Goal: Information Seeking & Learning: Learn about a topic

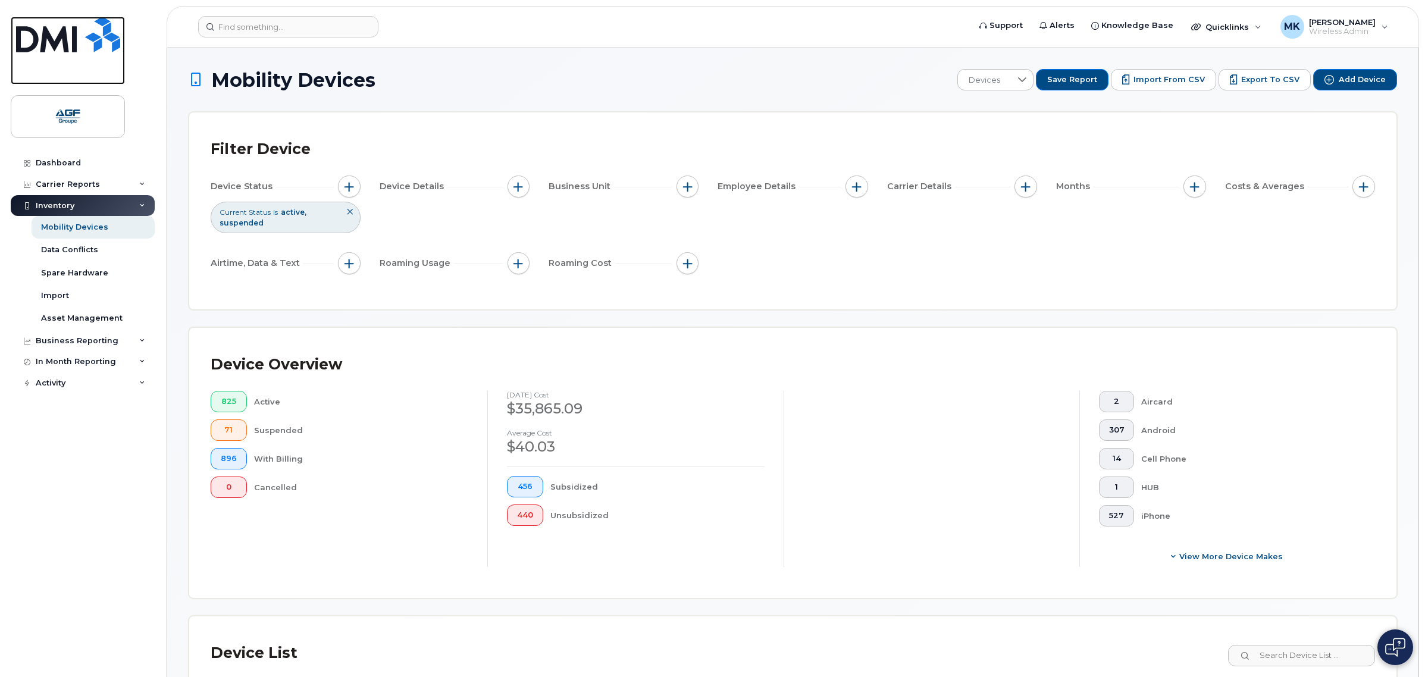
click at [61, 25] on img at bounding box center [68, 35] width 104 height 36
click at [261, 21] on input at bounding box center [288, 26] width 180 height 21
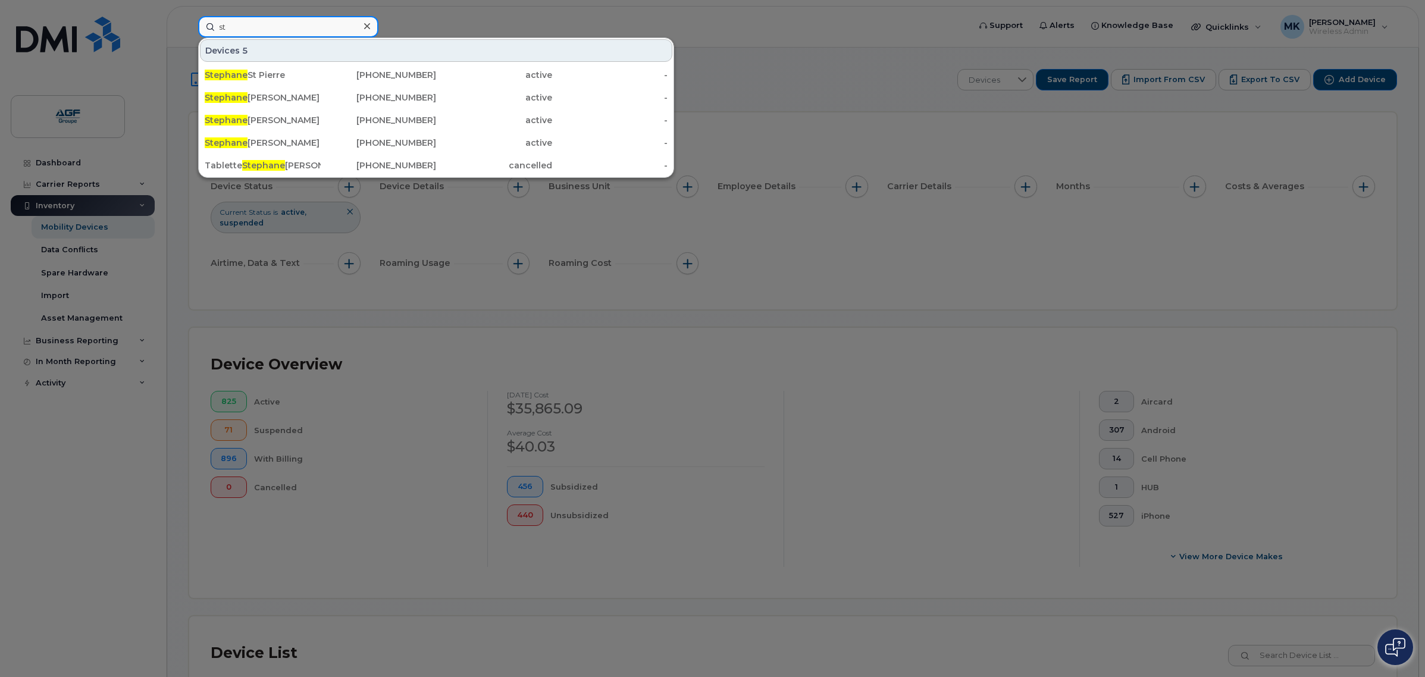
type input "s"
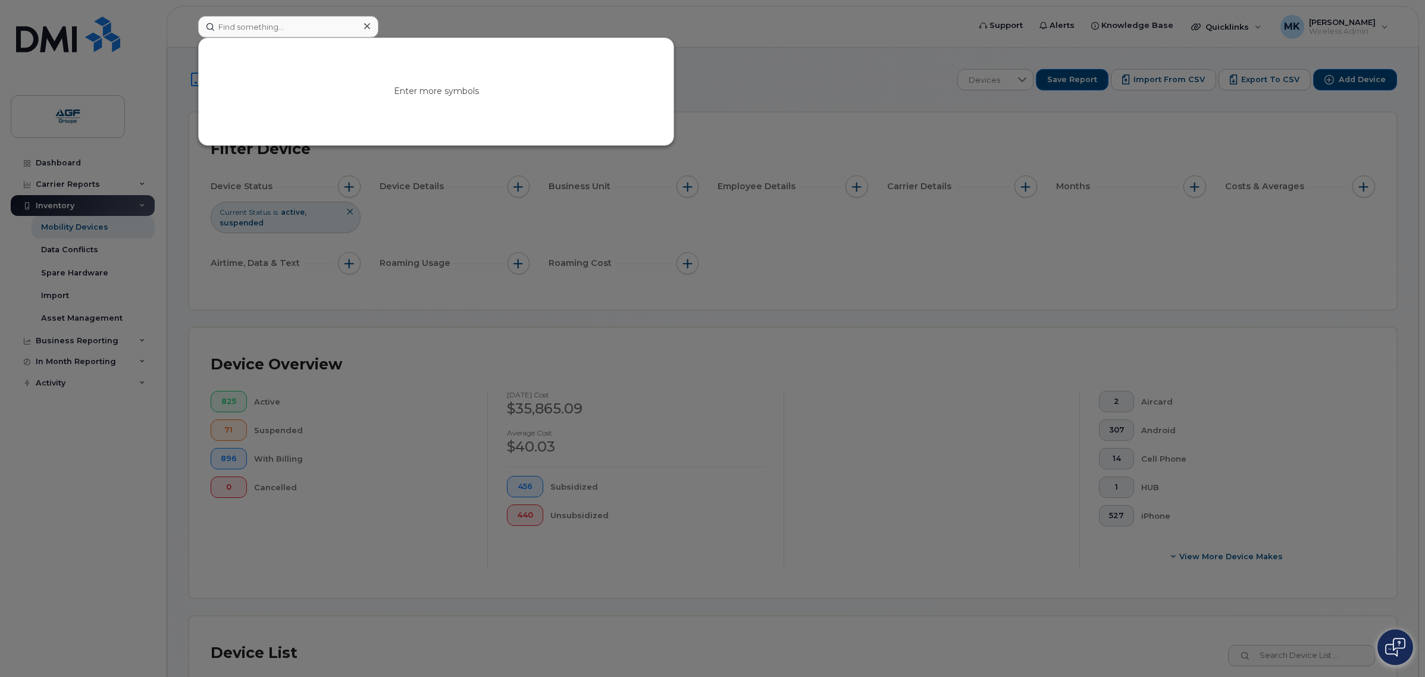
click at [784, 67] on div at bounding box center [712, 338] width 1425 height 677
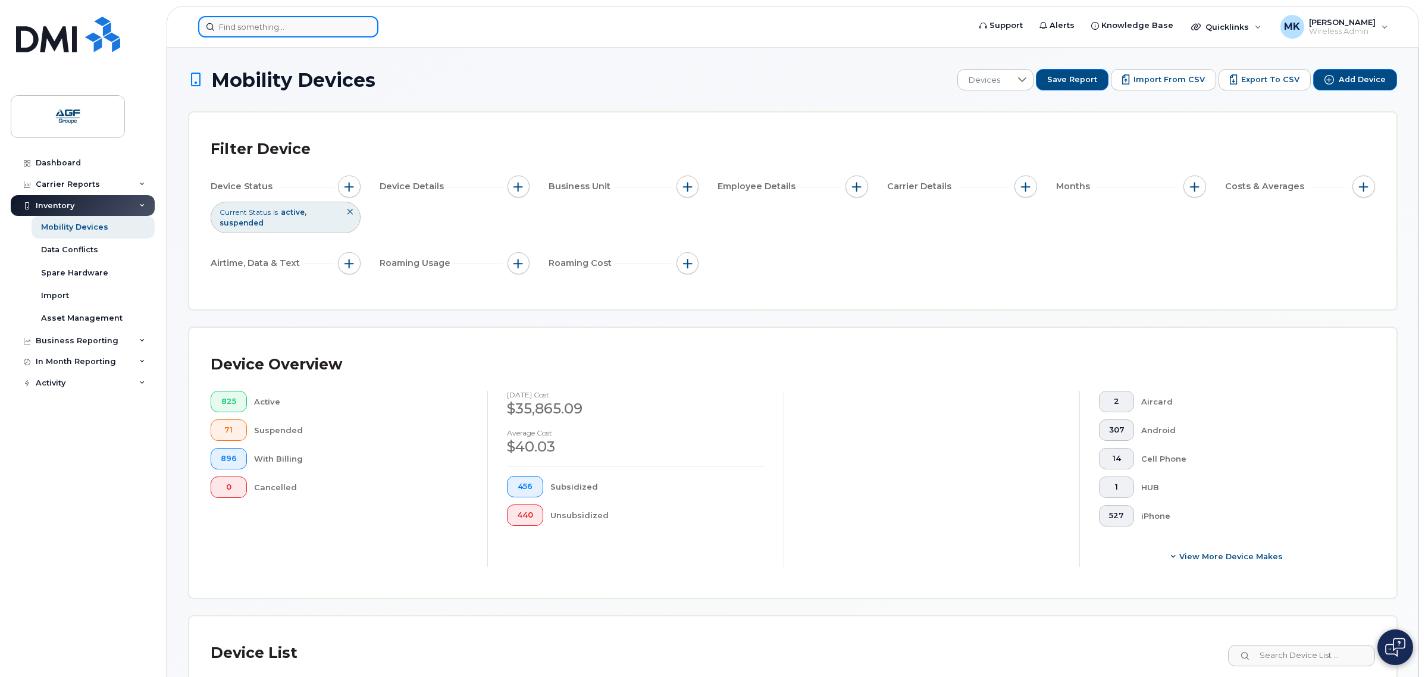
click at [292, 21] on input at bounding box center [288, 26] width 180 height 21
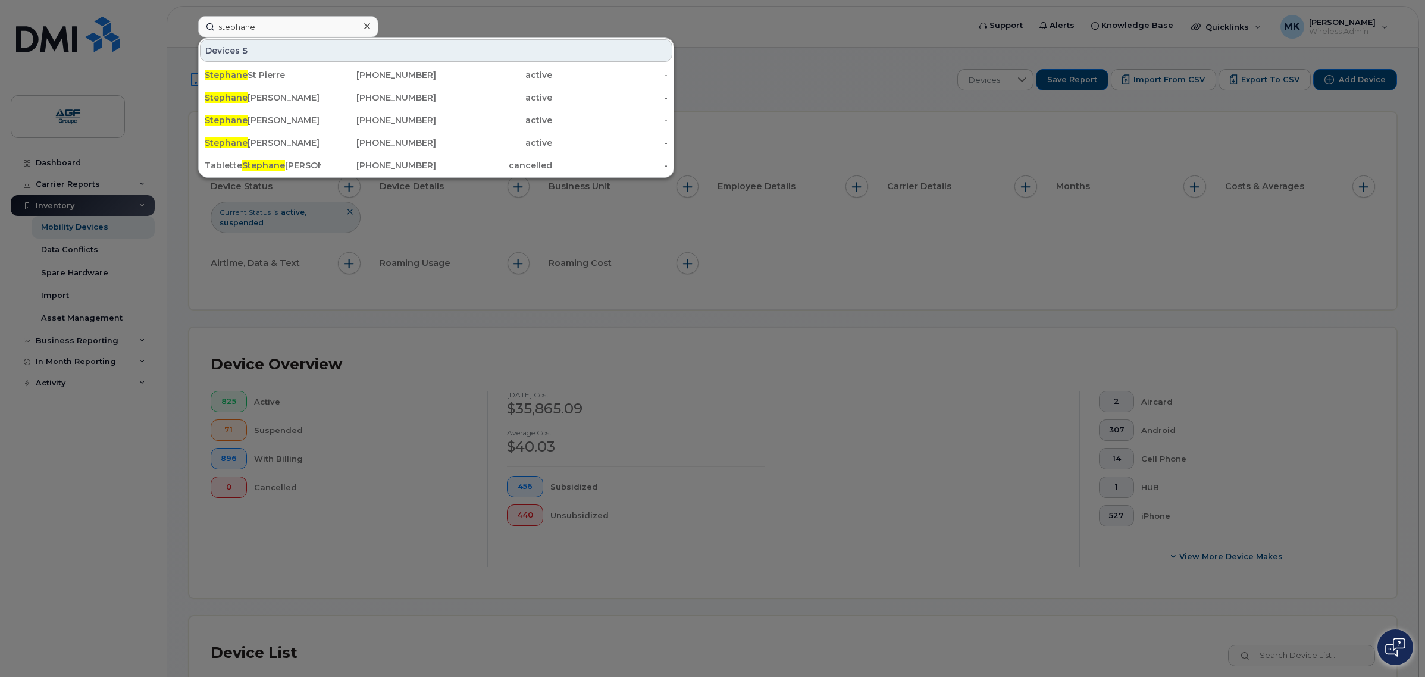
click at [512, 32] on div at bounding box center [712, 338] width 1425 height 677
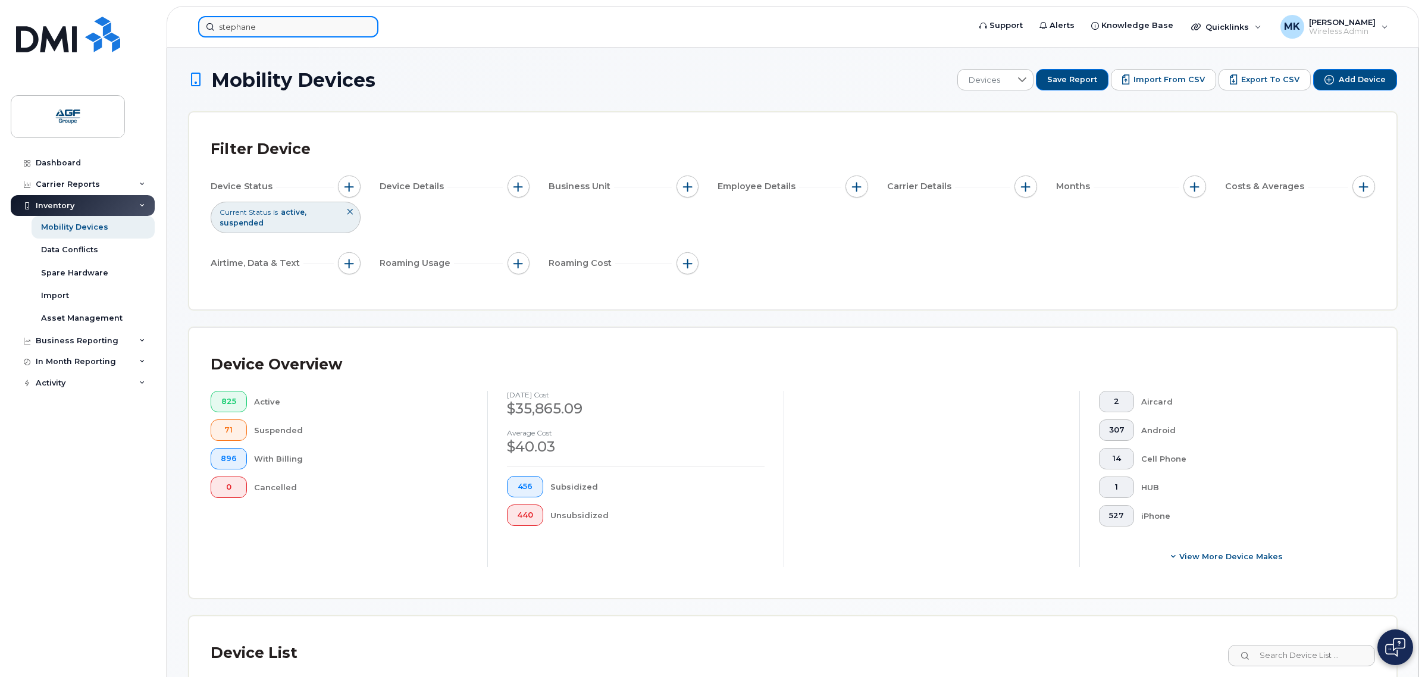
click at [260, 29] on input "stephane" at bounding box center [288, 26] width 180 height 21
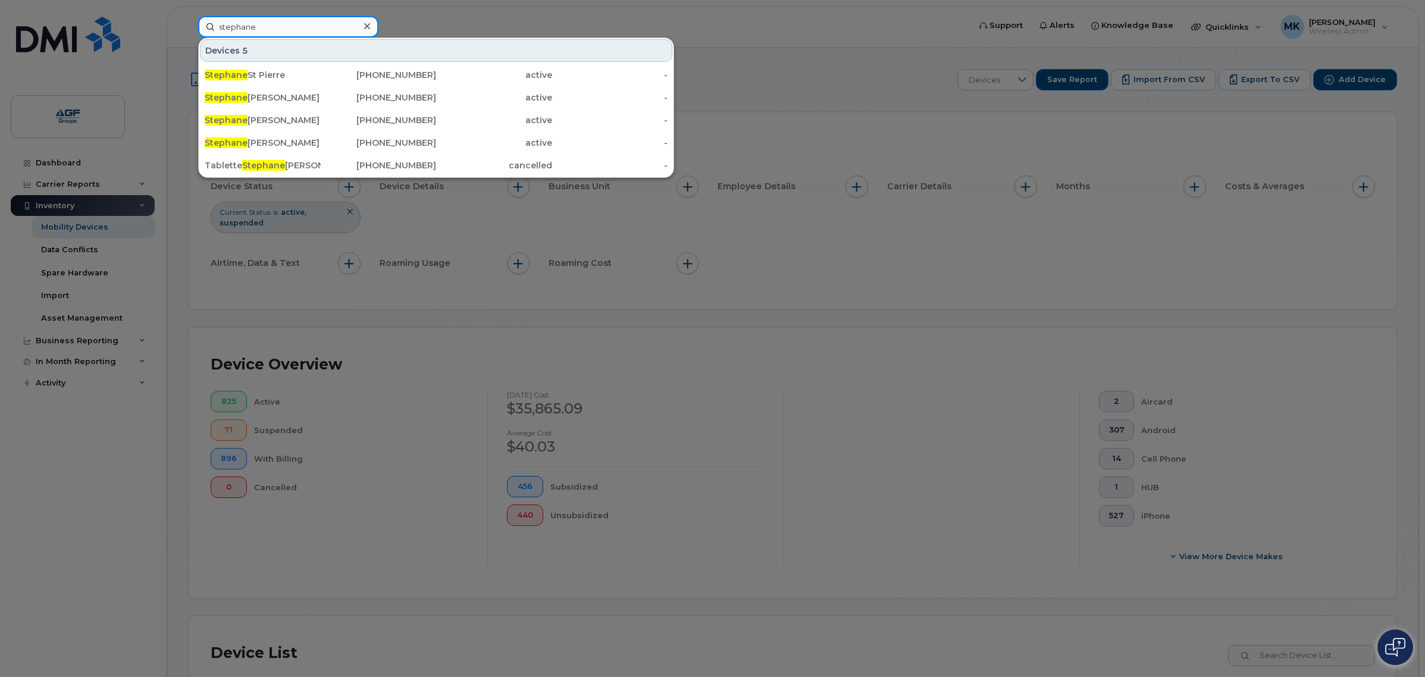
paste input "514-710-5519"
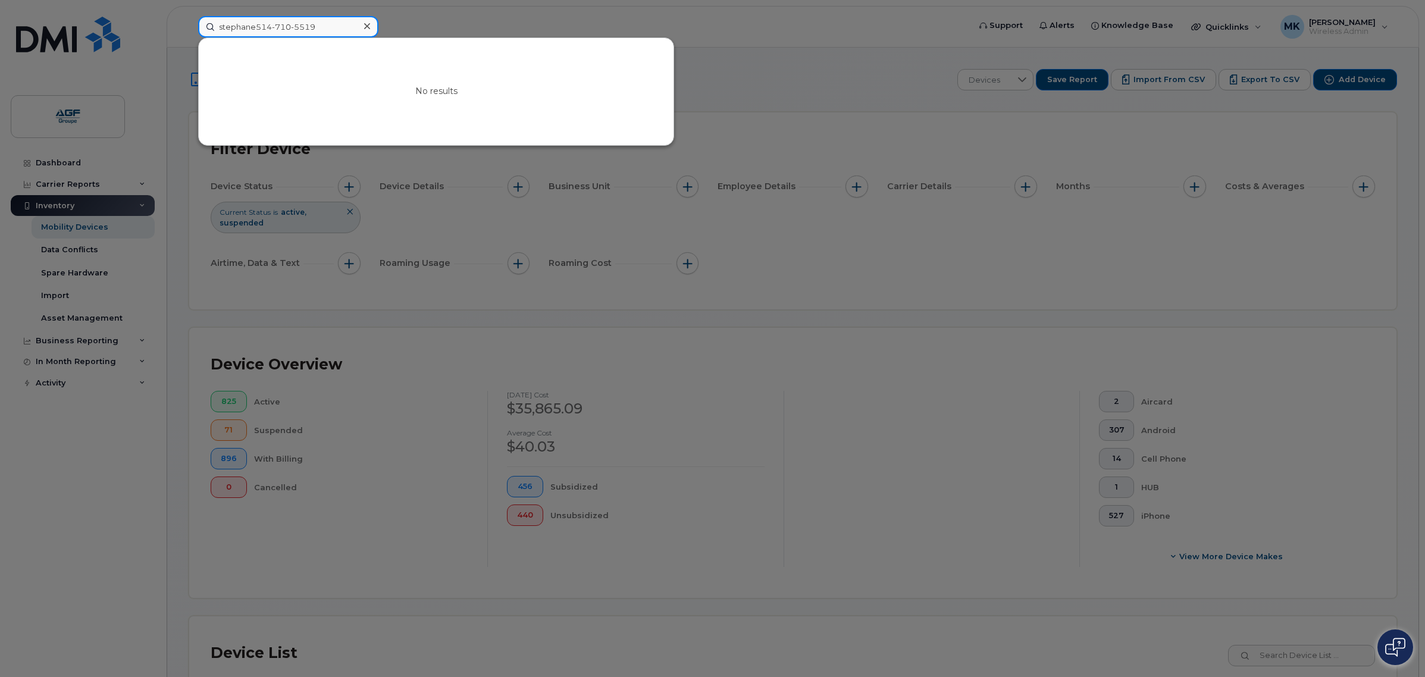
drag, startPoint x: 255, startPoint y: 27, endPoint x: 158, endPoint y: 46, distance: 99.0
click at [189, 37] on div "stephane514-710-5519 No results" at bounding box center [580, 26] width 783 height 21
type input "514-710-5519"
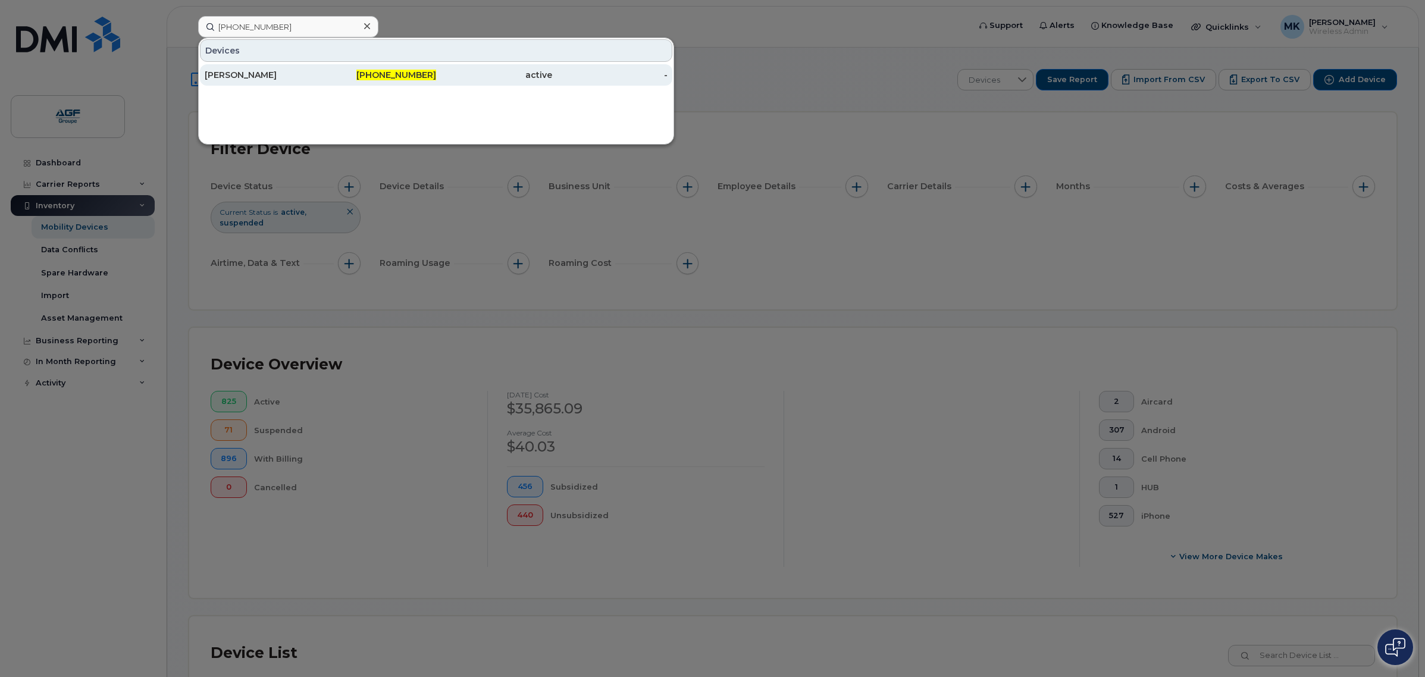
click at [289, 76] on div "Sébastien Bélanger" at bounding box center [263, 75] width 116 height 12
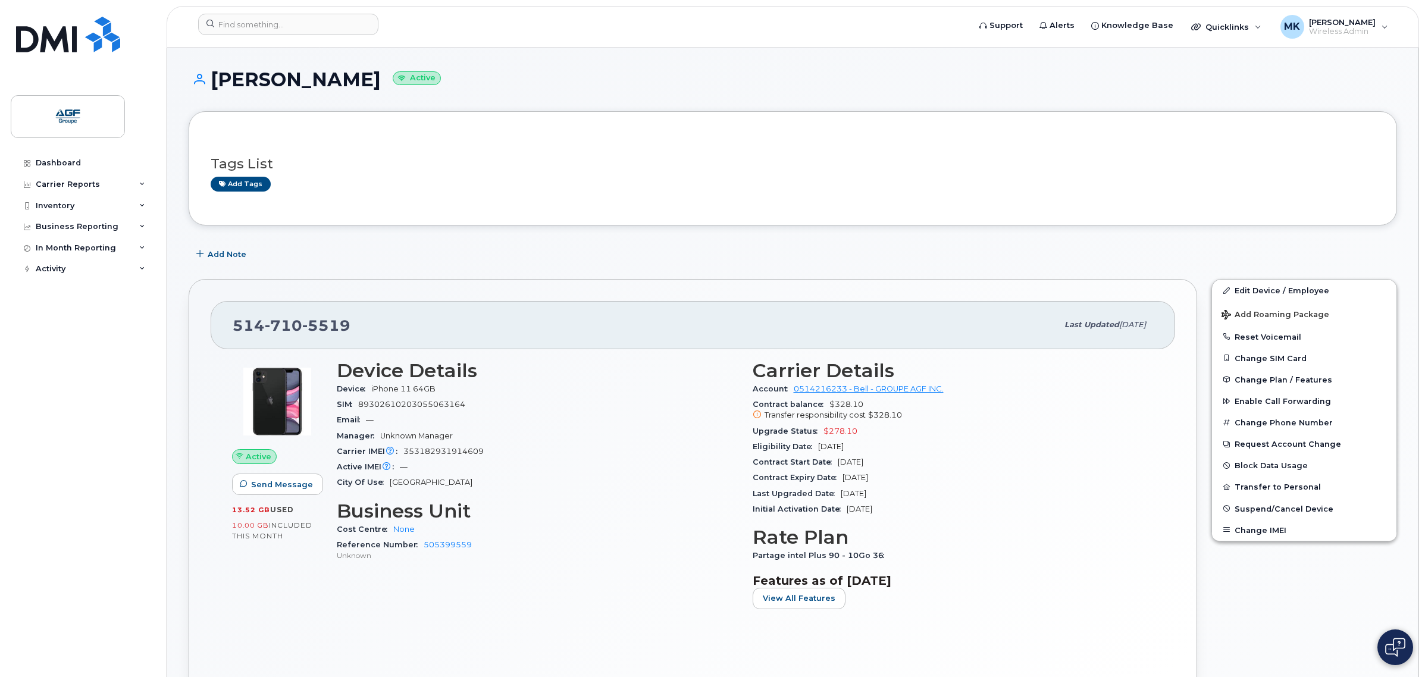
click at [500, 460] on div "Active IMEI Active IMEI is refreshed daily with a delay of up to 48 hours follo…" at bounding box center [538, 466] width 402 height 15
click at [1000, 487] on div "Last Upgraded Date Nov 03, 2023" at bounding box center [954, 493] width 402 height 15
click at [896, 433] on div "Upgrade Status $278.10" at bounding box center [954, 431] width 402 height 15
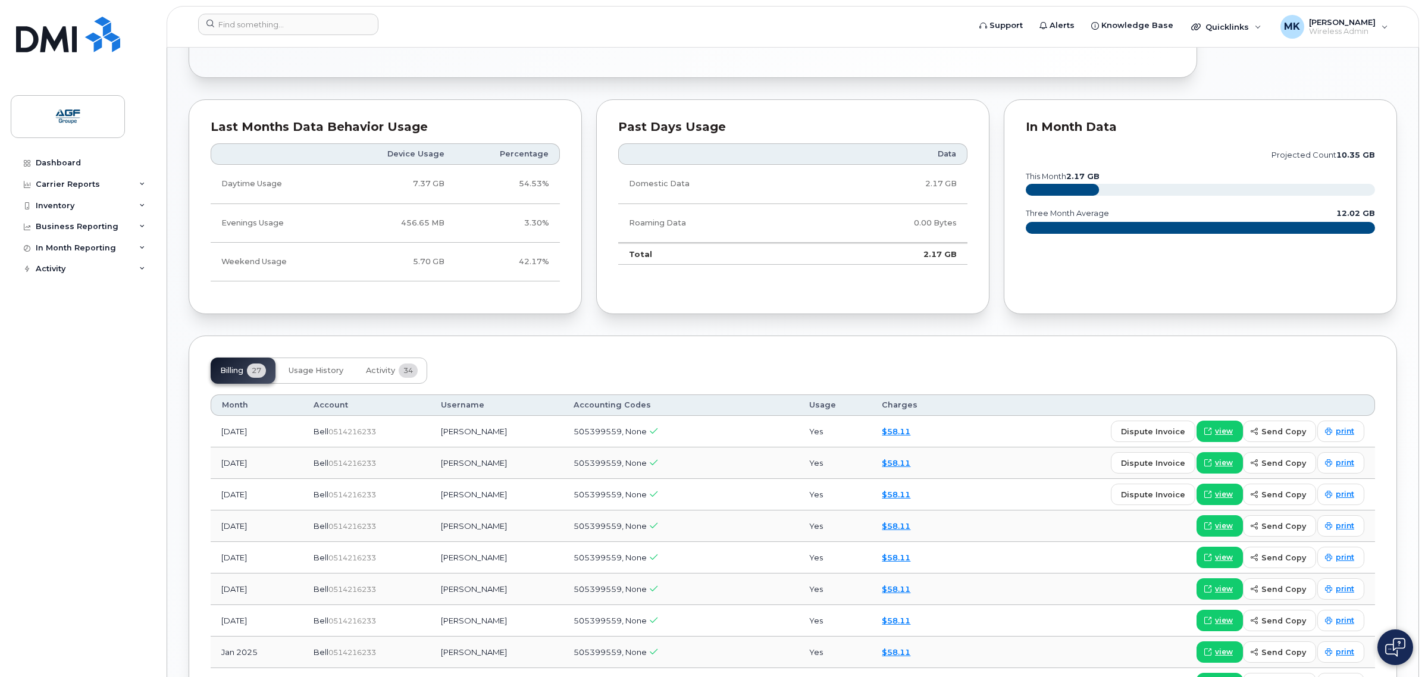
scroll to position [818, 0]
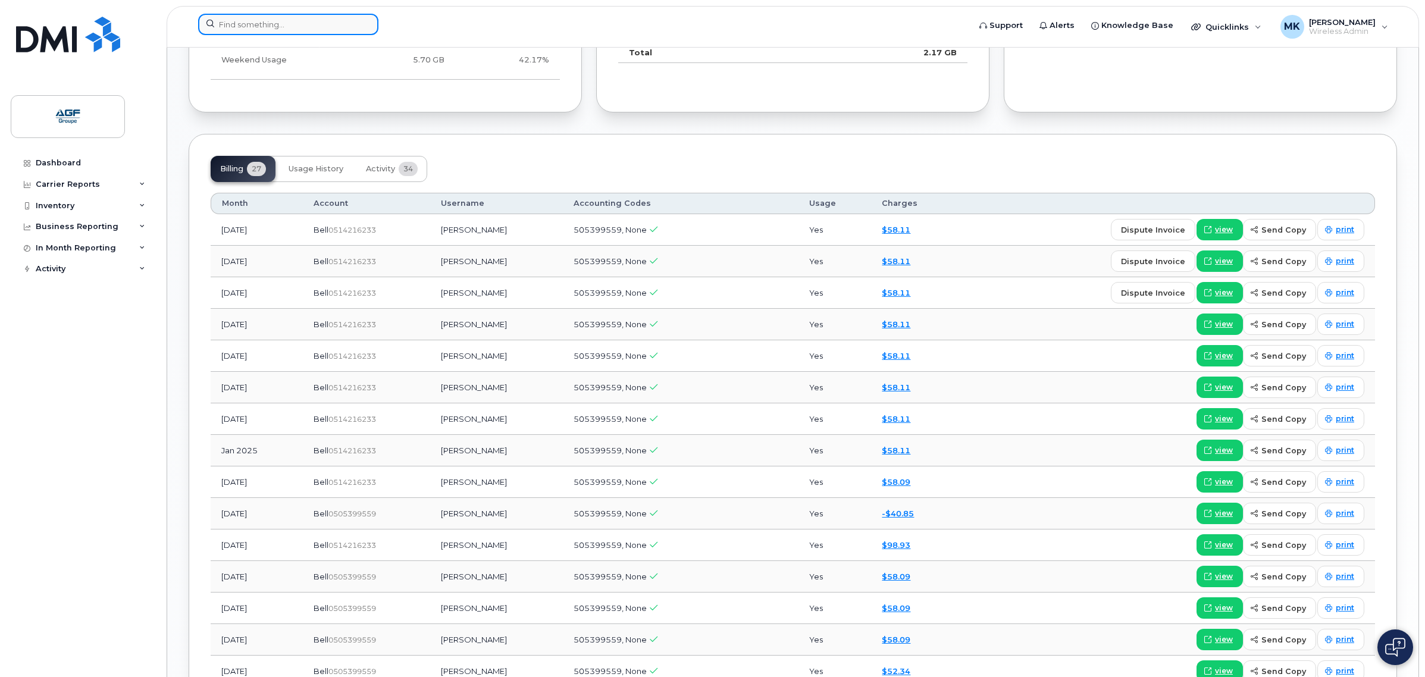
click at [290, 17] on input at bounding box center [288, 24] width 180 height 21
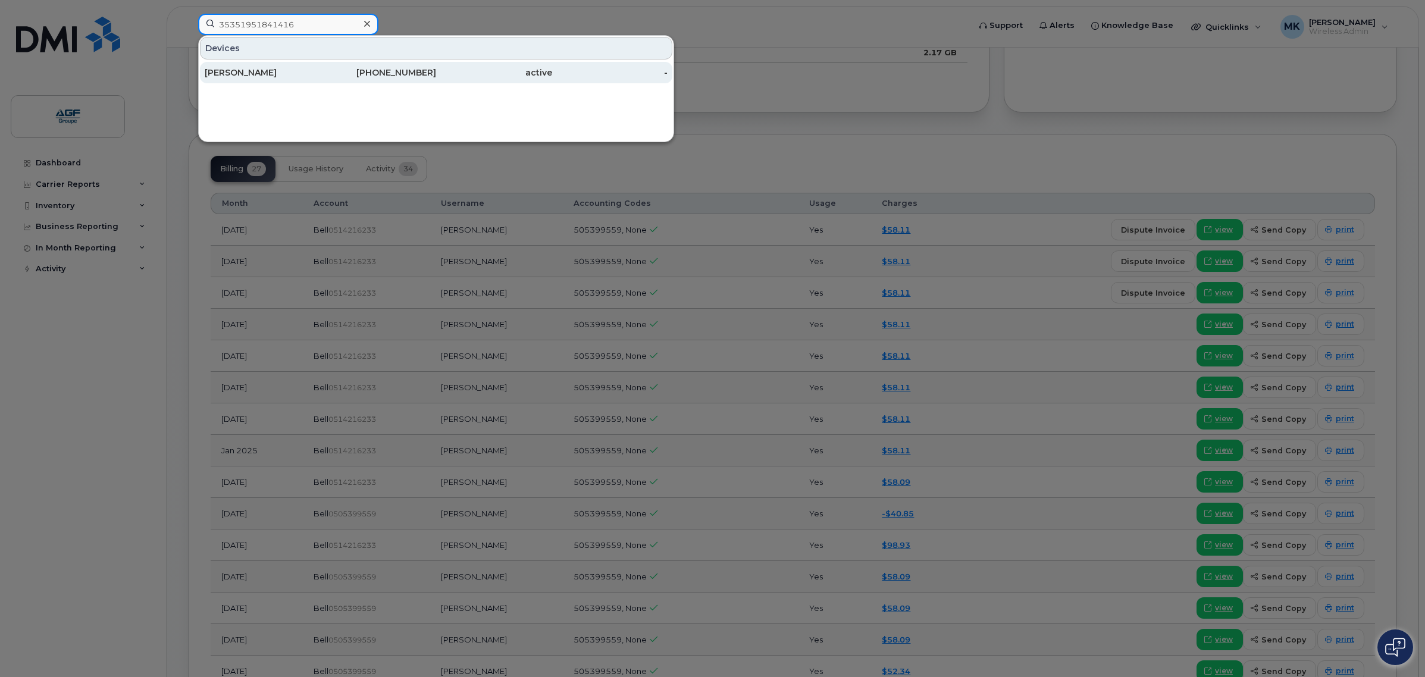
type input "35351951841416"
click at [304, 74] on div "[PERSON_NAME]" at bounding box center [263, 73] width 116 height 12
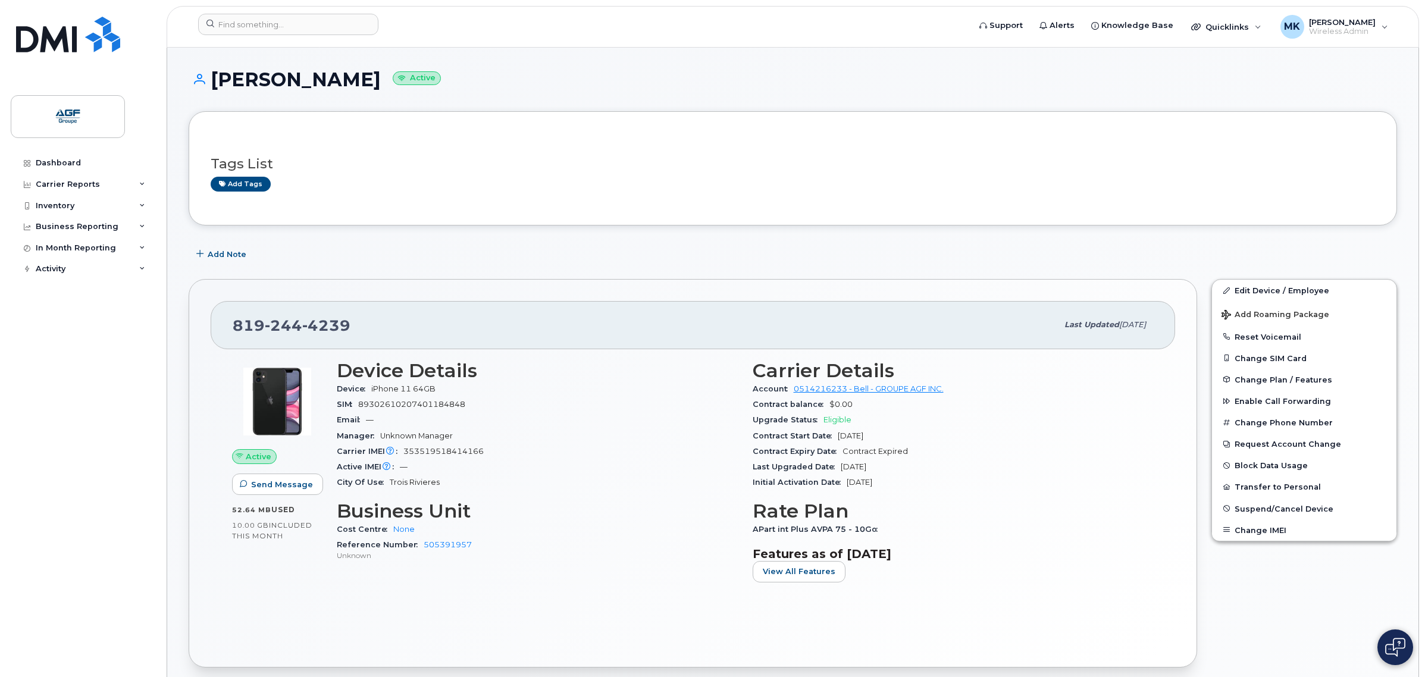
click at [589, 525] on div "Cost Centre None" at bounding box center [538, 529] width 402 height 15
drag, startPoint x: 549, startPoint y: 442, endPoint x: 448, endPoint y: 403, distance: 108.0
click at [548, 442] on div "Manager Unknown Manager" at bounding box center [538, 436] width 402 height 15
drag, startPoint x: 460, startPoint y: 398, endPoint x: 384, endPoint y: 409, distance: 77.0
click at [384, 409] on div "SIM [TECHNICAL_ID]" at bounding box center [538, 404] width 402 height 15
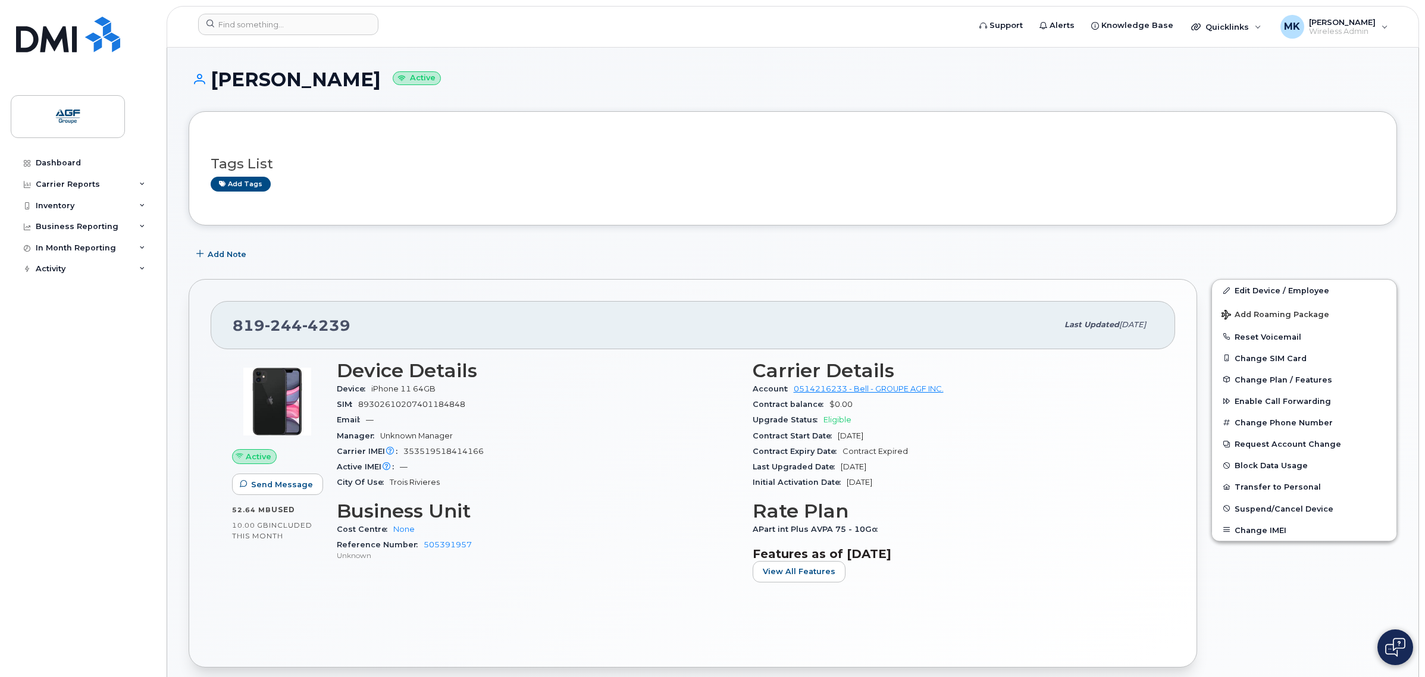
click at [528, 438] on div "Manager Unknown Manager" at bounding box center [538, 436] width 402 height 15
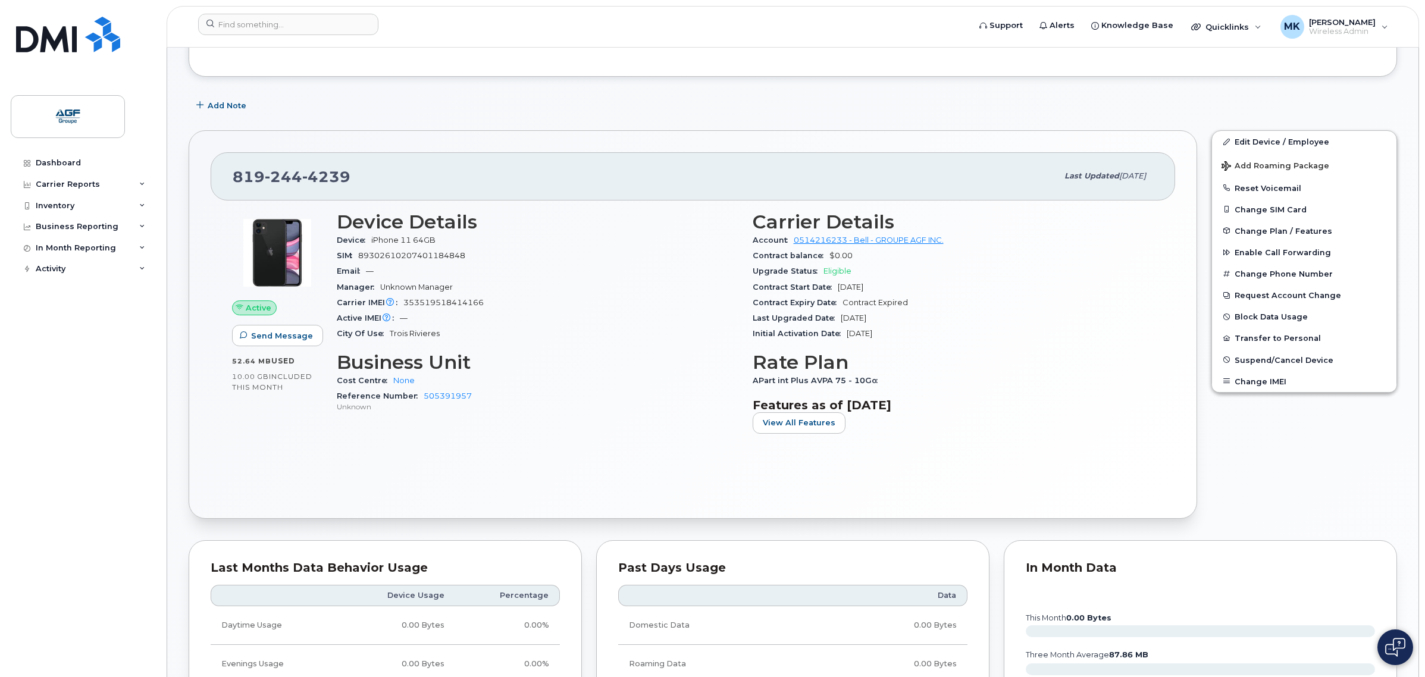
click at [525, 480] on div "Active Send Message 52.64 MB  used 10.00 GB  included this month Device Details…" at bounding box center [693, 349] width 965 height 296
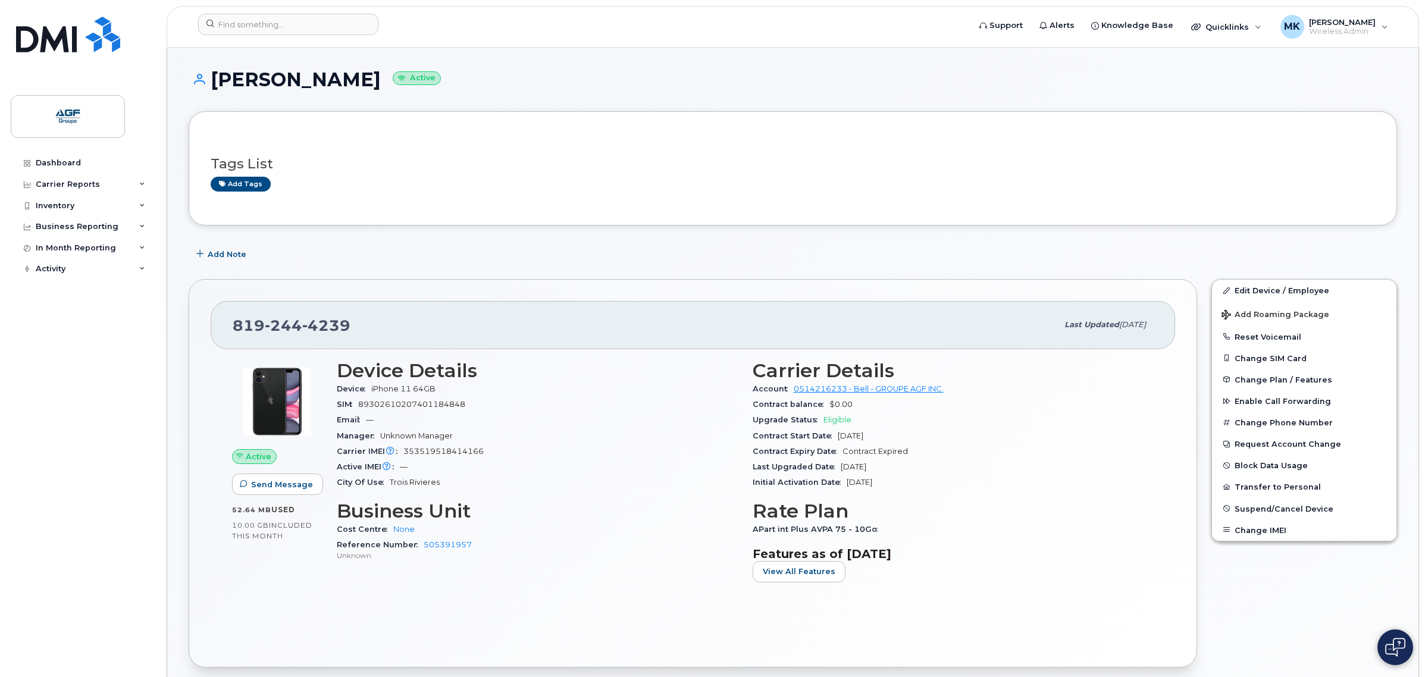
click at [364, 149] on div "Tags List Add tags" at bounding box center [793, 169] width 1165 height 46
click at [486, 509] on h3 "Business Unit" at bounding box center [538, 511] width 402 height 21
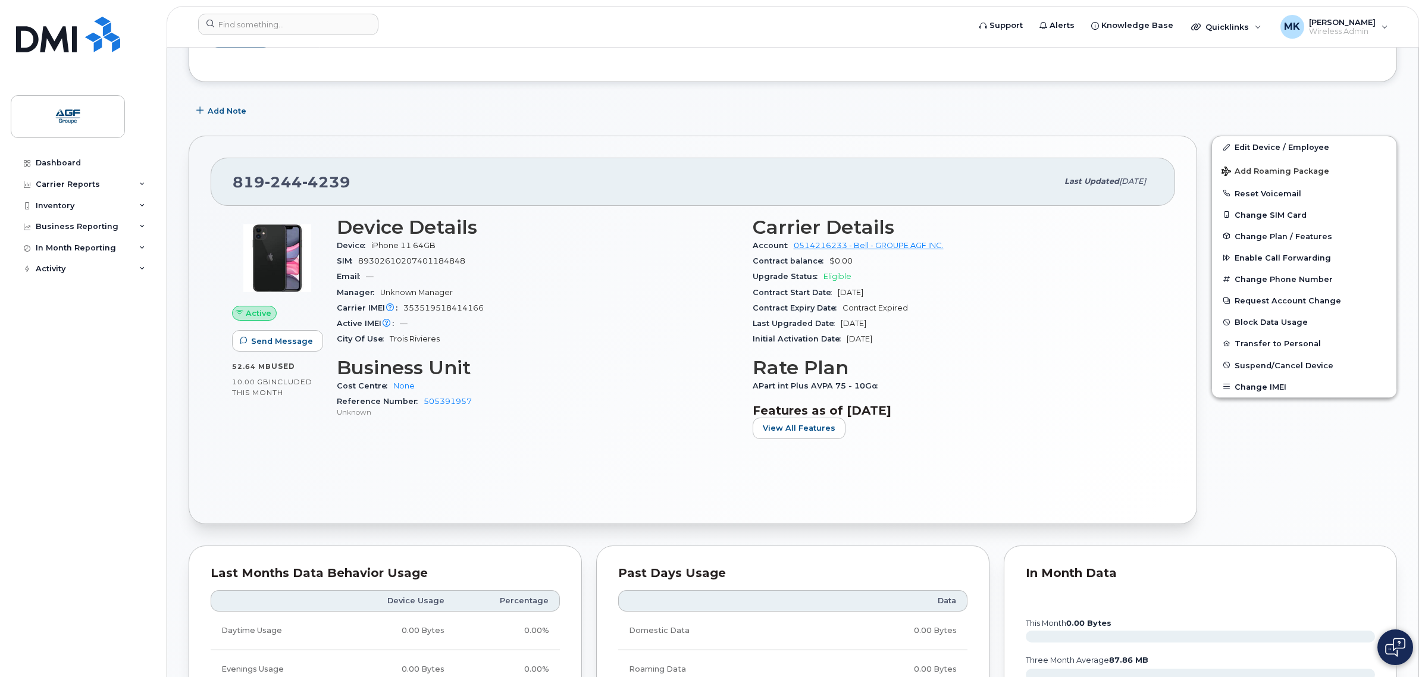
scroll to position [149, 0]
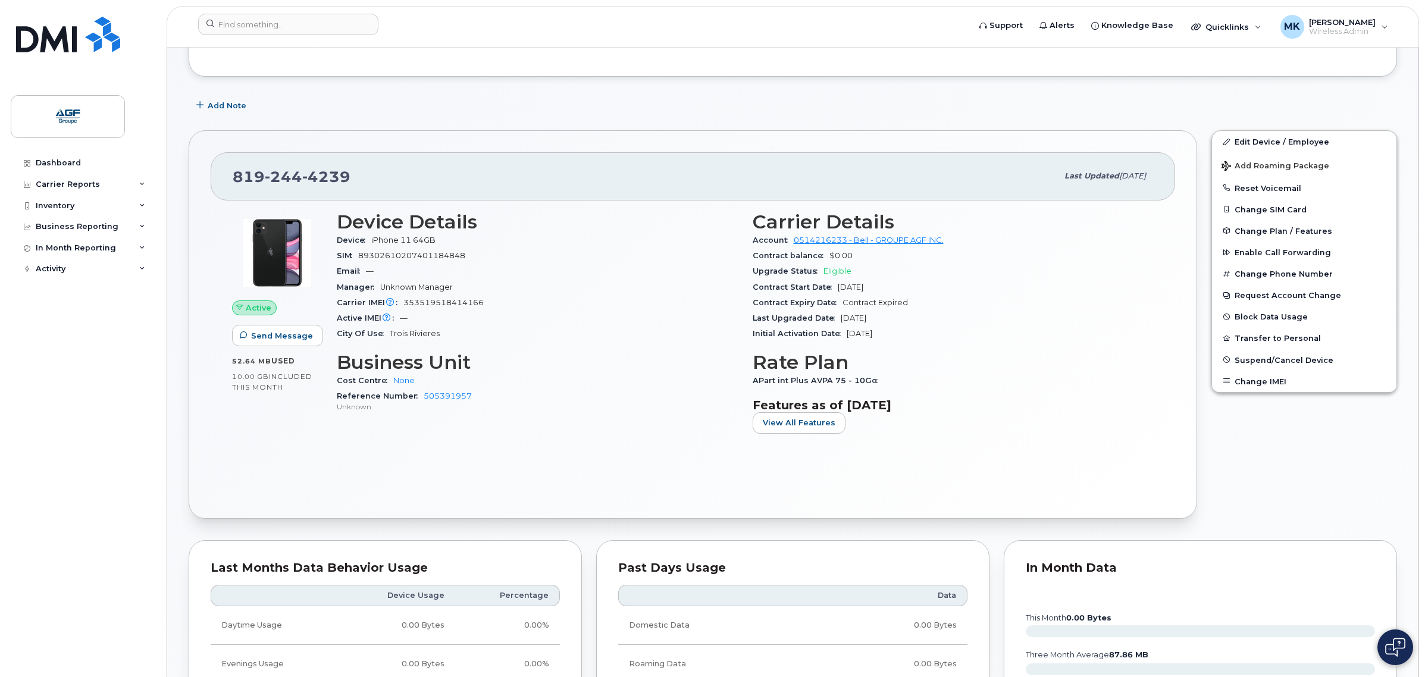
click at [437, 470] on div "Active Send Message 52.64 MB  used 10.00 GB  included this month Device Details…" at bounding box center [693, 349] width 965 height 296
drag, startPoint x: 393, startPoint y: 459, endPoint x: 258, endPoint y: 423, distance: 140.3
click at [336, 461] on div "Active Send Message 52.64 MB  used 10.00 GB  included this month Device Details…" at bounding box center [693, 349] width 965 height 296
click at [330, 446] on div "Device Details Device iPhone 11 64GB SIM 89302610207401184848 Email — Manager U…" at bounding box center [538, 327] width 416 height 246
click at [383, 447] on div "Device Details Device iPhone 11 64GB SIM 89302610207401184848 Email — Manager U…" at bounding box center [538, 327] width 416 height 246
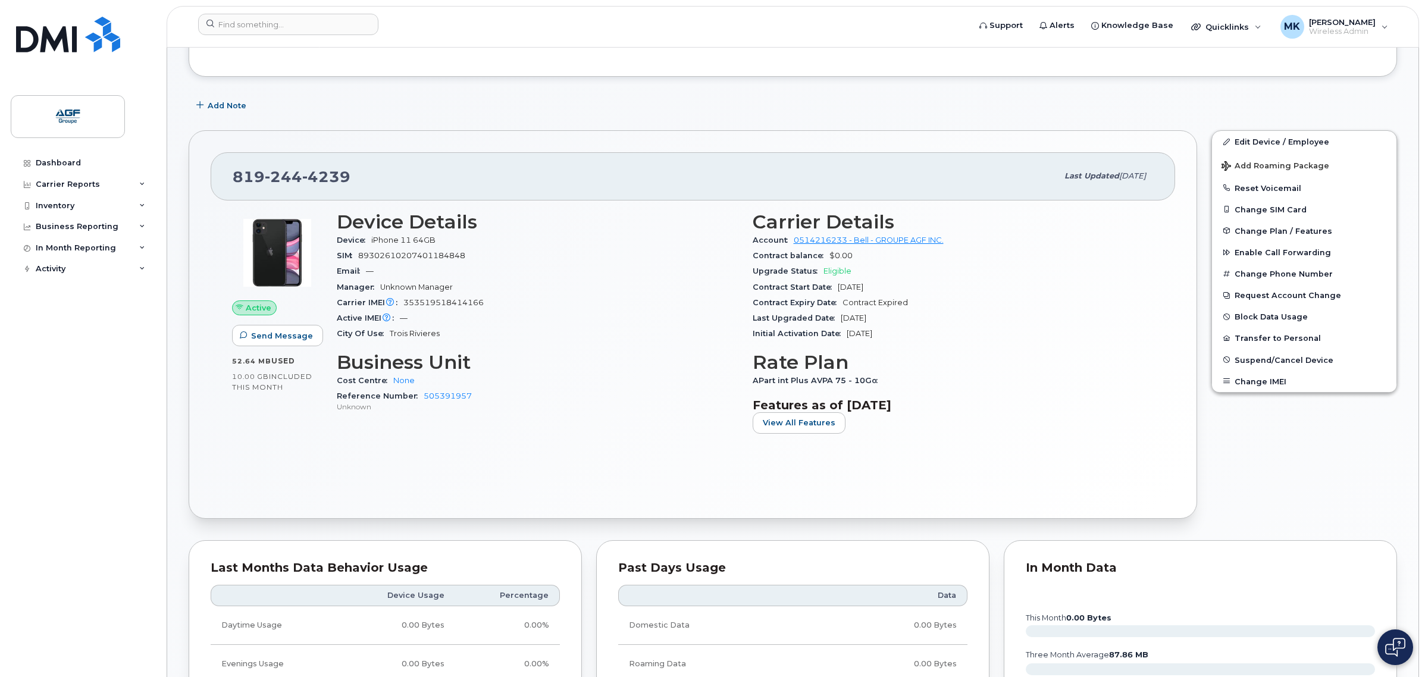
click at [575, 456] on div "Active Send Message 52.64 MB  used 10.00 GB  included this month Device Details…" at bounding box center [693, 349] width 965 height 296
click at [420, 441] on div "Device Details Device iPhone 11 64GB SIM 89302610207401184848 Email — Manager U…" at bounding box center [538, 327] width 416 height 246
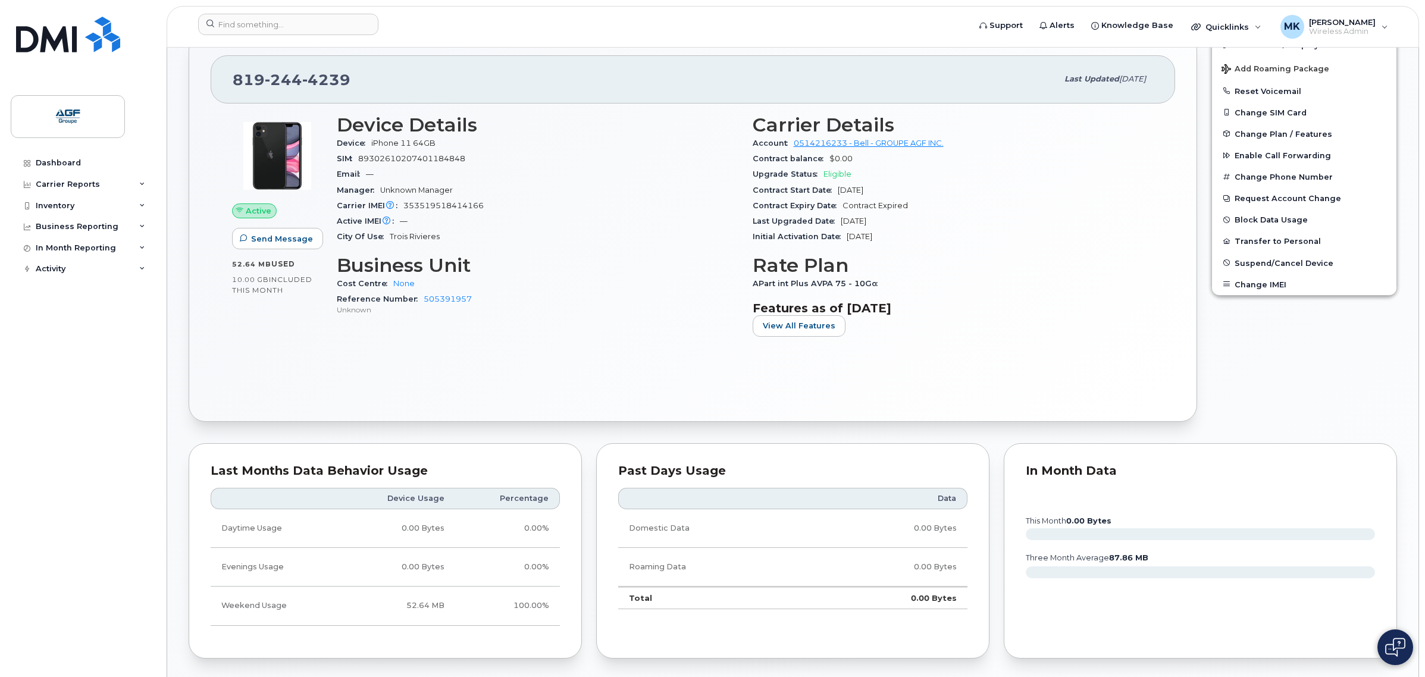
scroll to position [0, 0]
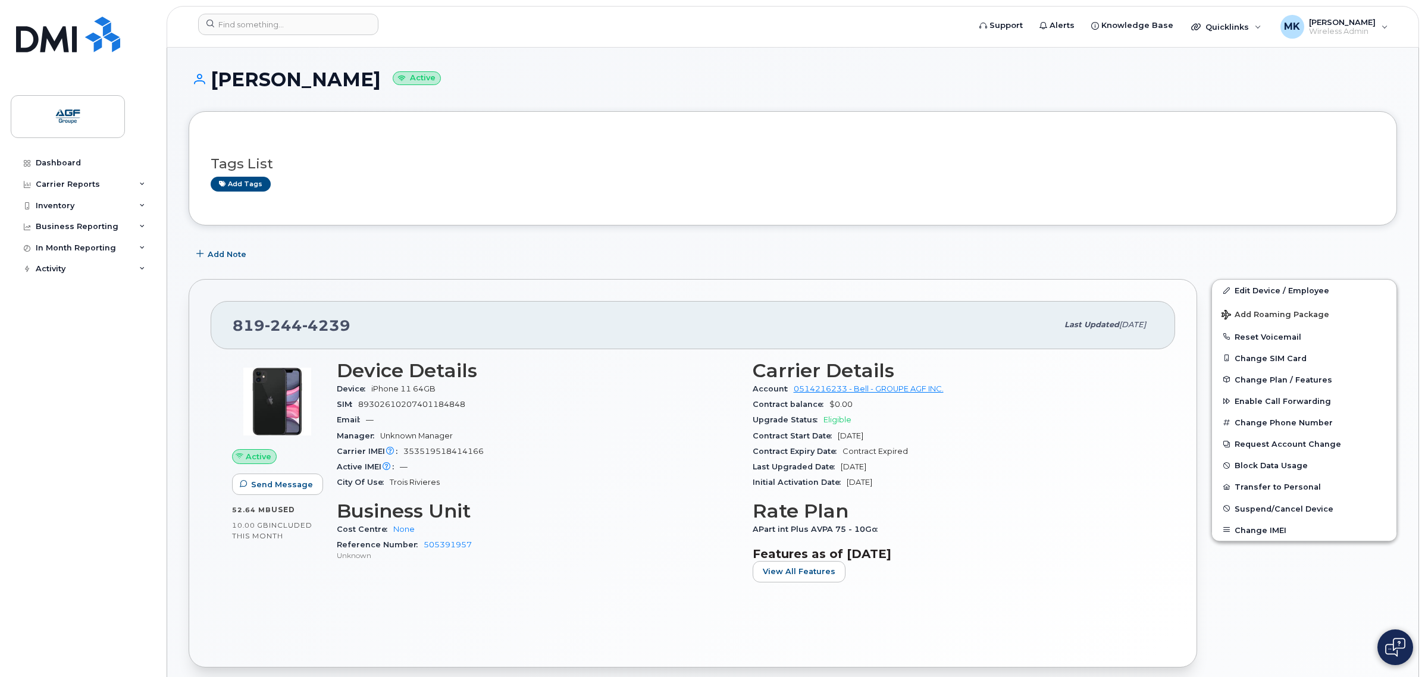
click at [567, 414] on div "Email —" at bounding box center [538, 419] width 402 height 15
click at [87, 183] on div "Carrier Reports" at bounding box center [68, 185] width 64 height 10
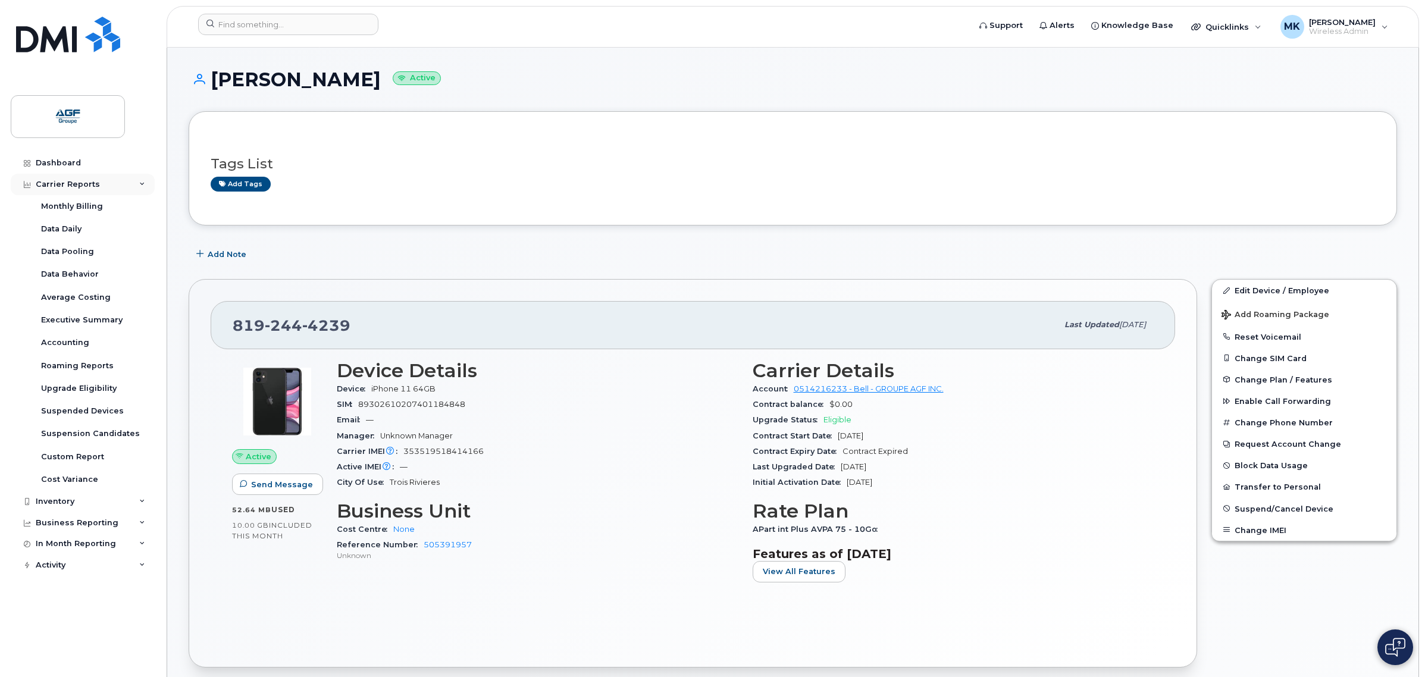
click at [87, 183] on div "Carrier Reports" at bounding box center [68, 185] width 64 height 10
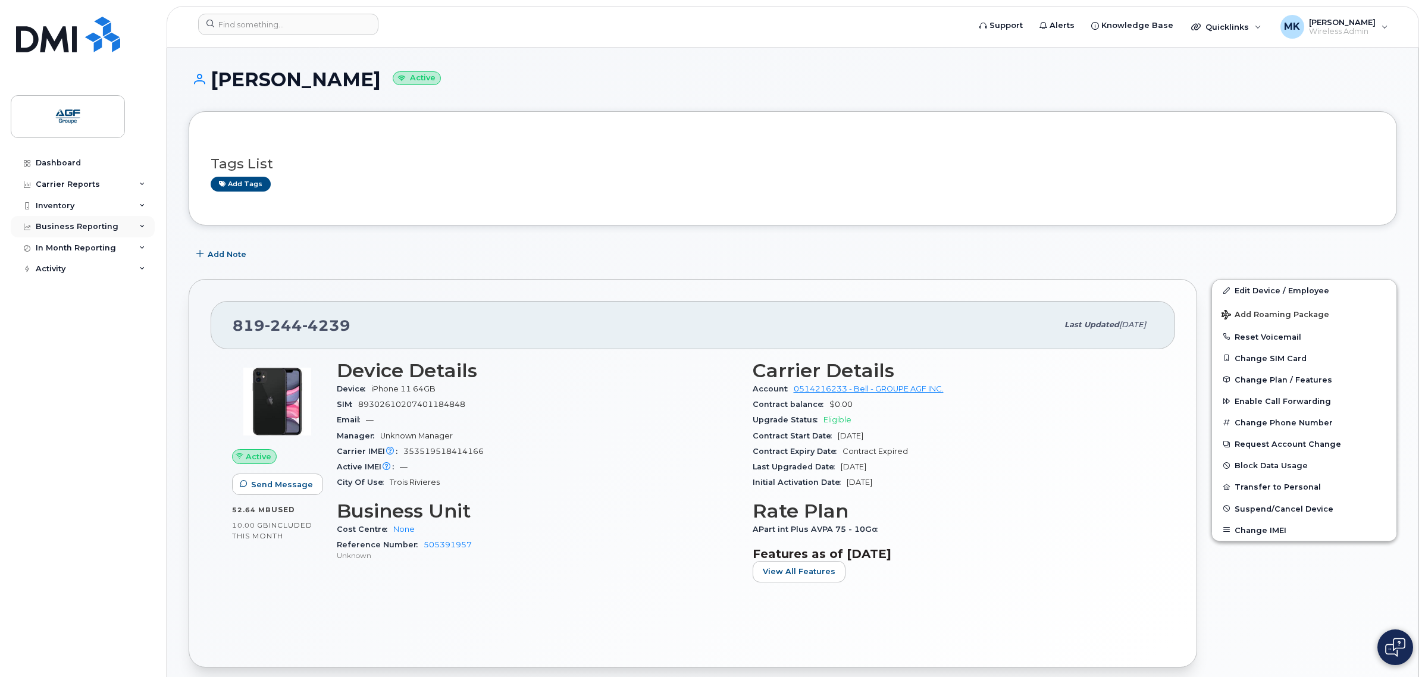
click at [82, 226] on div "Business Reporting" at bounding box center [77, 227] width 83 height 10
click at [79, 208] on div "Inventory" at bounding box center [83, 205] width 144 height 21
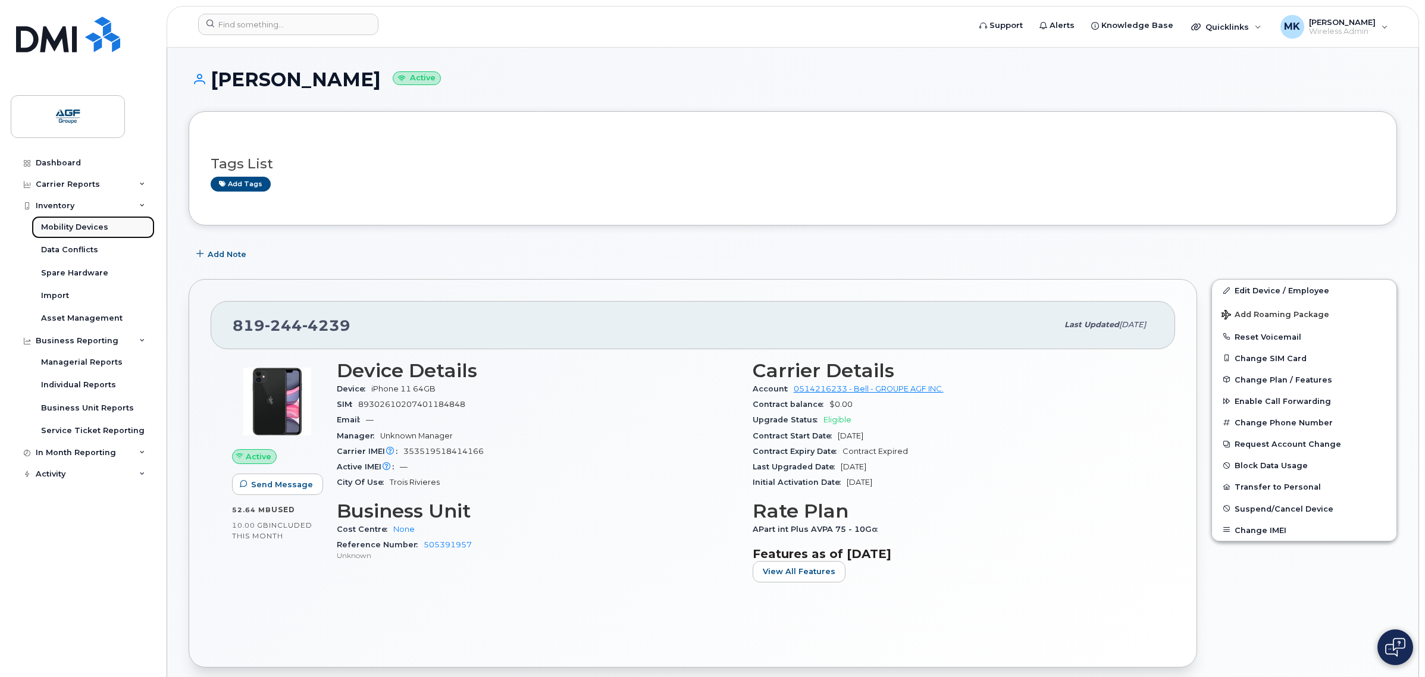
click at [90, 228] on div "Mobility Devices" at bounding box center [74, 227] width 67 height 11
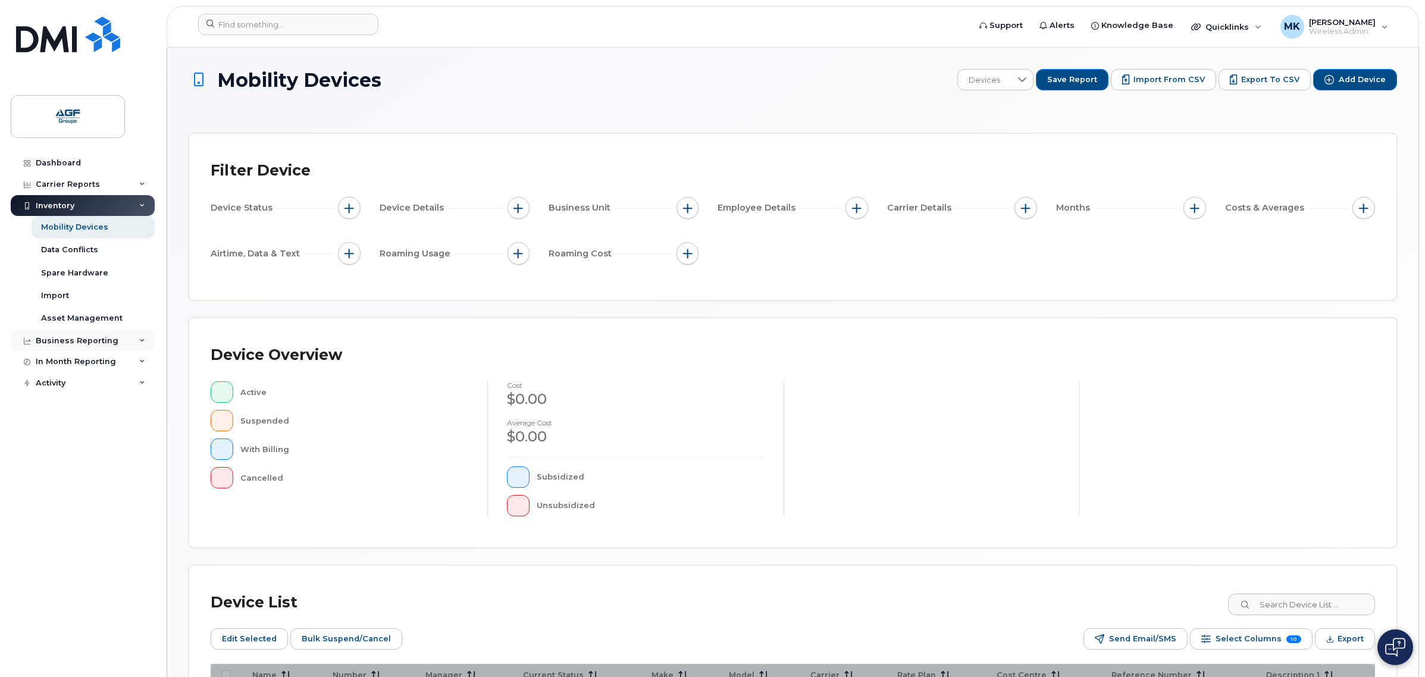
click at [96, 343] on div "Business Reporting" at bounding box center [77, 341] width 83 height 10
click at [108, 451] on div "In Month Reporting" at bounding box center [76, 453] width 80 height 10
click at [97, 553] on div "Activity" at bounding box center [83, 542] width 144 height 21
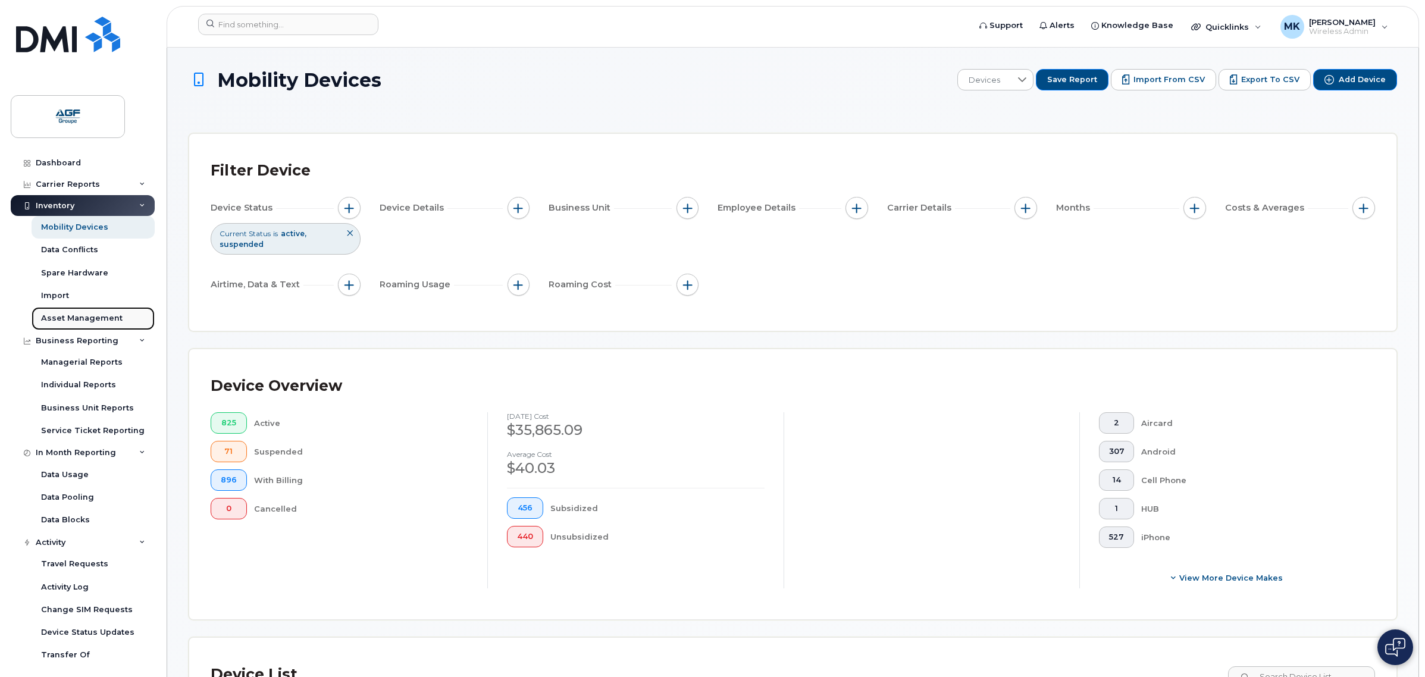
click at [105, 314] on div "Asset Management" at bounding box center [82, 318] width 82 height 11
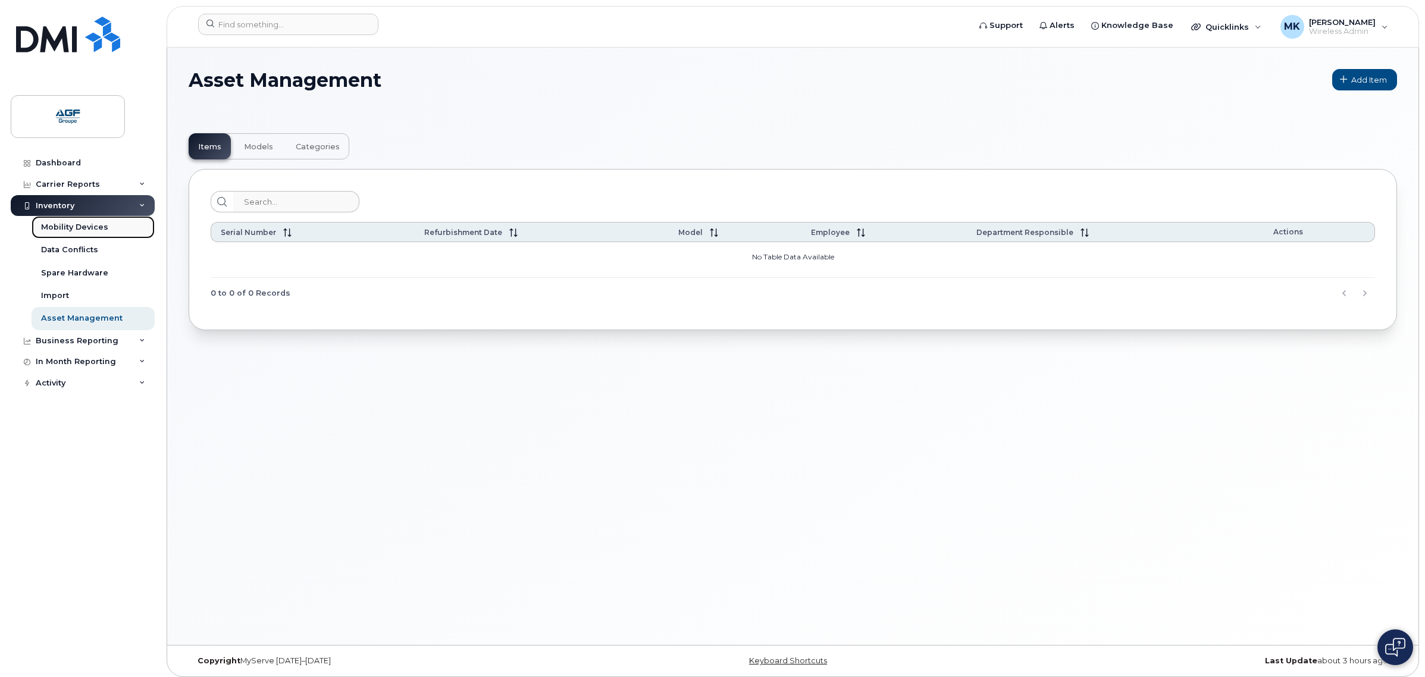
click at [96, 229] on div "Mobility Devices" at bounding box center [74, 227] width 67 height 11
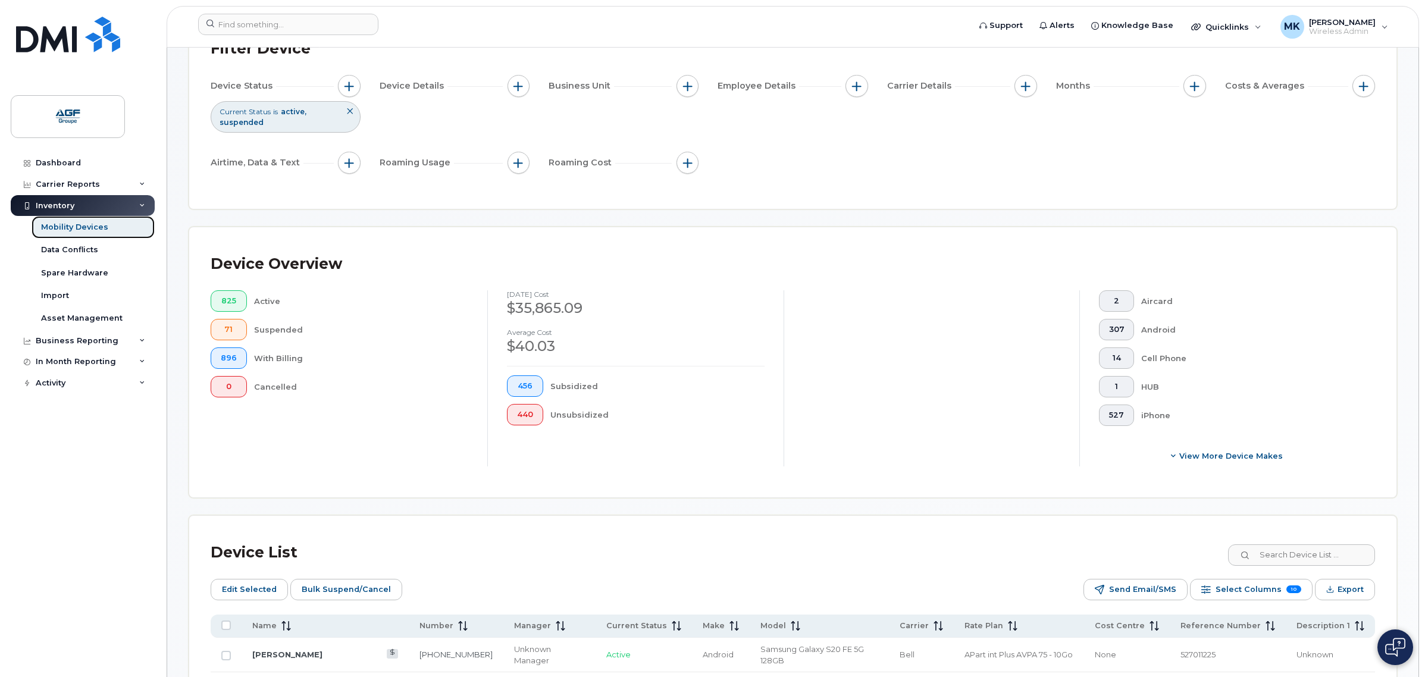
scroll to position [446, 0]
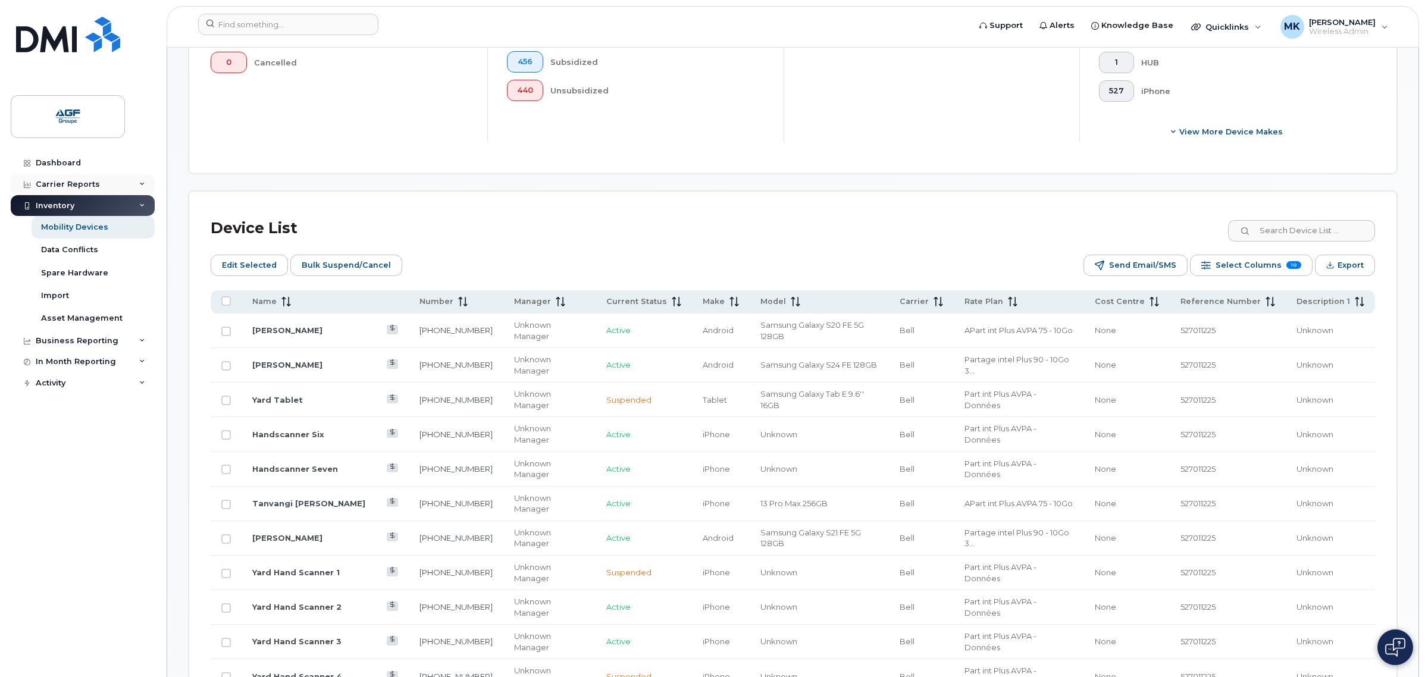
click at [93, 180] on div "Carrier Reports" at bounding box center [68, 185] width 64 height 10
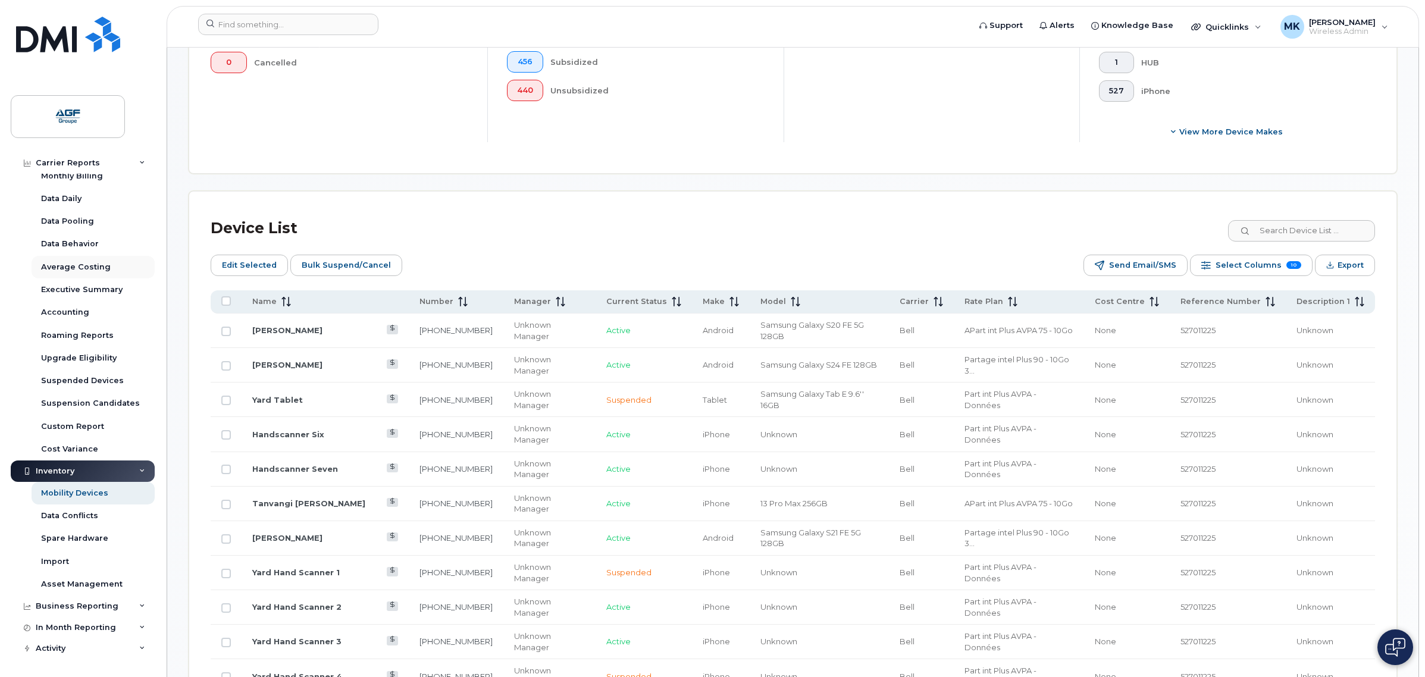
scroll to position [0, 0]
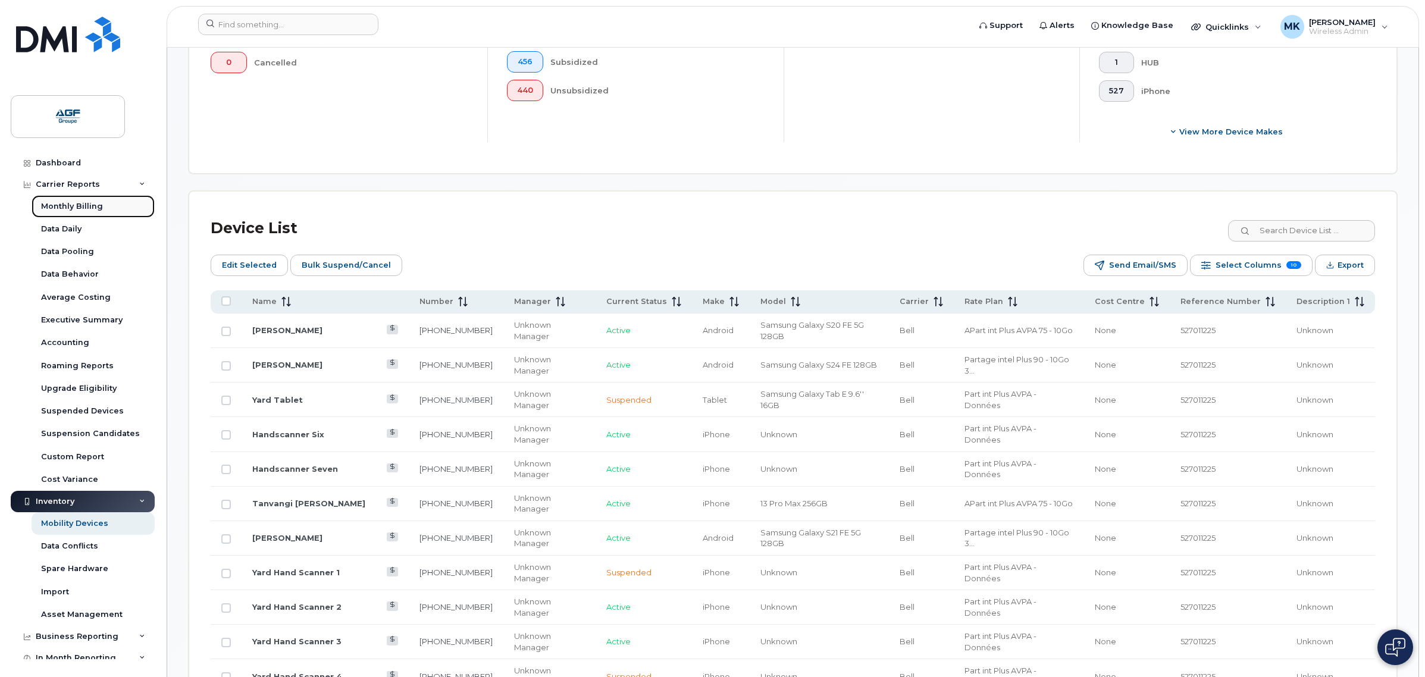
click at [83, 204] on div "Monthly Billing" at bounding box center [72, 206] width 62 height 11
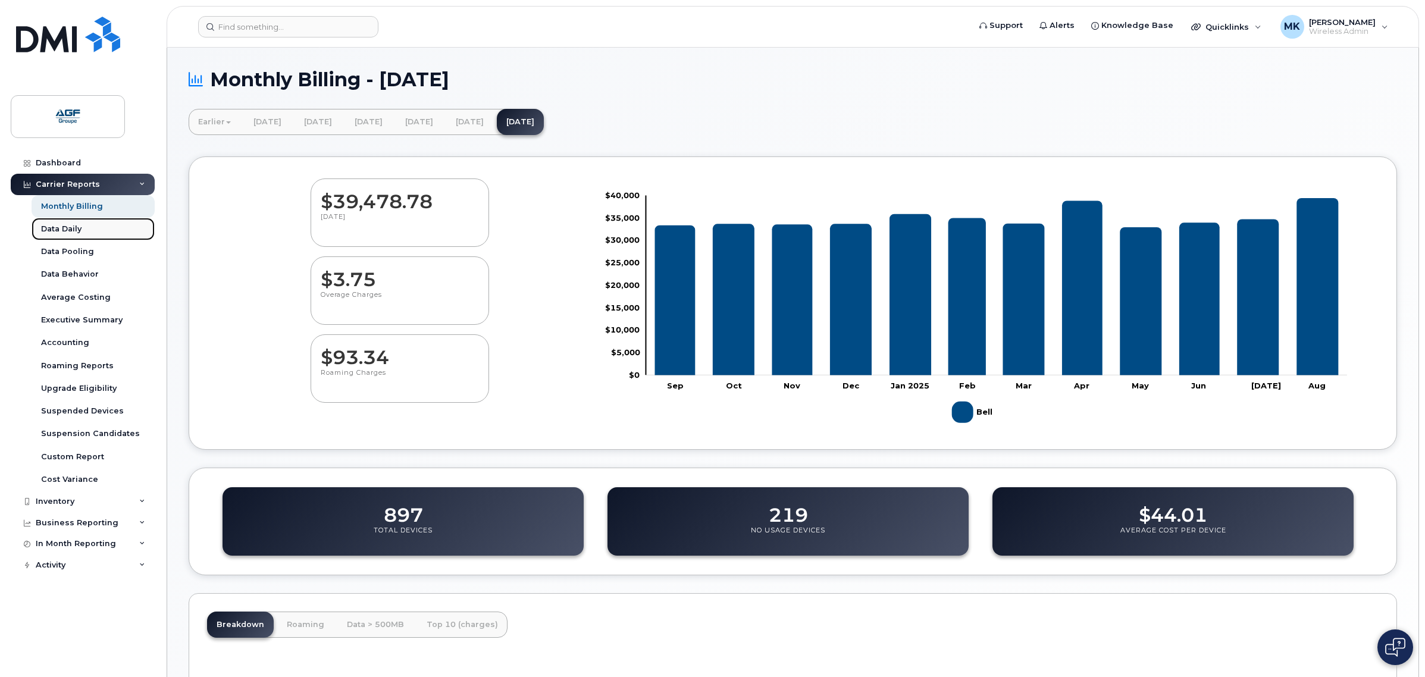
click at [51, 229] on div "Data Daily" at bounding box center [61, 229] width 40 height 11
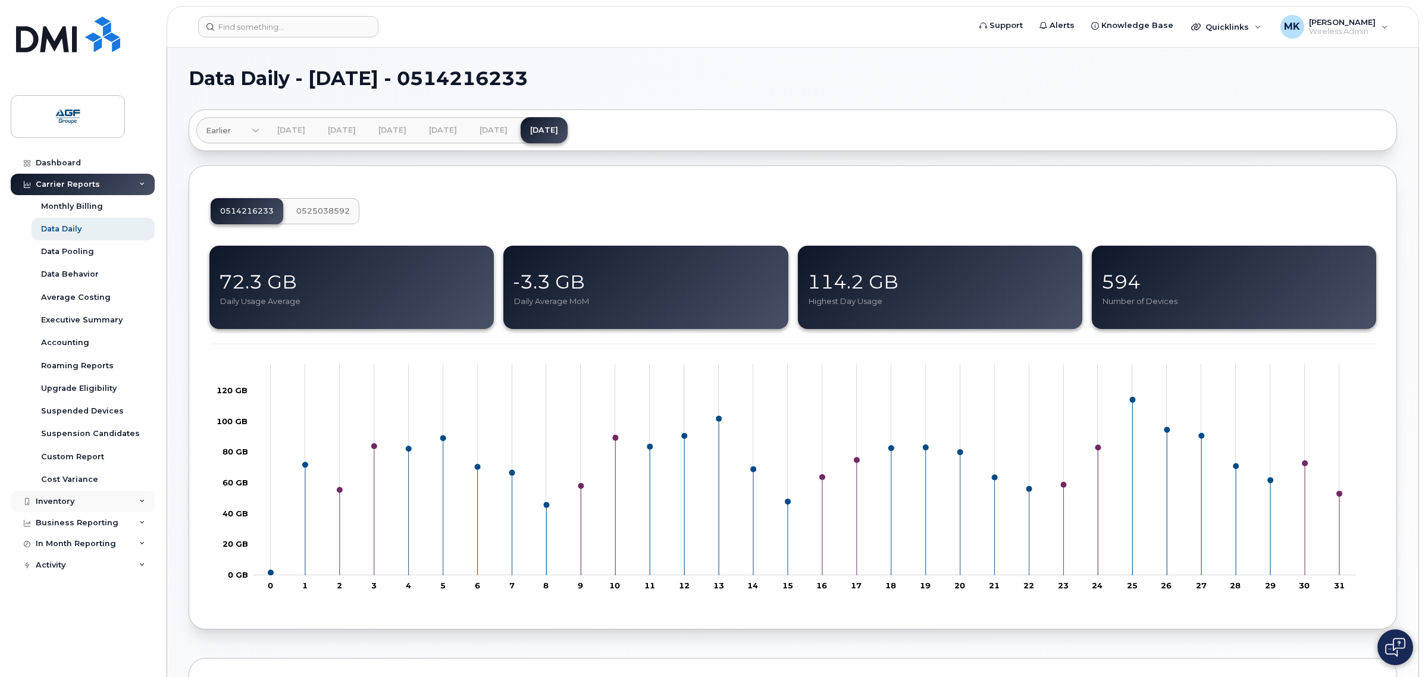
click at [84, 501] on div "Inventory" at bounding box center [83, 501] width 144 height 21
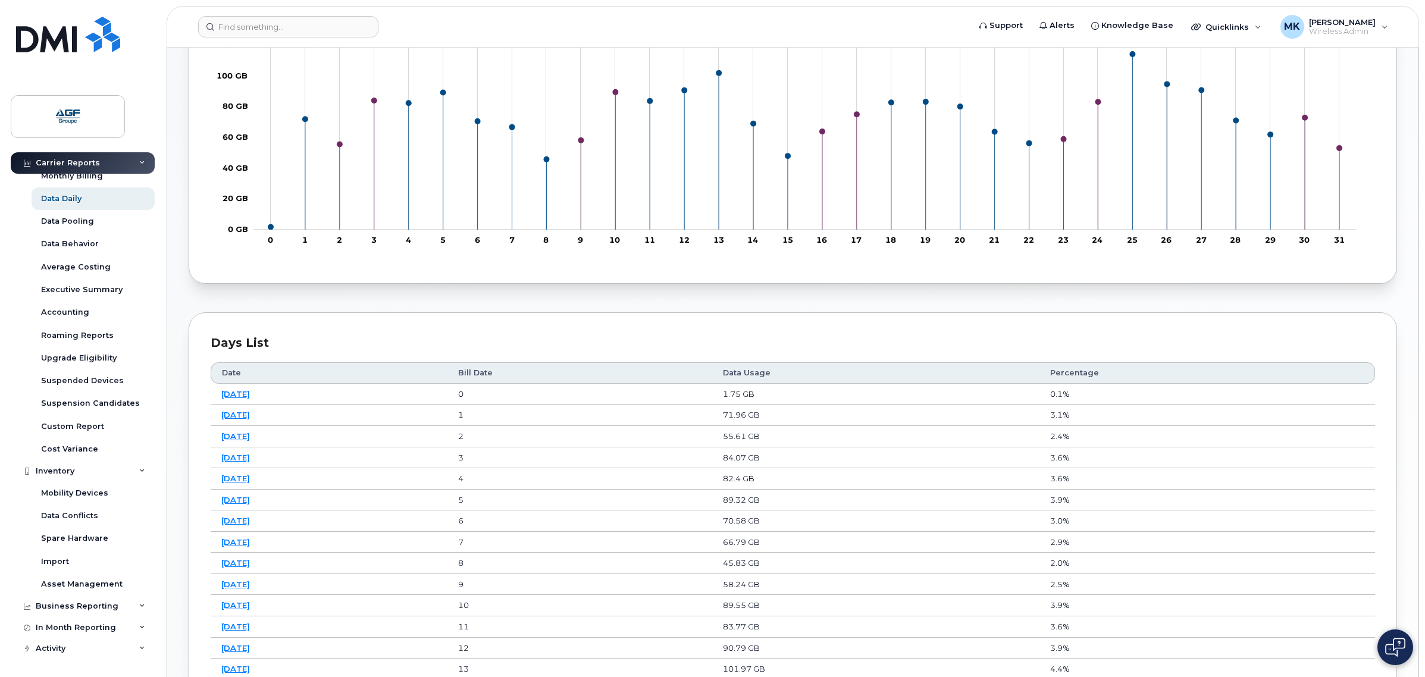
scroll to position [372, 0]
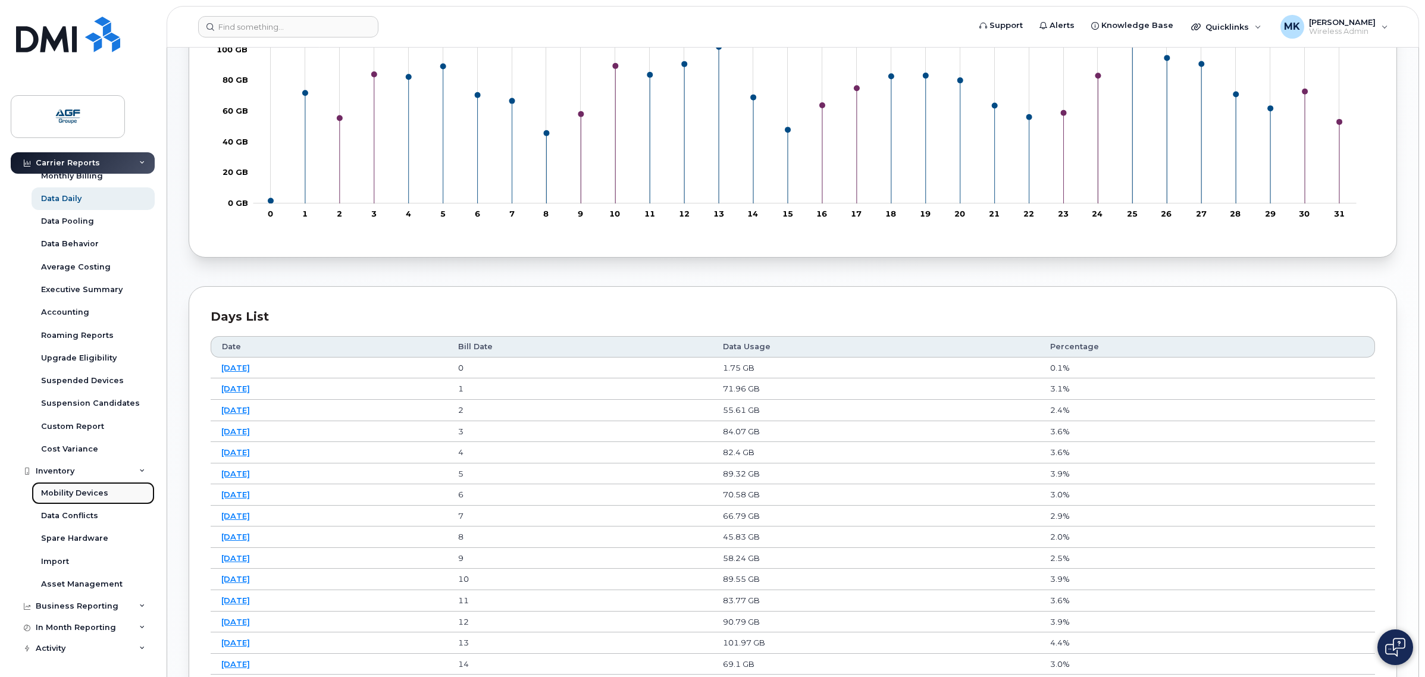
click at [102, 494] on div "Mobility Devices" at bounding box center [74, 493] width 67 height 11
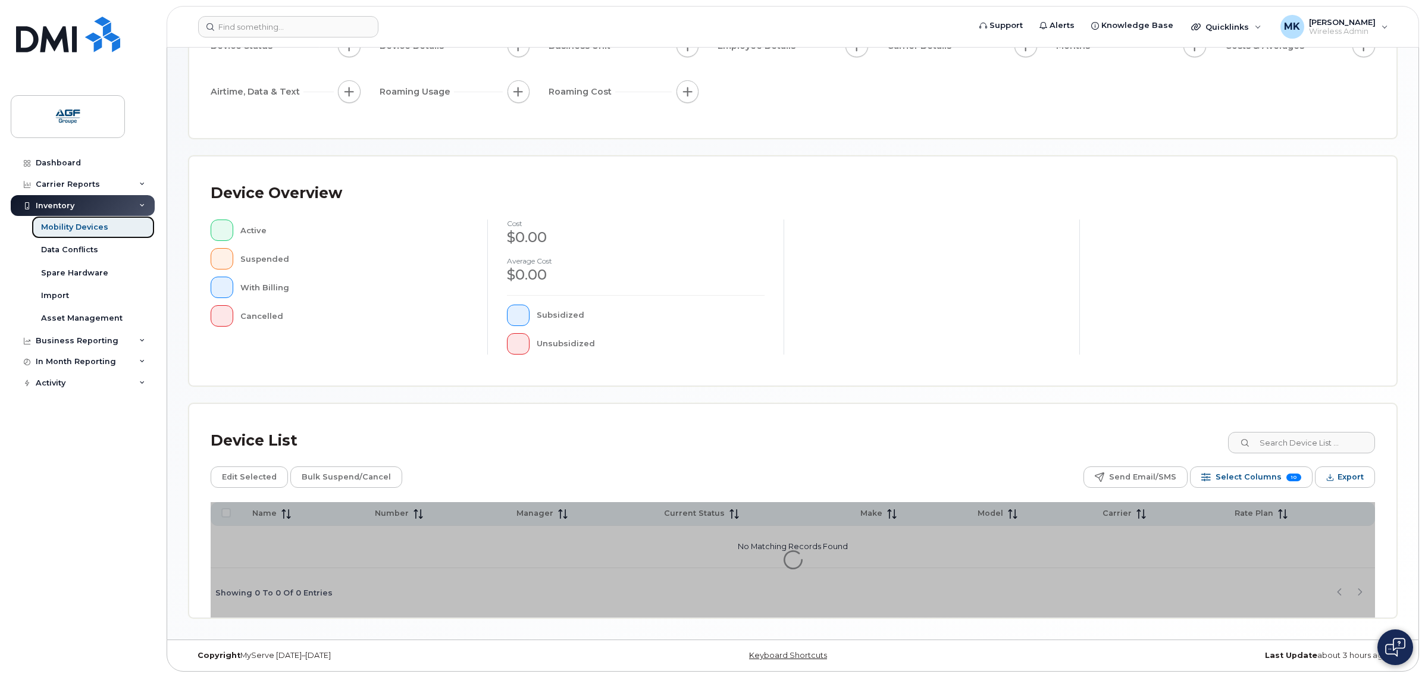
scroll to position [141, 0]
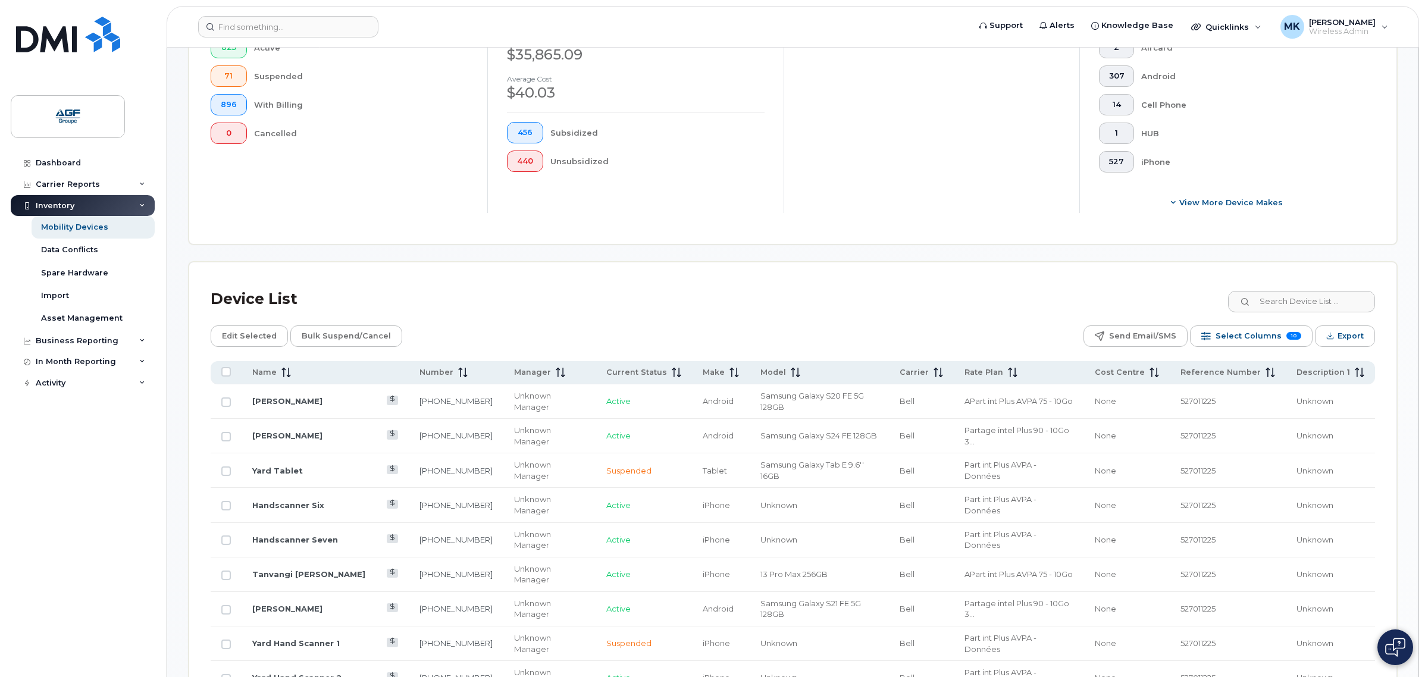
scroll to position [439, 0]
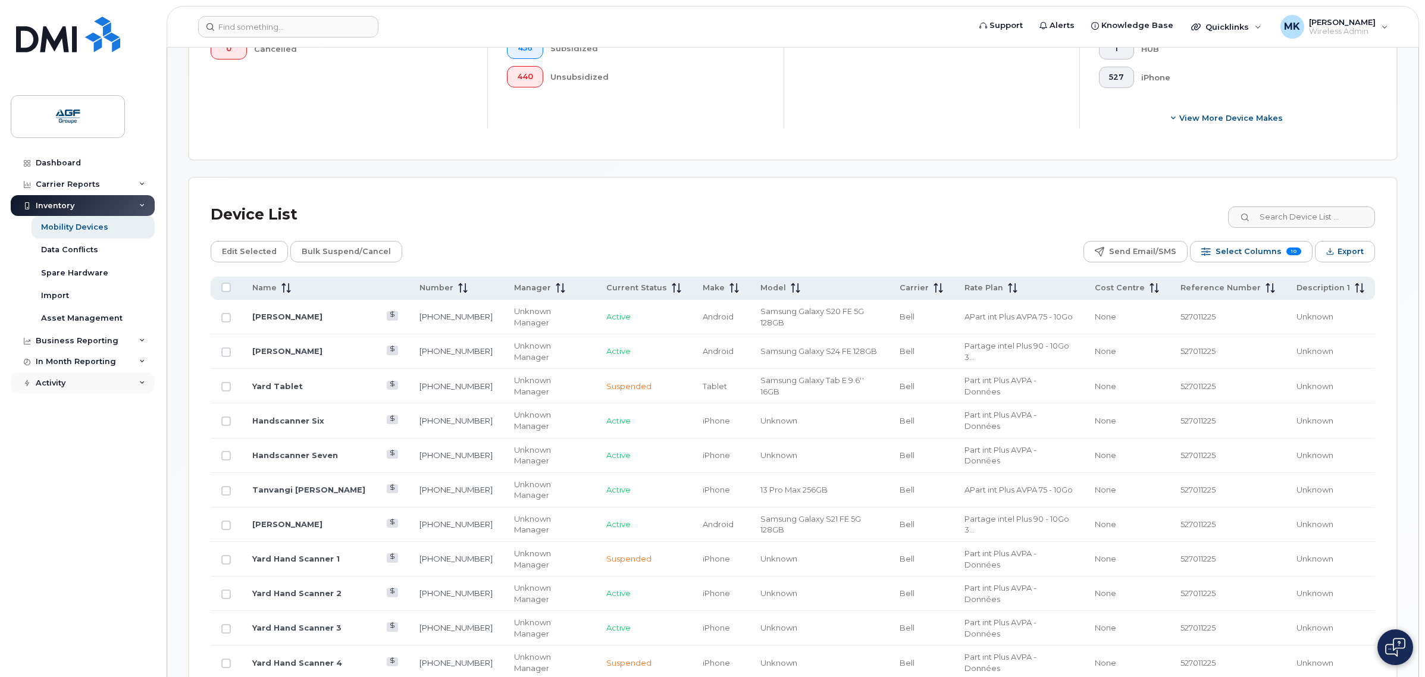
click at [118, 388] on div "Activity" at bounding box center [83, 383] width 144 height 21
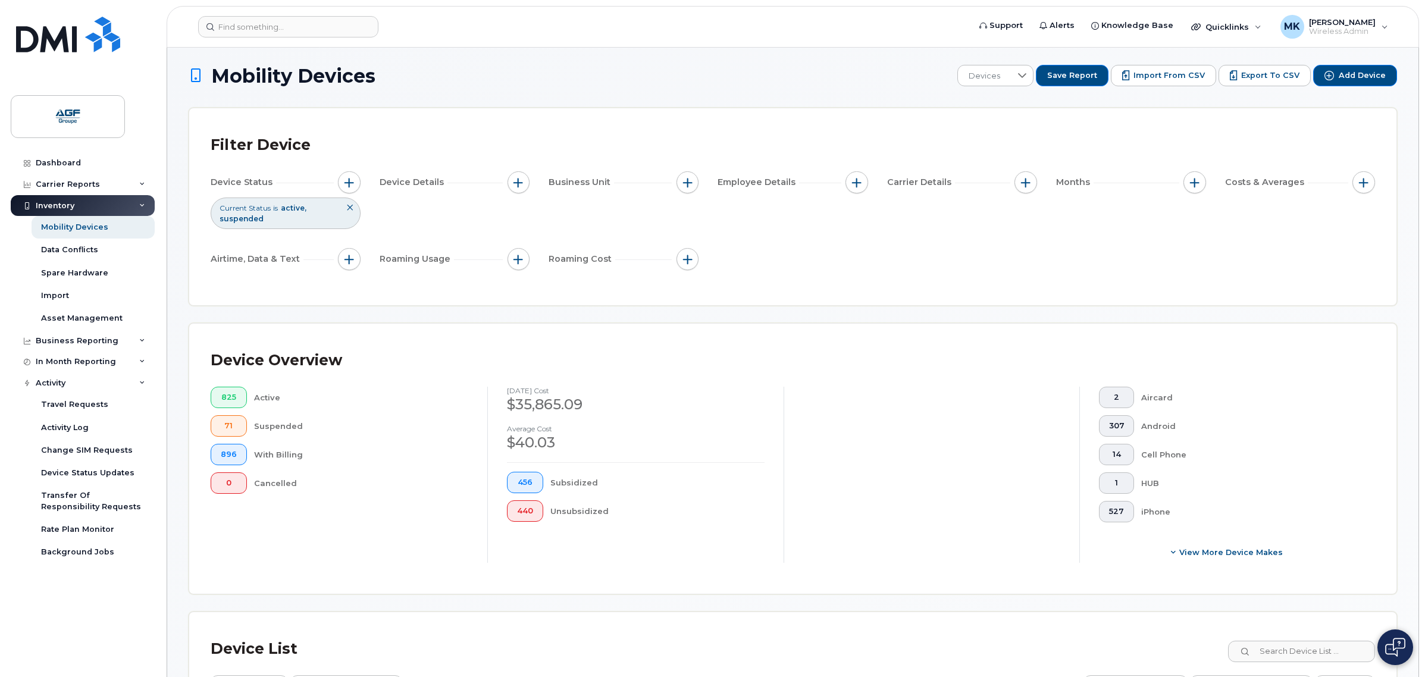
scroll to position [0, 0]
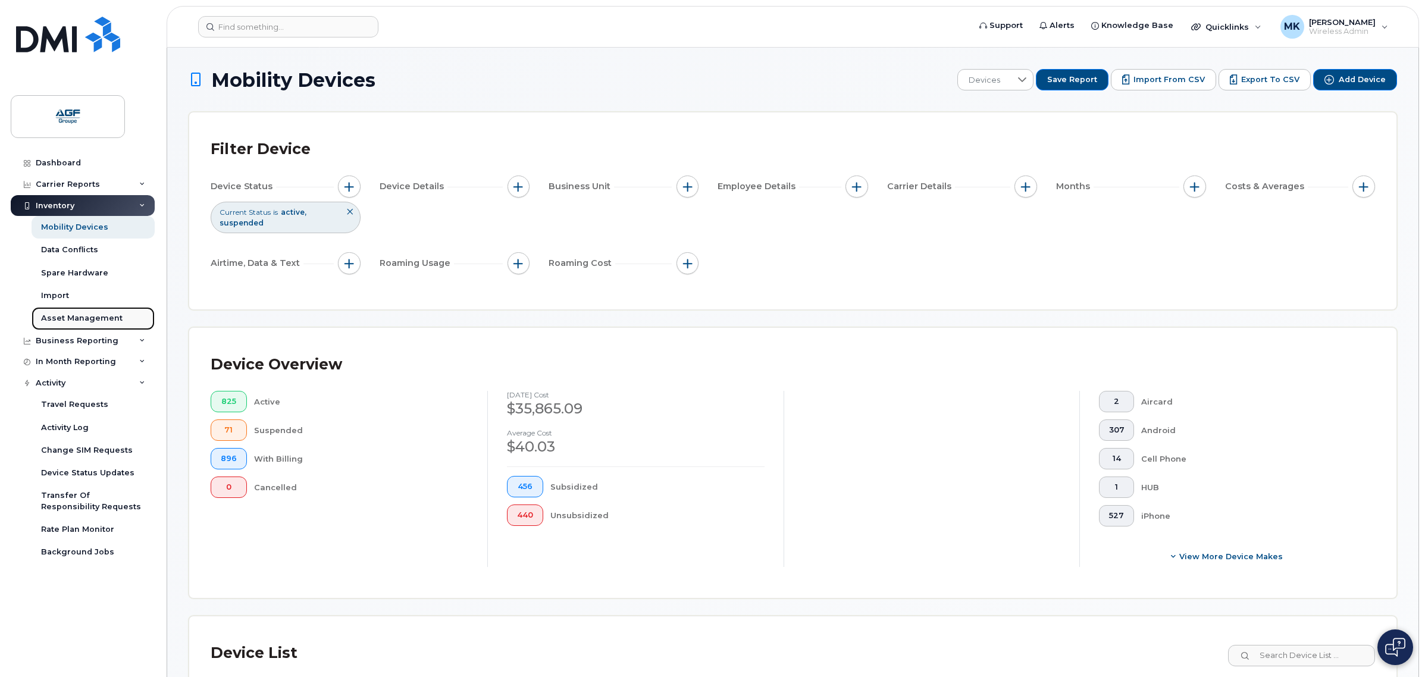
click at [111, 319] on div "Asset Management" at bounding box center [82, 318] width 82 height 11
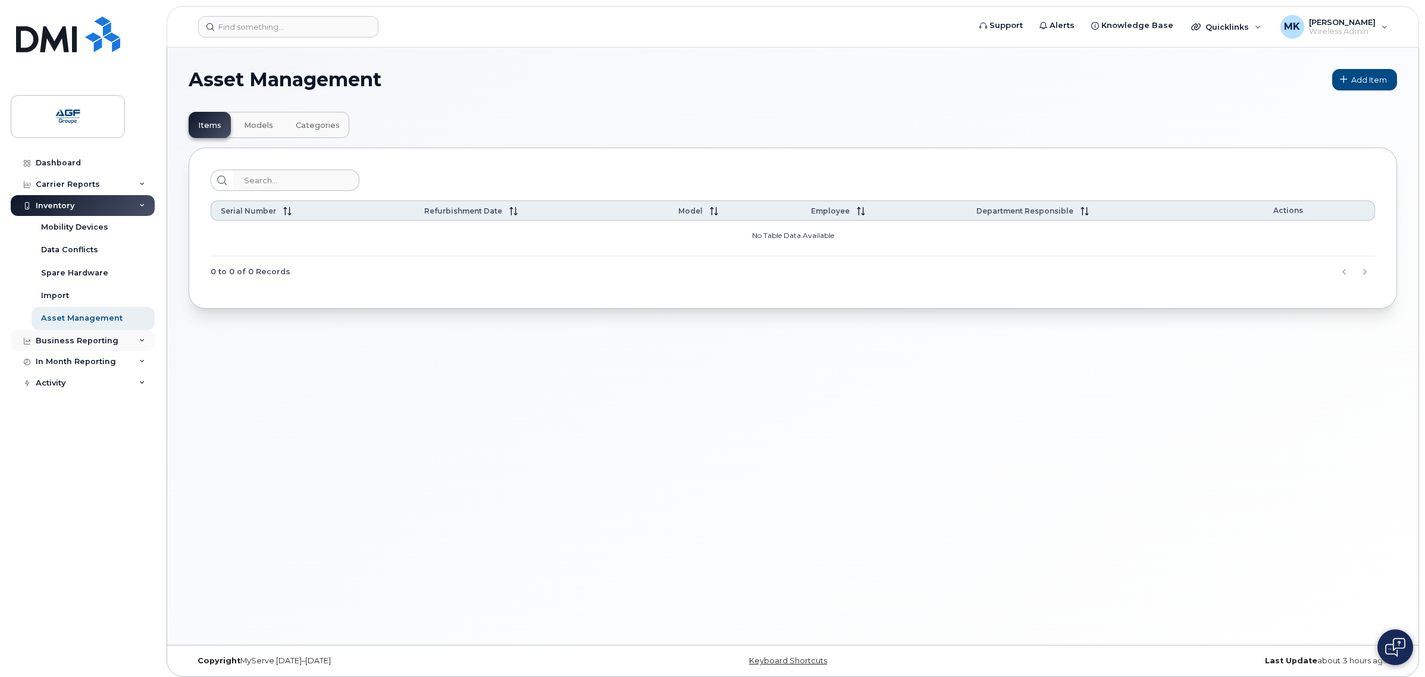
click at [92, 343] on div "Business Reporting" at bounding box center [77, 341] width 83 height 10
click at [109, 454] on div "In Month Reporting" at bounding box center [76, 453] width 80 height 10
click at [90, 189] on div "Carrier Reports" at bounding box center [68, 185] width 64 height 10
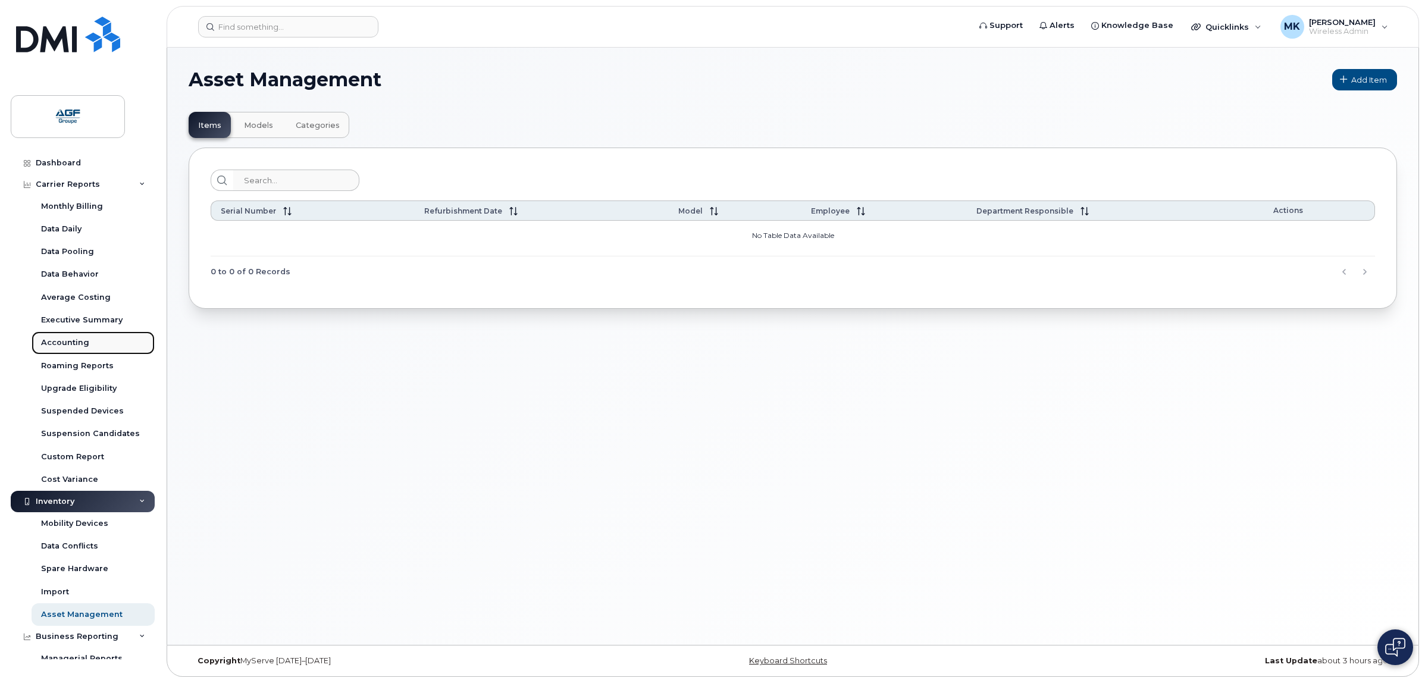
click at [96, 340] on link "Accounting" at bounding box center [93, 342] width 123 height 23
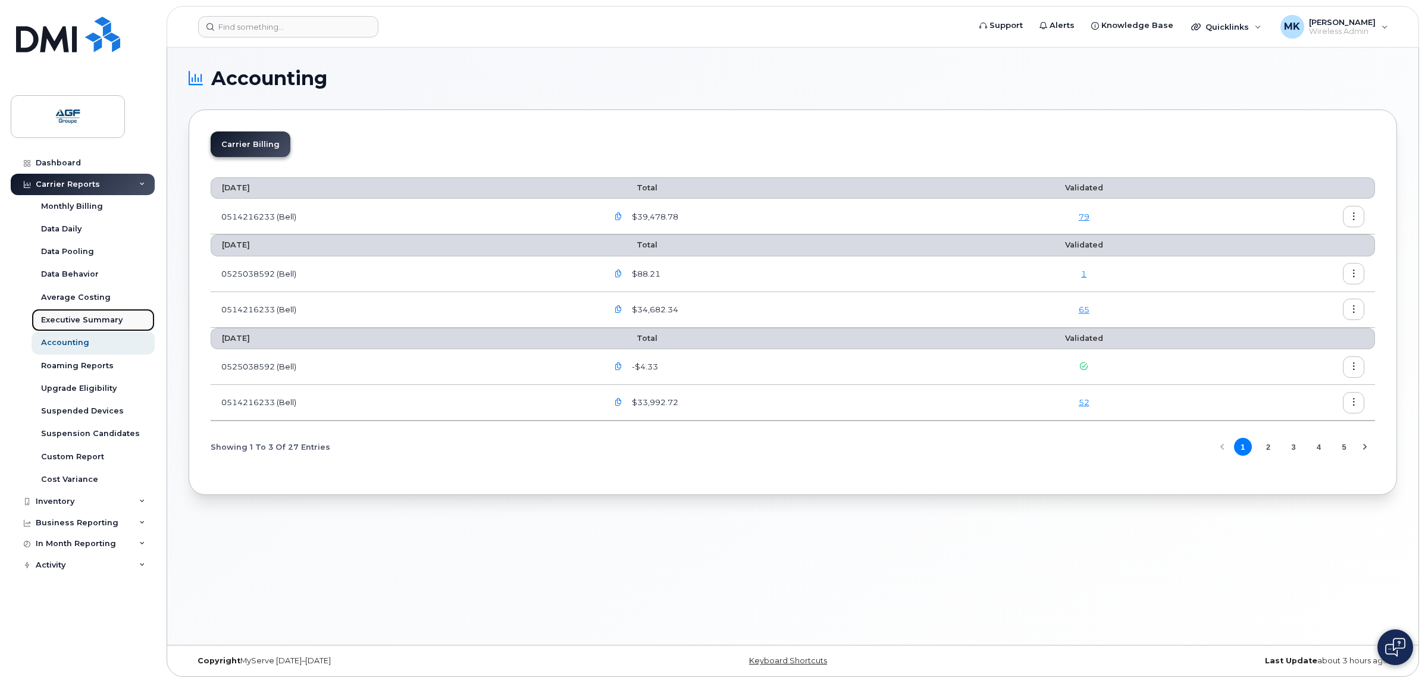
click at [61, 319] on div "Executive Summary" at bounding box center [82, 320] width 82 height 11
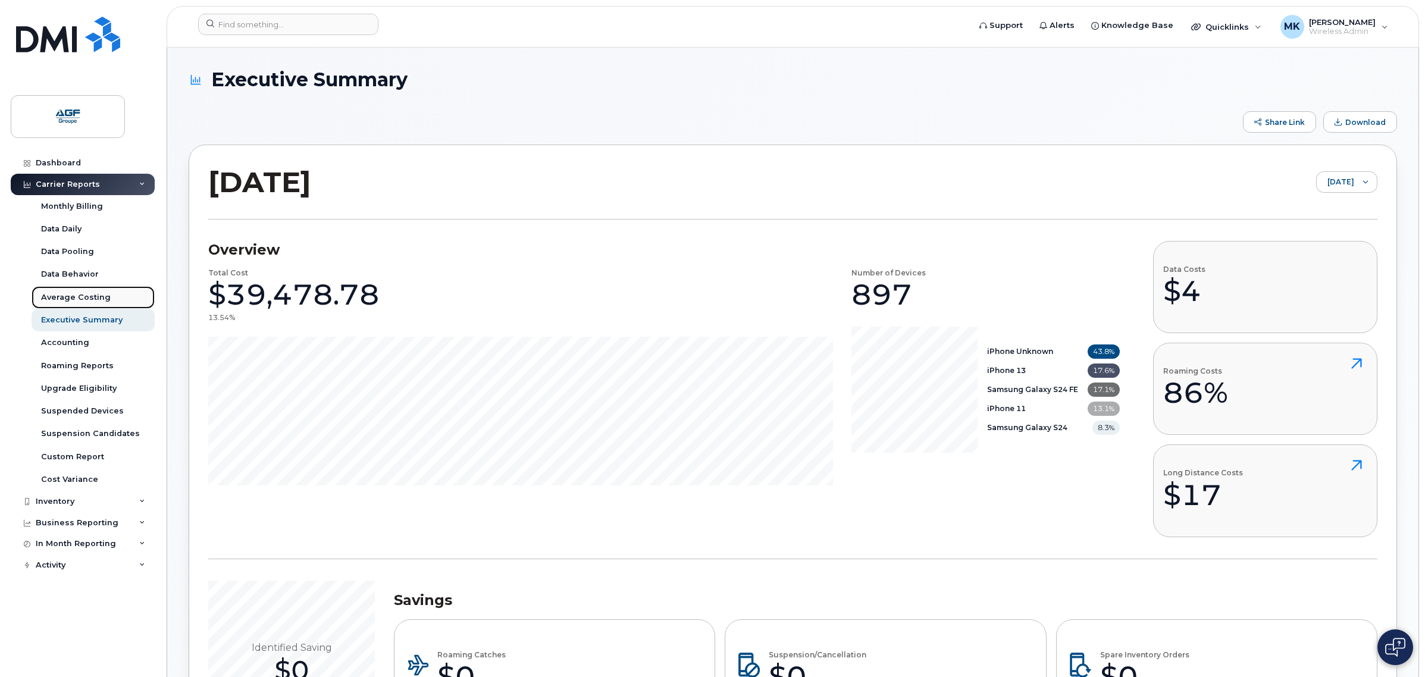
click at [69, 295] on div "Average Costing" at bounding box center [76, 297] width 70 height 11
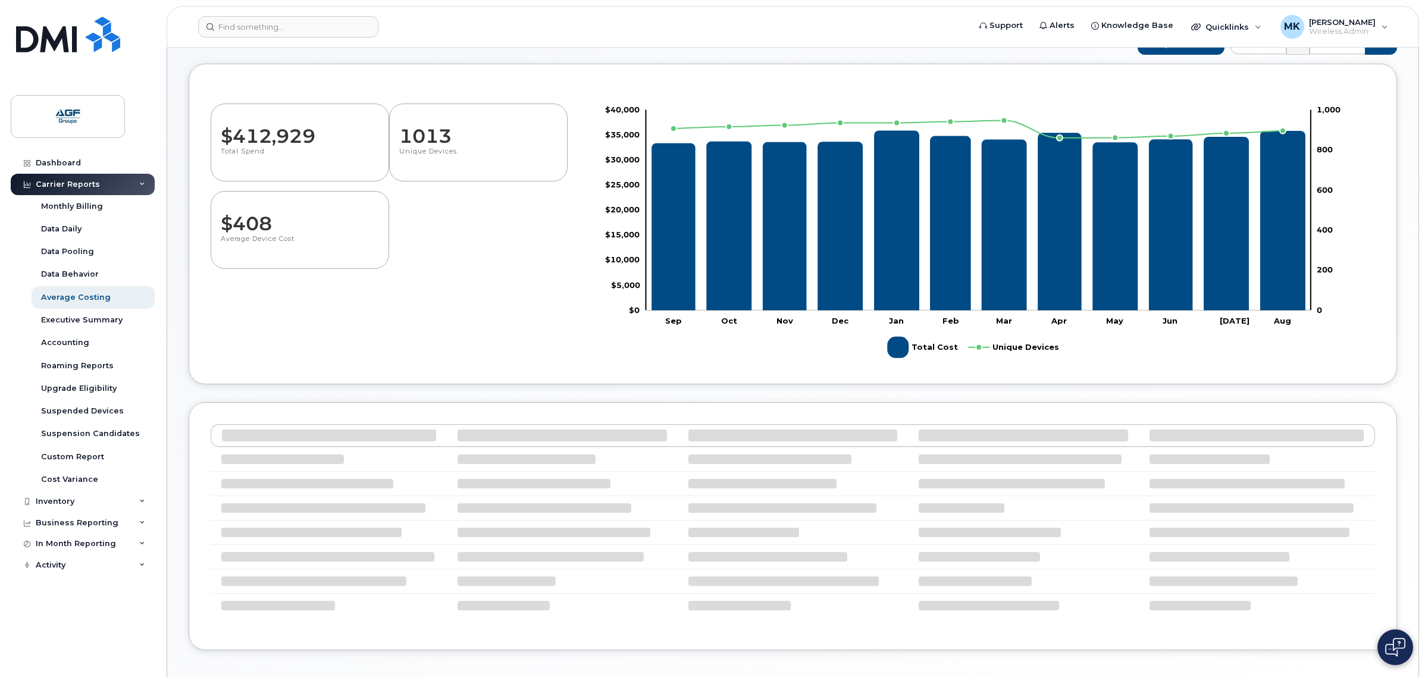
scroll to position [97, 0]
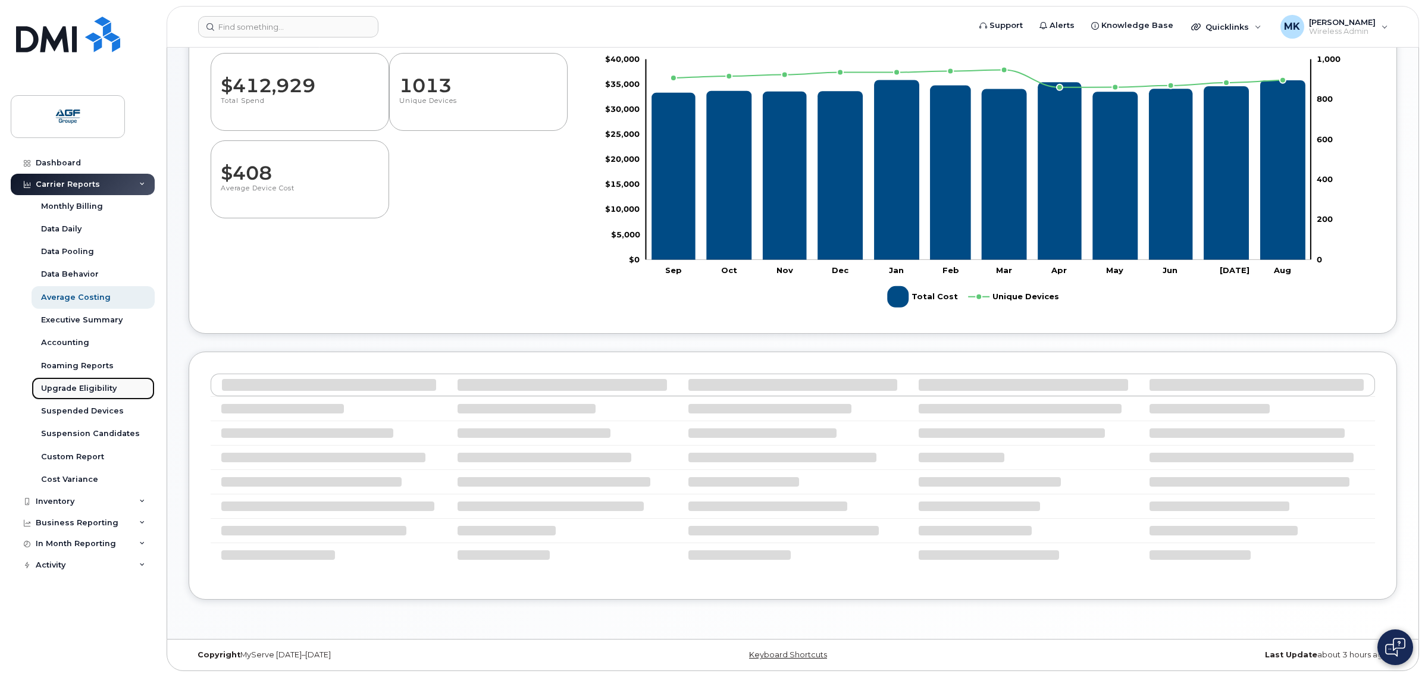
click at [105, 394] on div "Upgrade Eligibility" at bounding box center [79, 388] width 76 height 11
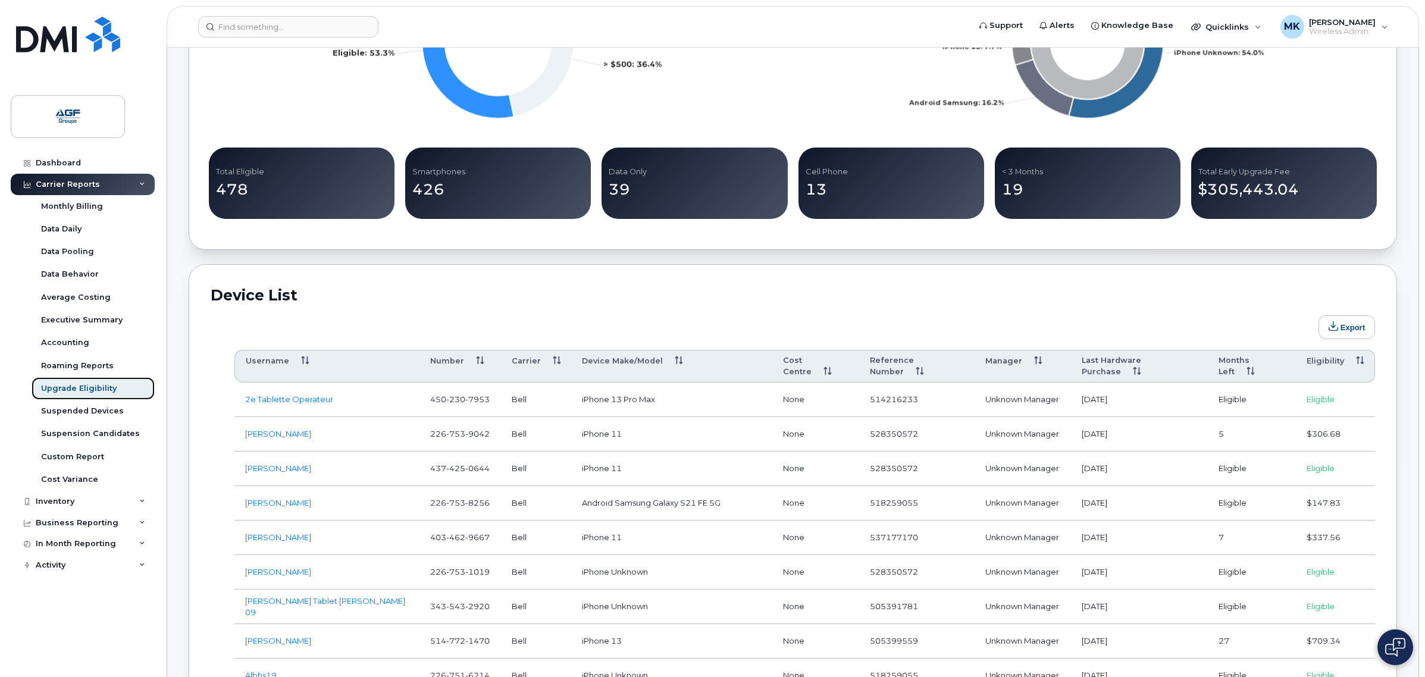
scroll to position [446, 0]
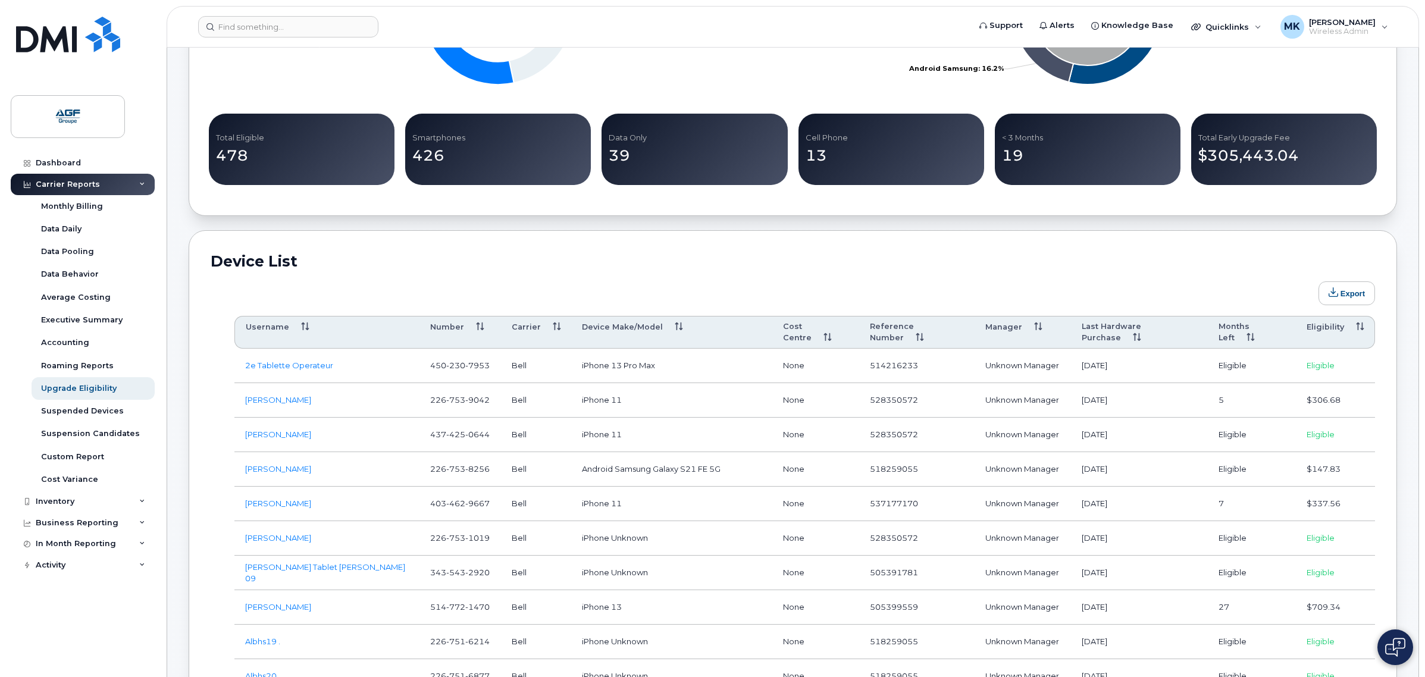
click at [1323, 331] on th "Eligibility" at bounding box center [1335, 332] width 79 height 33
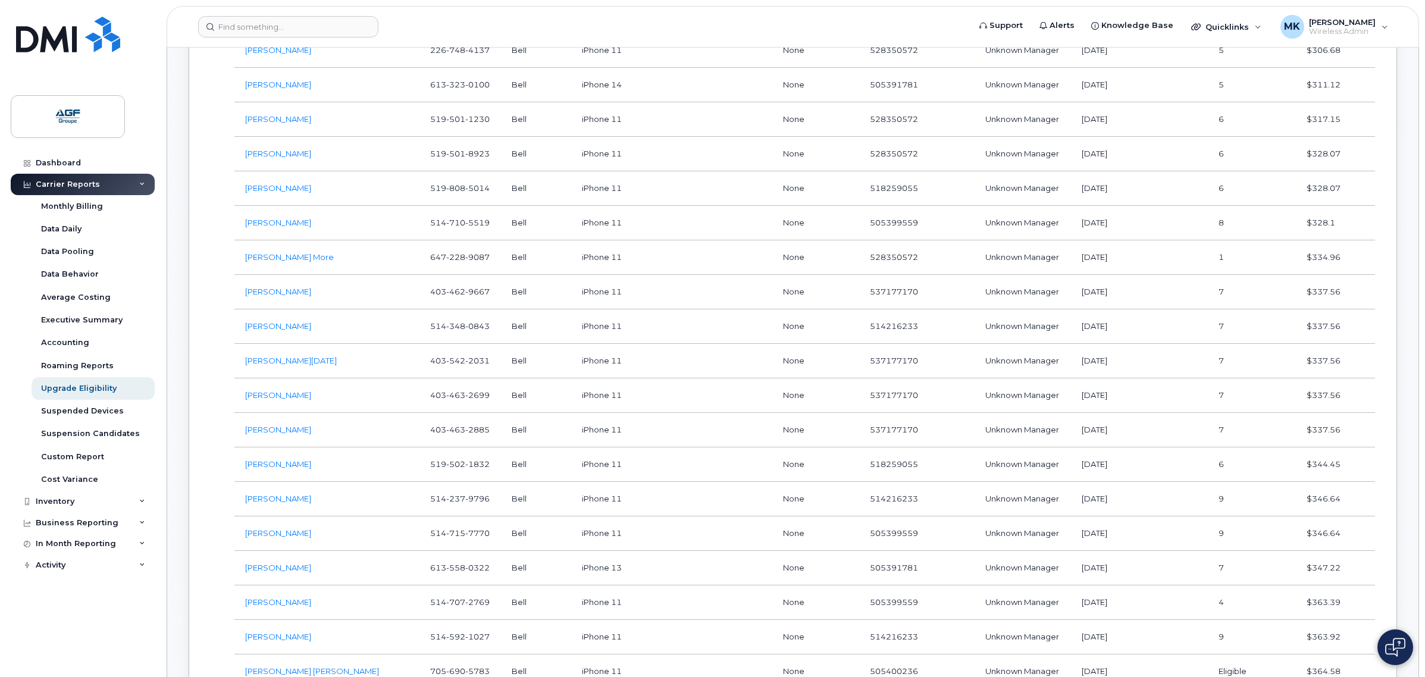
scroll to position [5579, 0]
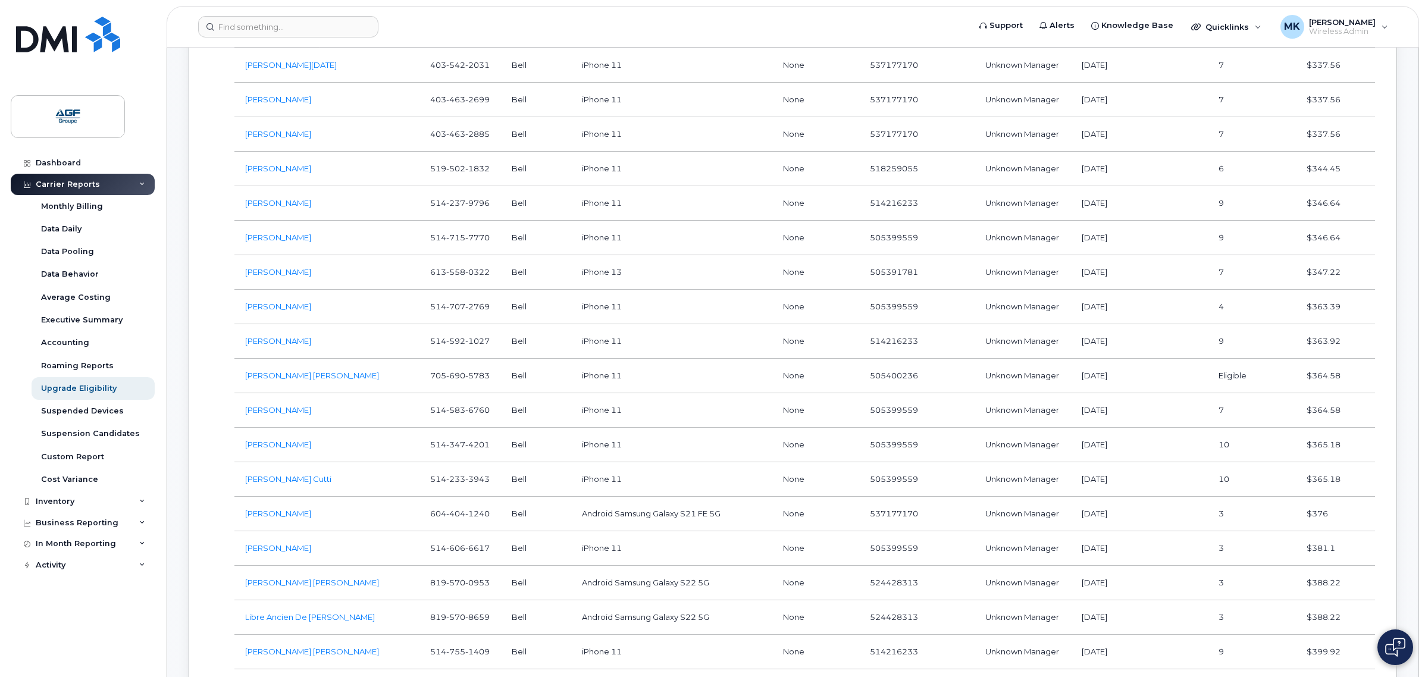
click at [693, 526] on td "Android Samsung Galaxy S21 FE 5G" at bounding box center [671, 514] width 201 height 35
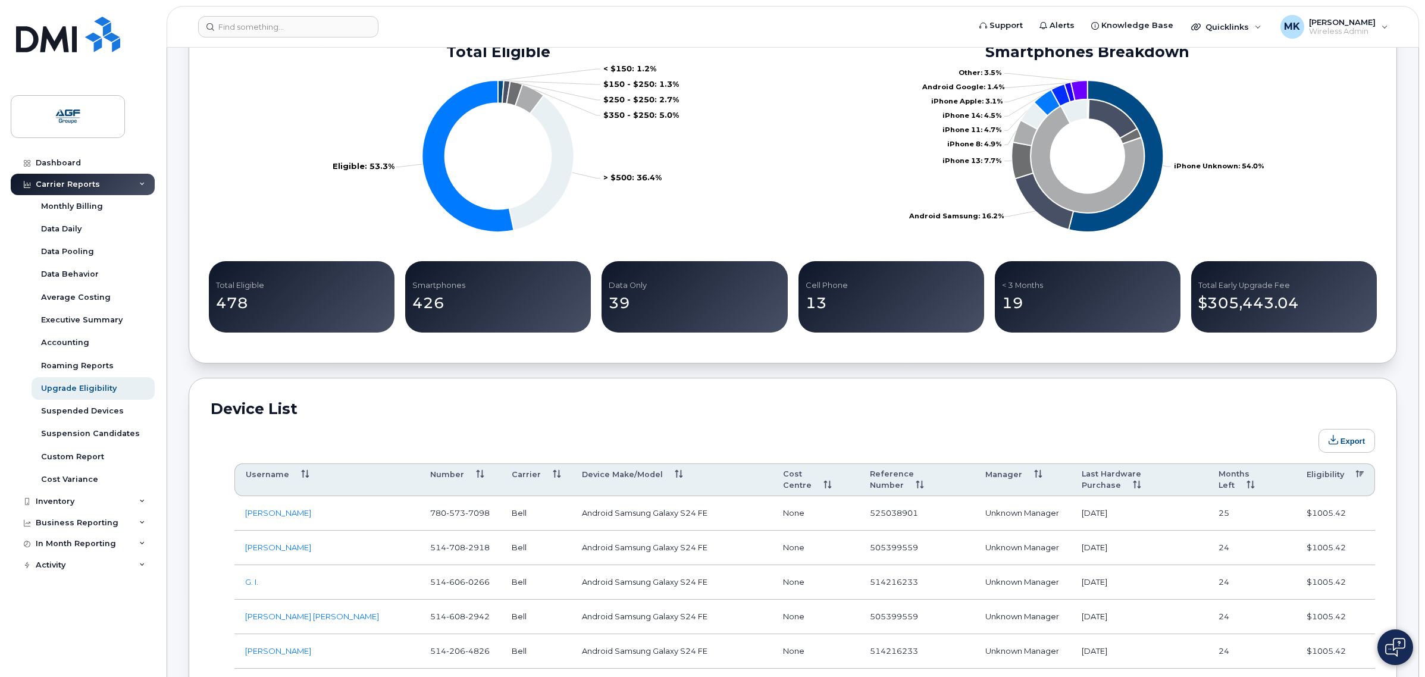
scroll to position [298, 0]
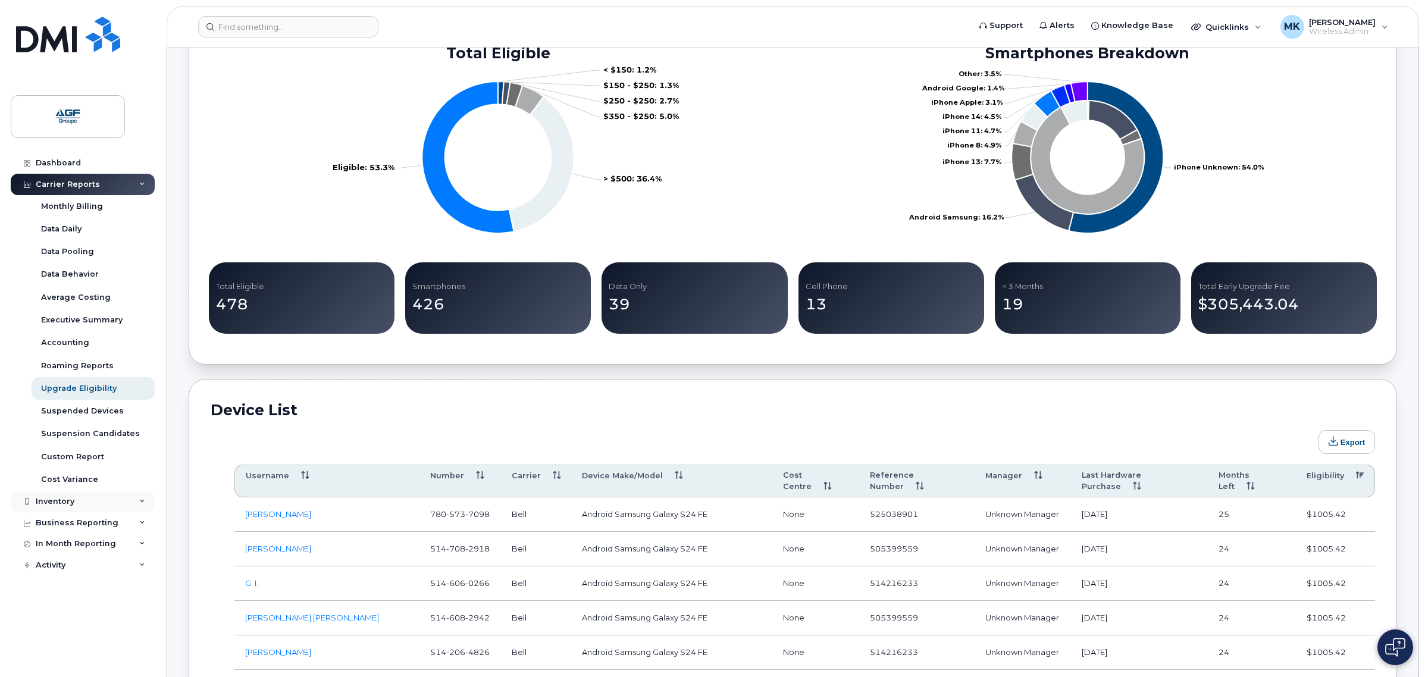
click at [108, 501] on div "Inventory" at bounding box center [83, 501] width 144 height 21
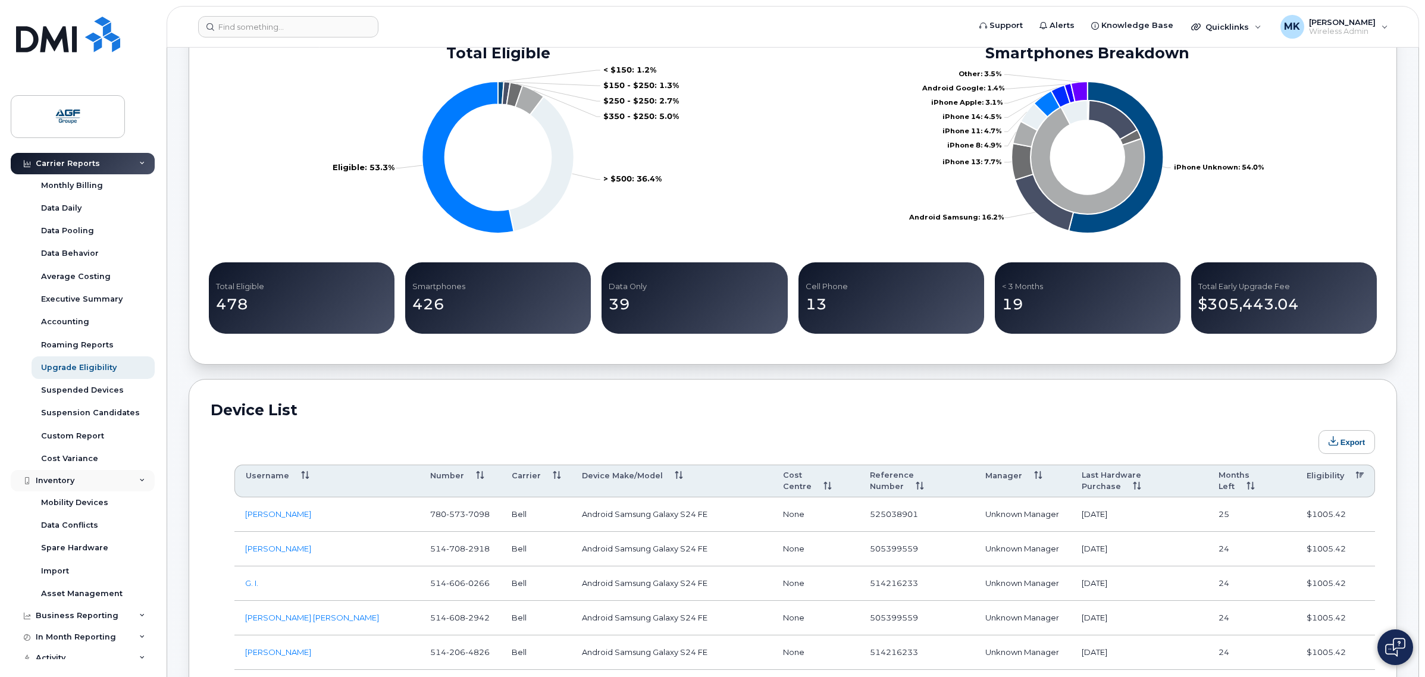
scroll to position [31, 0]
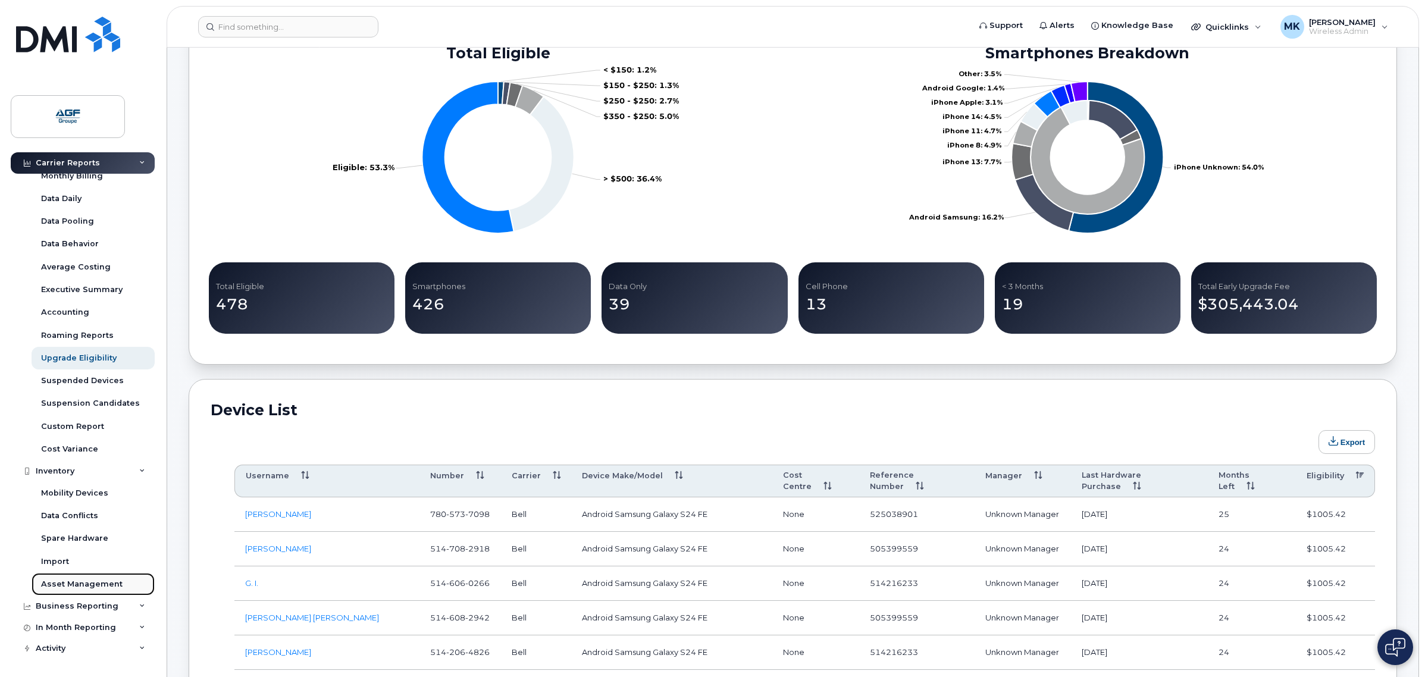
click at [118, 587] on link "Asset Management" at bounding box center [93, 584] width 123 height 23
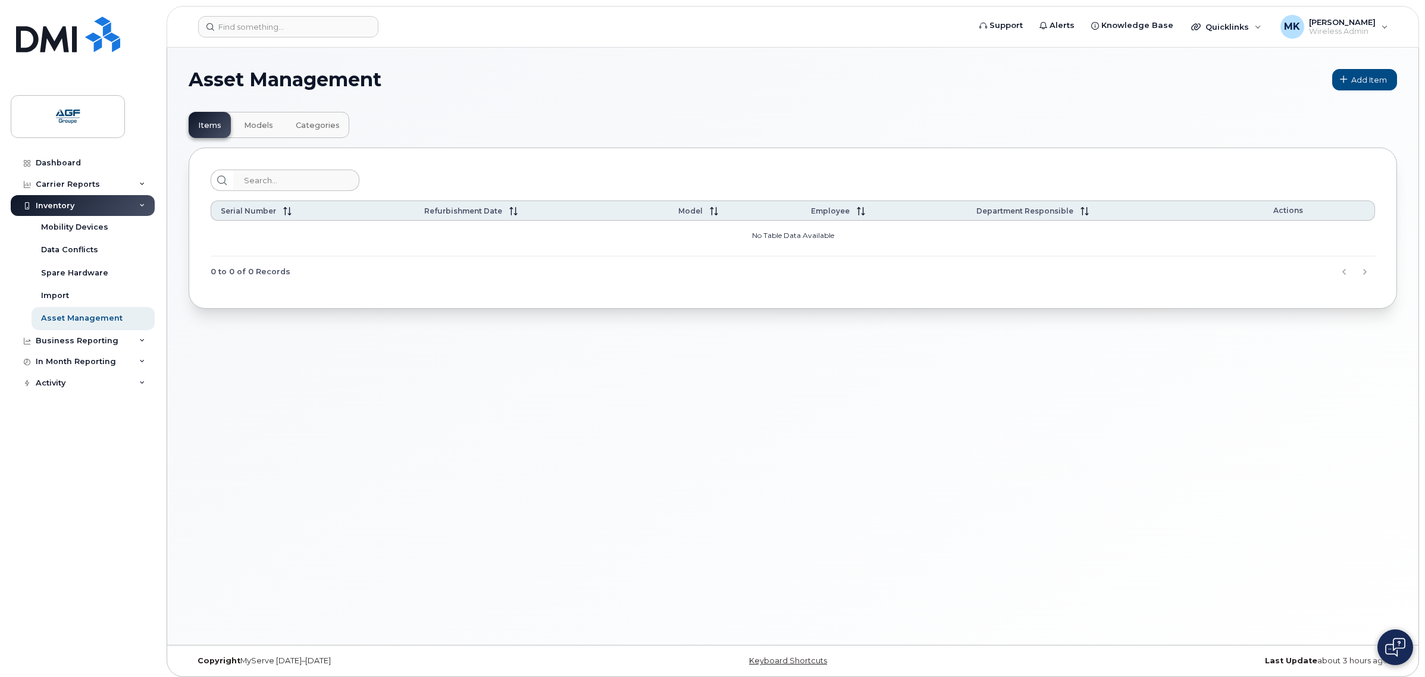
click at [259, 130] on button "Models" at bounding box center [258, 125] width 48 height 26
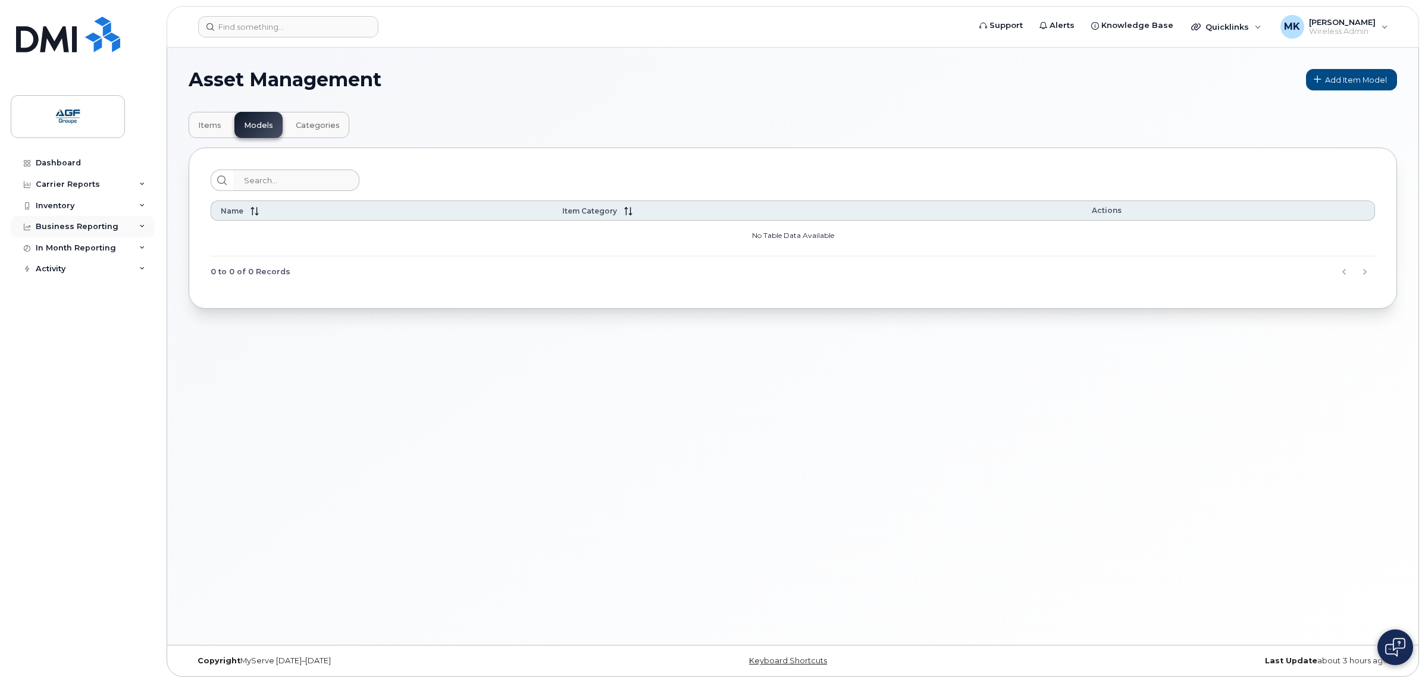
click at [109, 230] on div "Business Reporting" at bounding box center [77, 227] width 83 height 10
click at [102, 366] on div "Activity" at bounding box center [83, 359] width 144 height 21
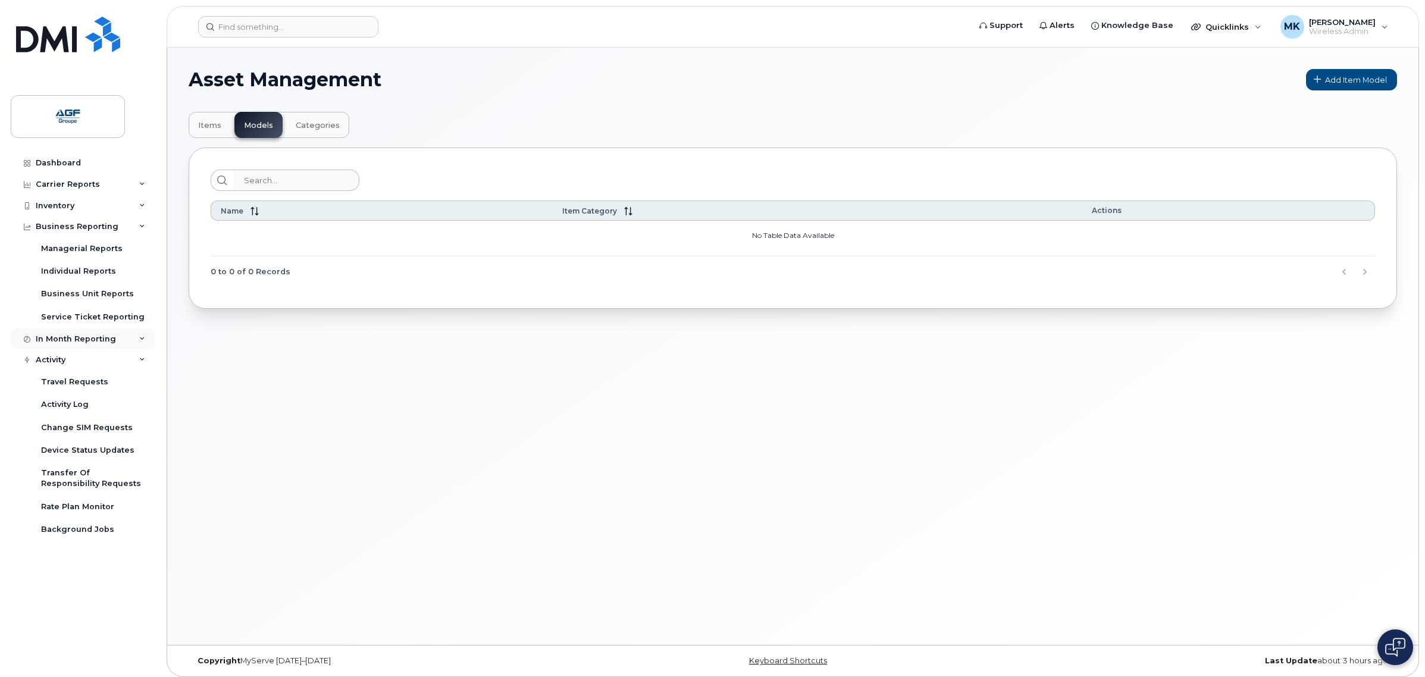
click at [116, 341] on div "In Month Reporting" at bounding box center [83, 339] width 144 height 21
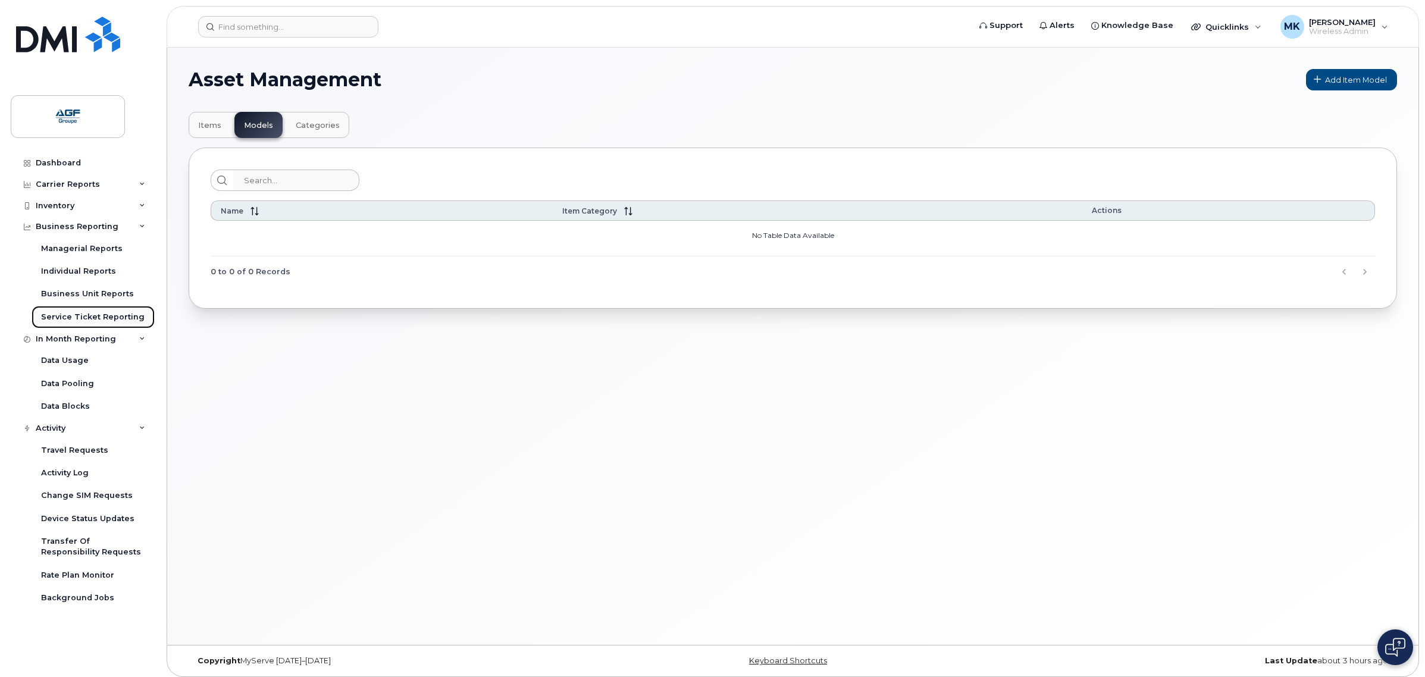
click at [112, 318] on div "Service Ticket Reporting" at bounding box center [93, 317] width 104 height 11
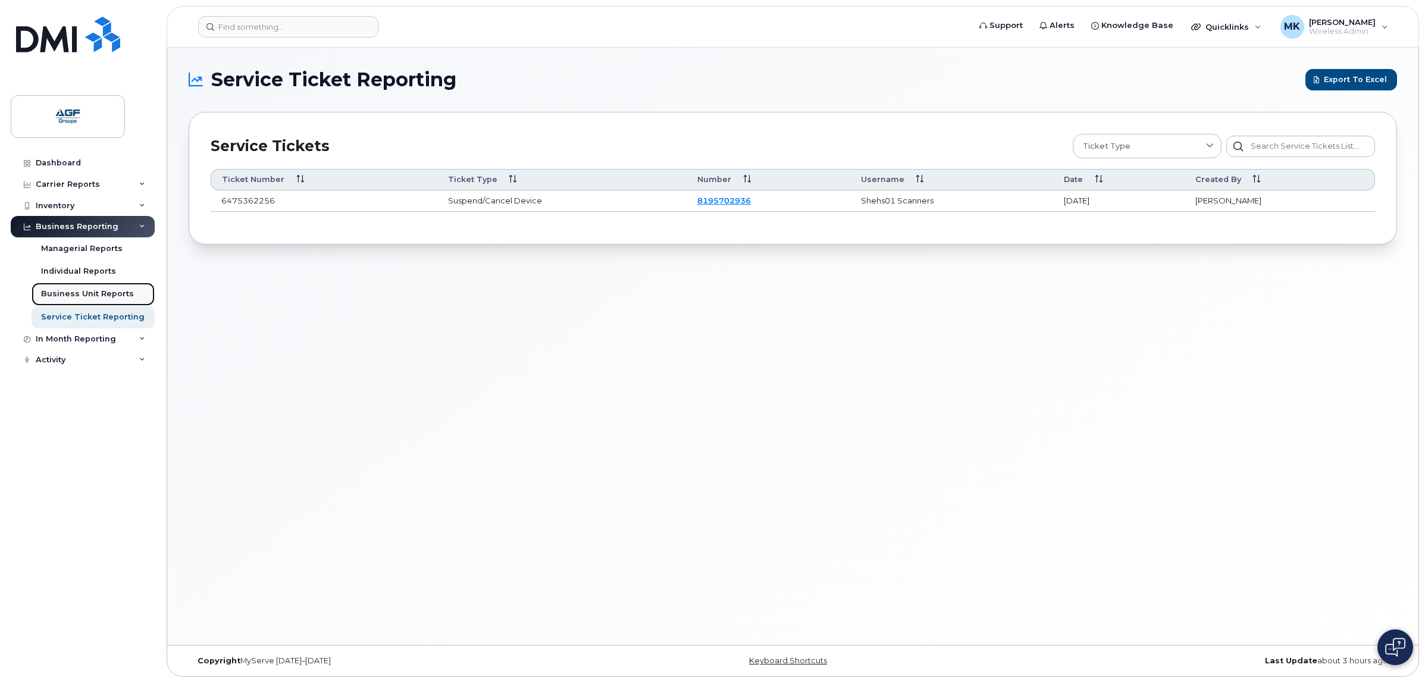
click at [108, 295] on div "Business Unit Reports" at bounding box center [87, 294] width 93 height 11
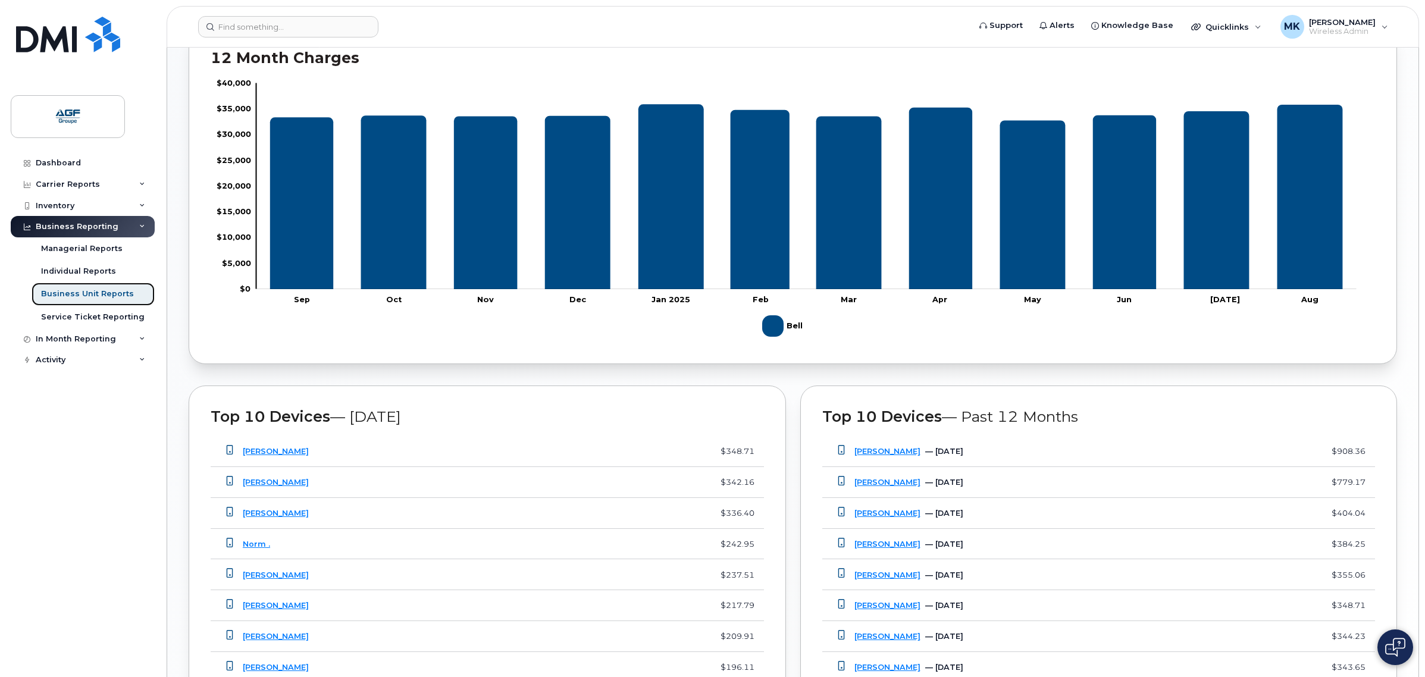
scroll to position [789, 0]
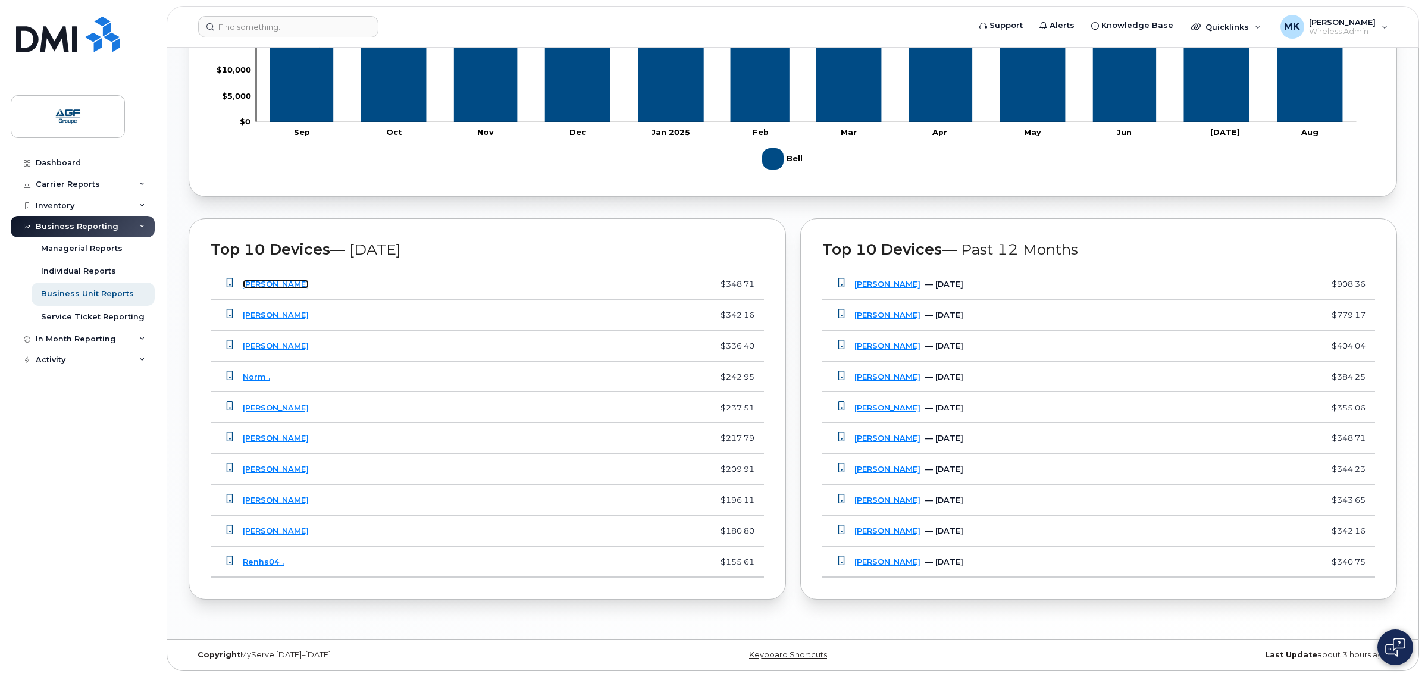
click at [266, 283] on link "[PERSON_NAME]" at bounding box center [276, 284] width 66 height 9
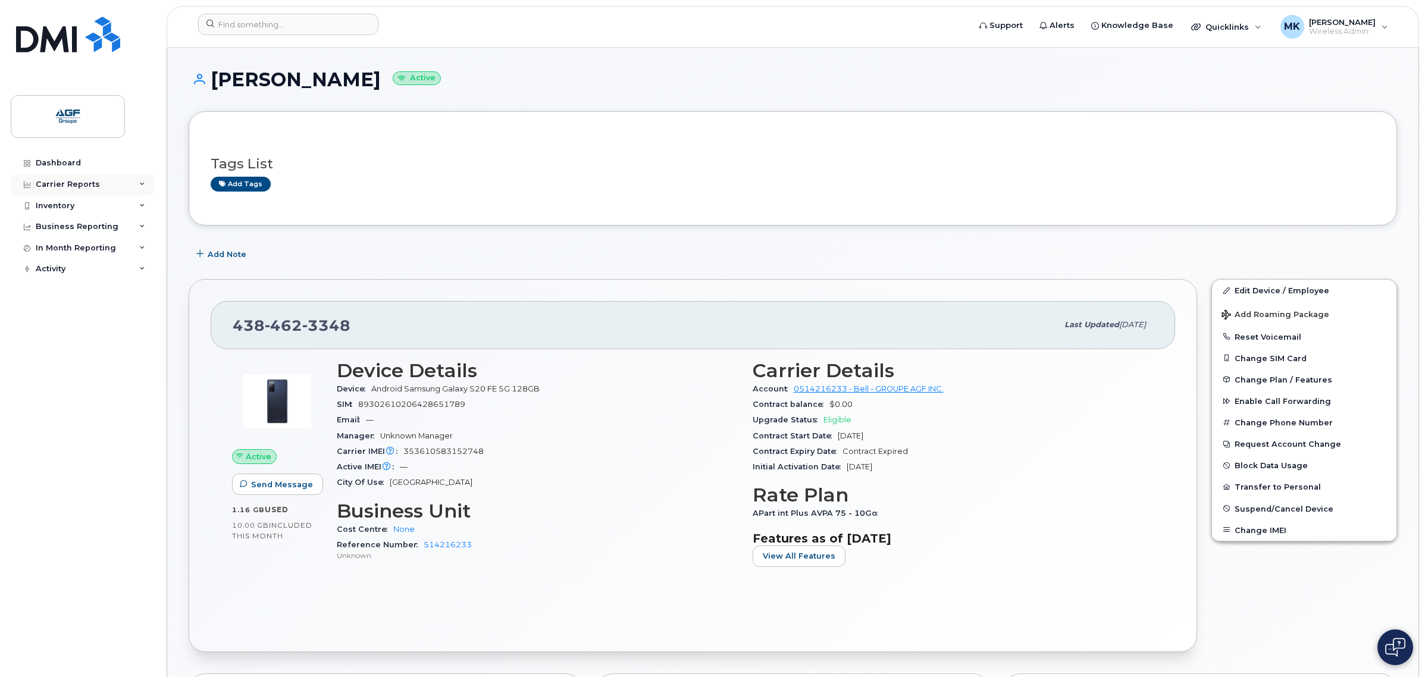
click at [98, 192] on div "Carrier Reports" at bounding box center [83, 184] width 144 height 21
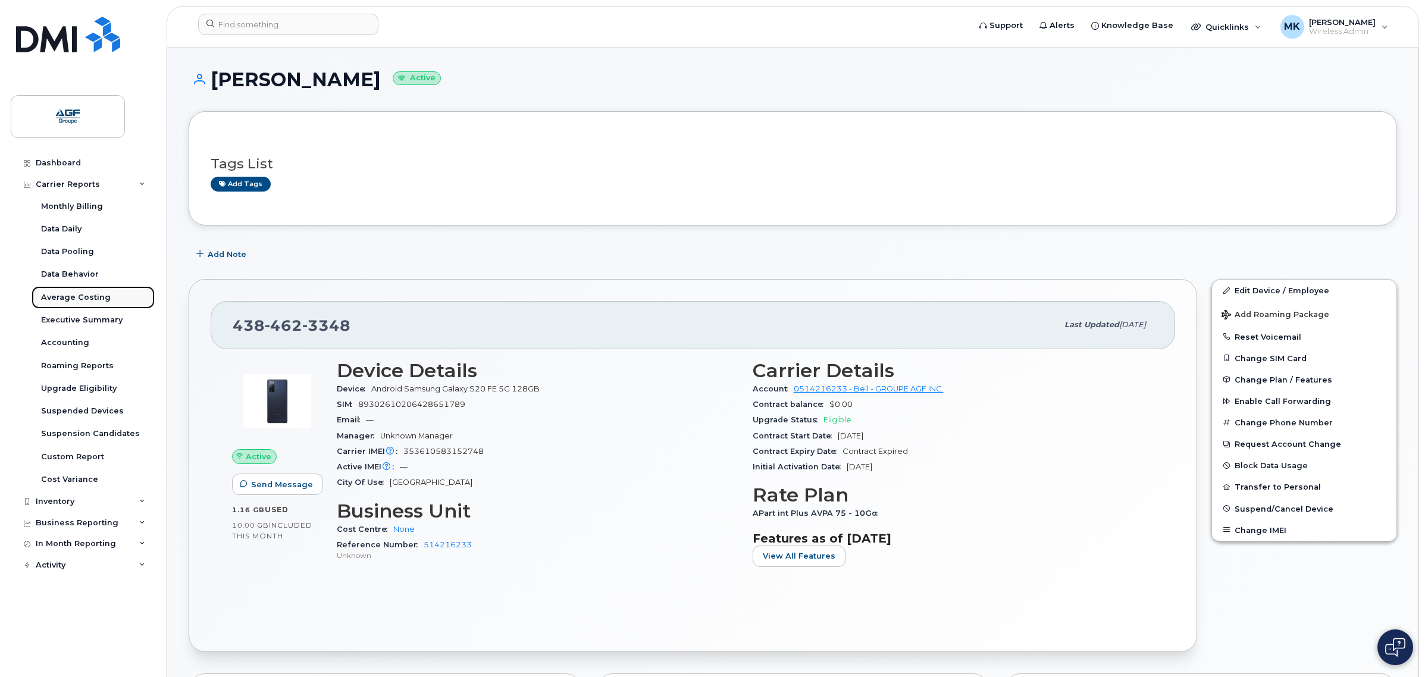
click at [100, 299] on div "Average Costing" at bounding box center [76, 297] width 70 height 11
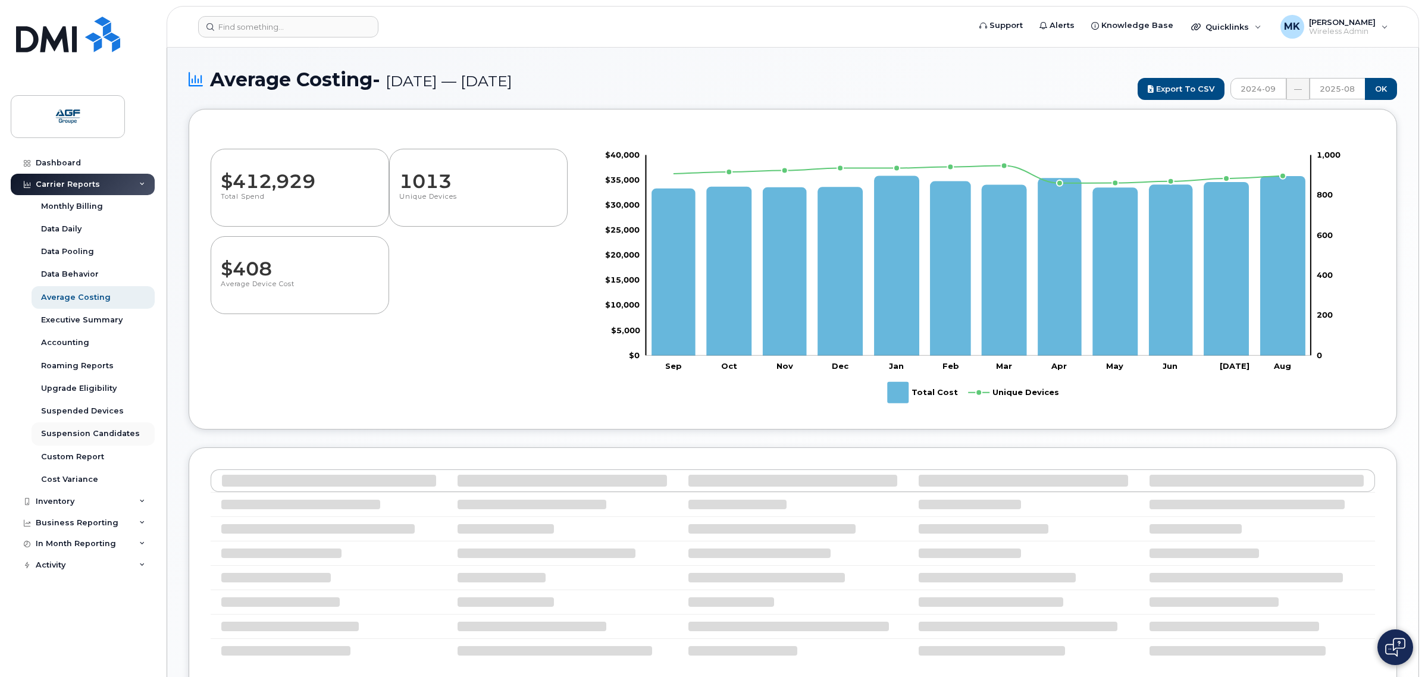
select select "100"
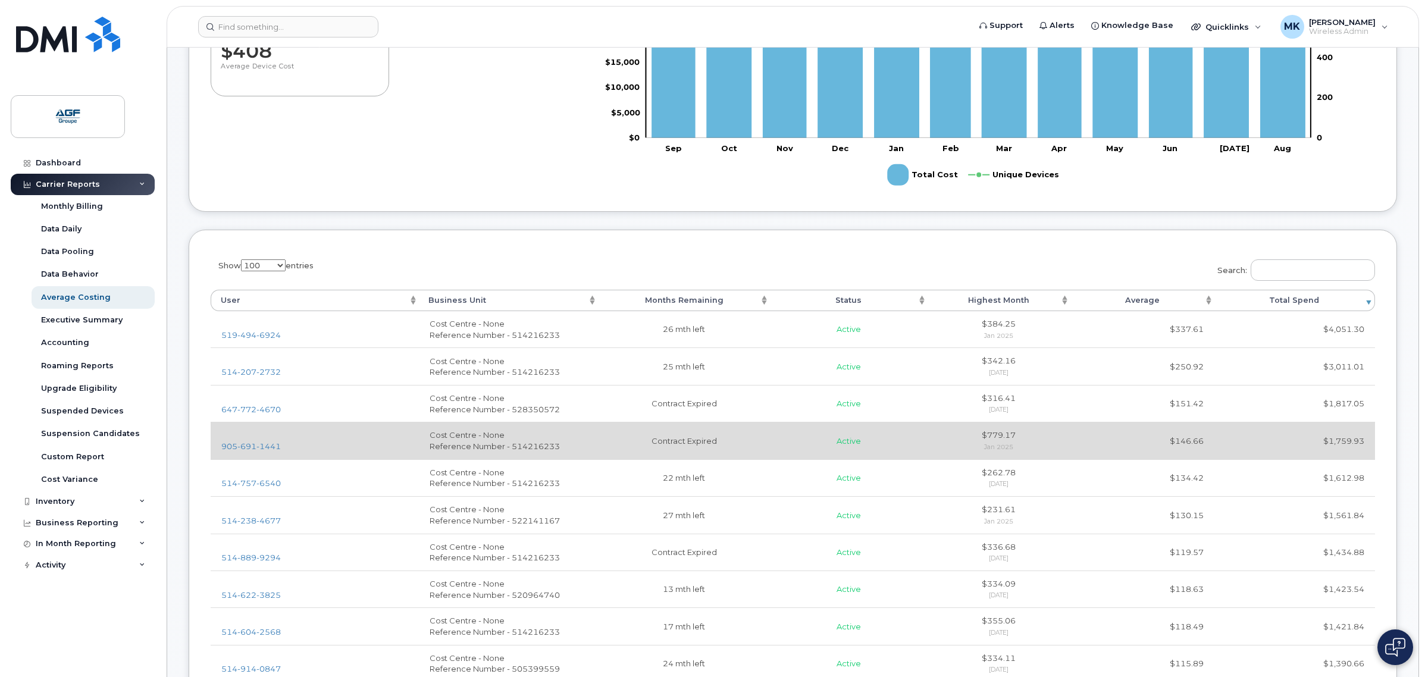
scroll to position [223, 0]
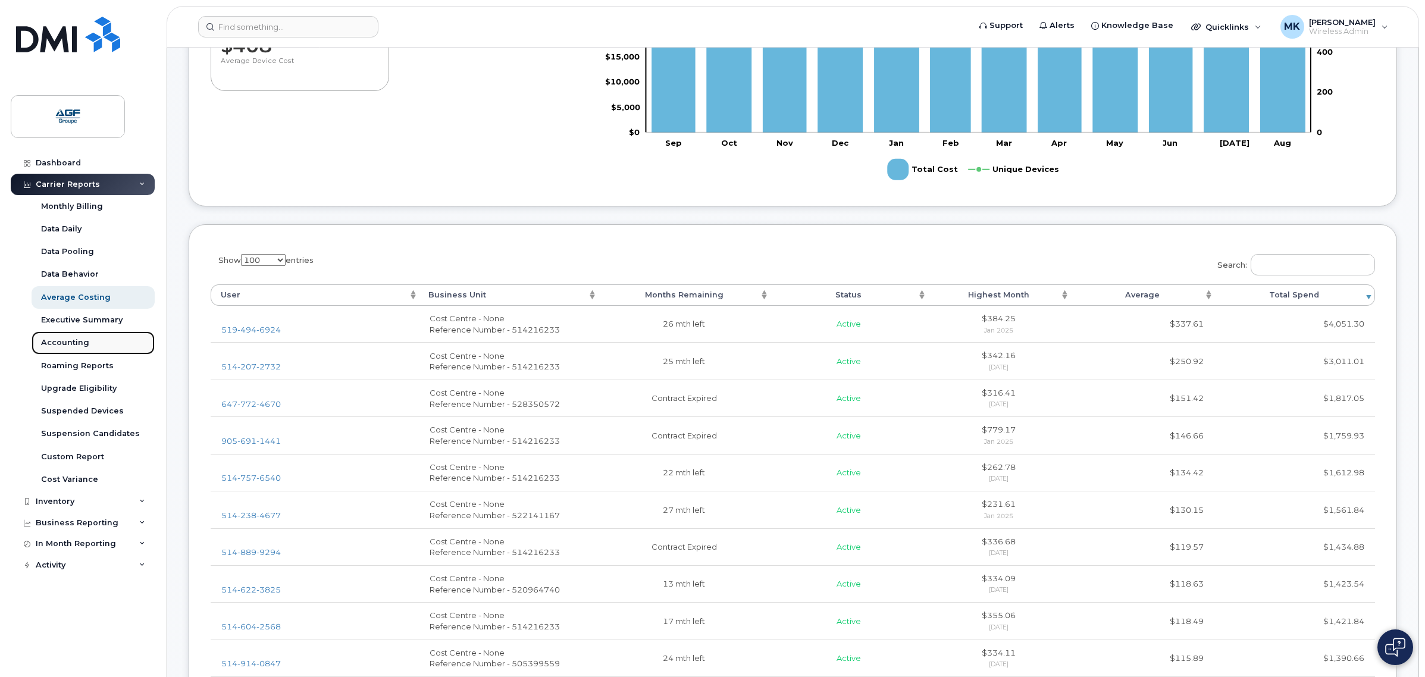
click at [93, 340] on link "Accounting" at bounding box center [93, 342] width 123 height 23
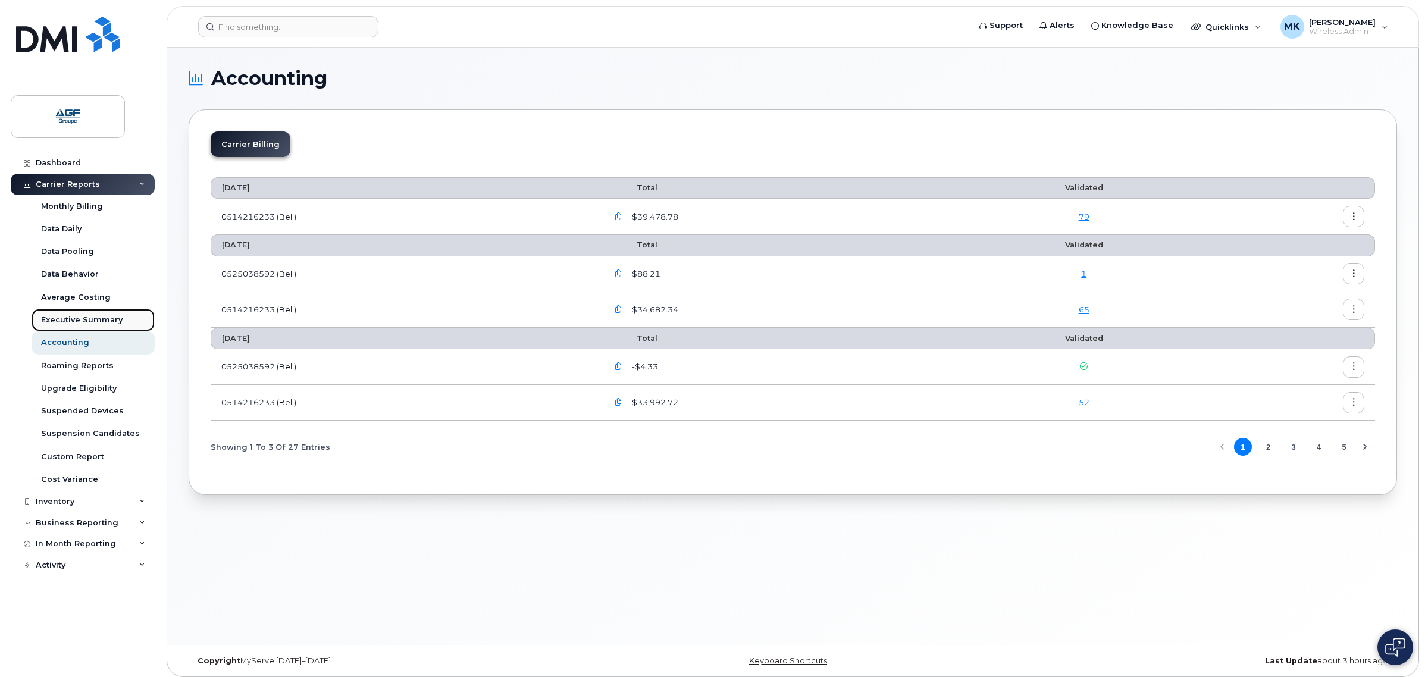
click at [110, 326] on div "Executive Summary" at bounding box center [82, 320] width 82 height 11
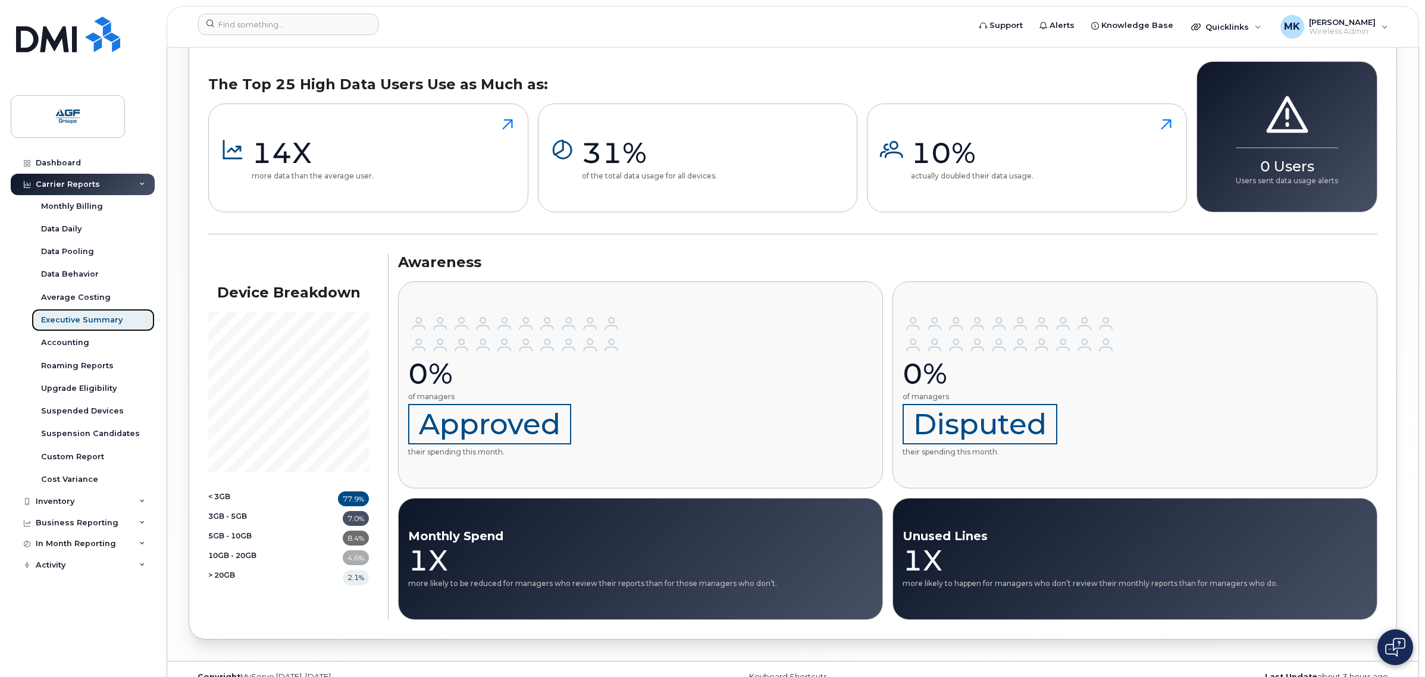
scroll to position [1259, 0]
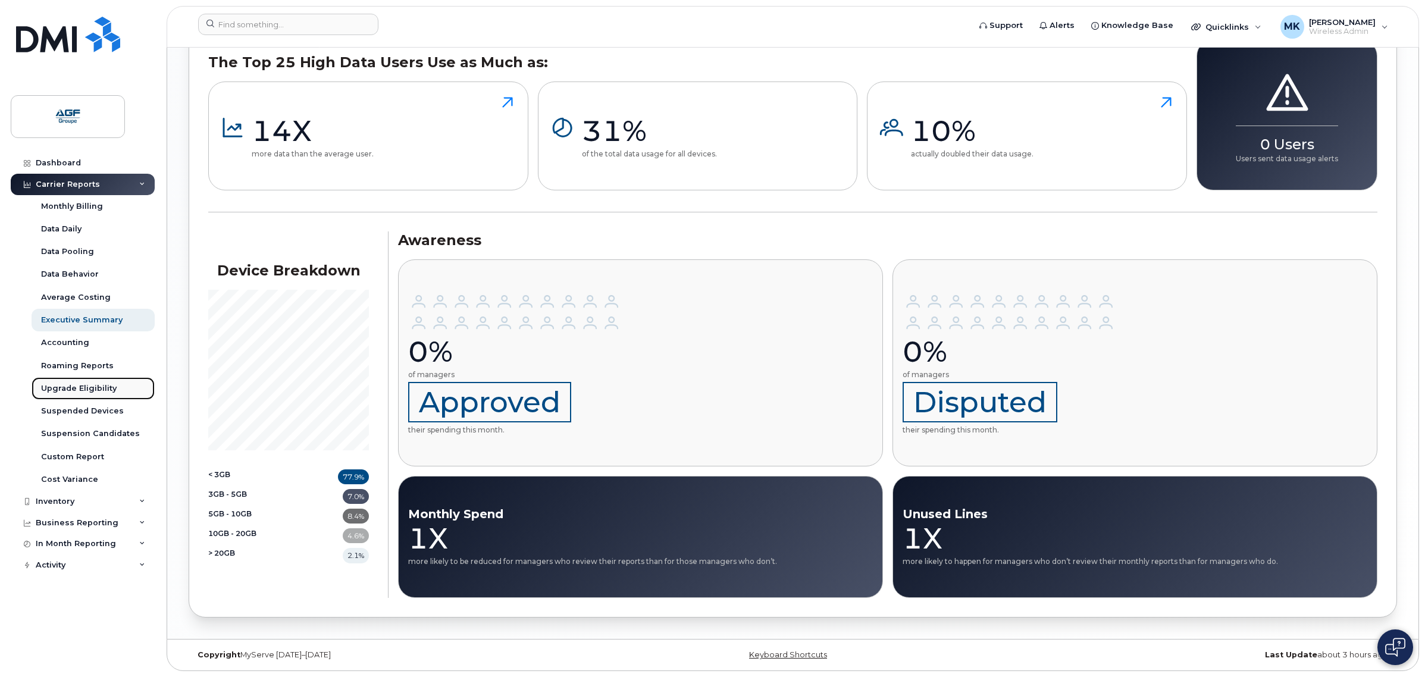
click at [102, 387] on div "Upgrade Eligibility" at bounding box center [79, 388] width 76 height 11
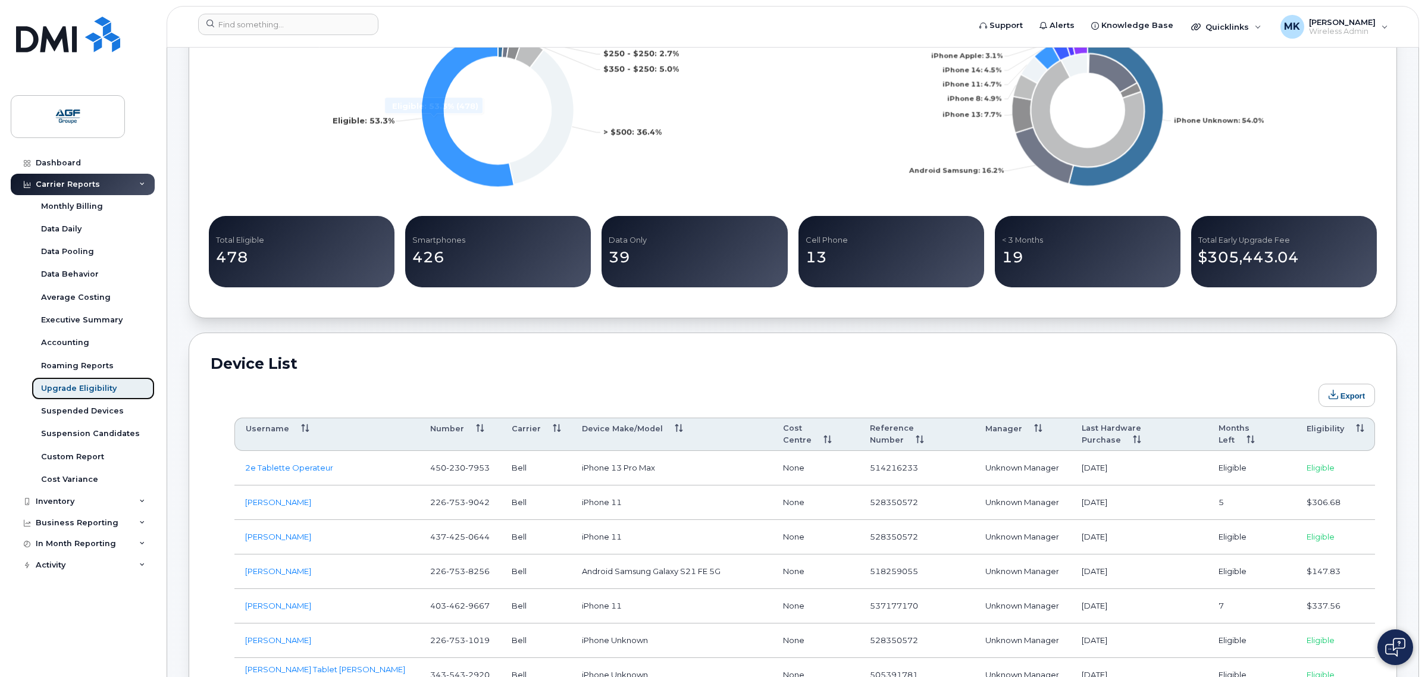
scroll to position [521, 0]
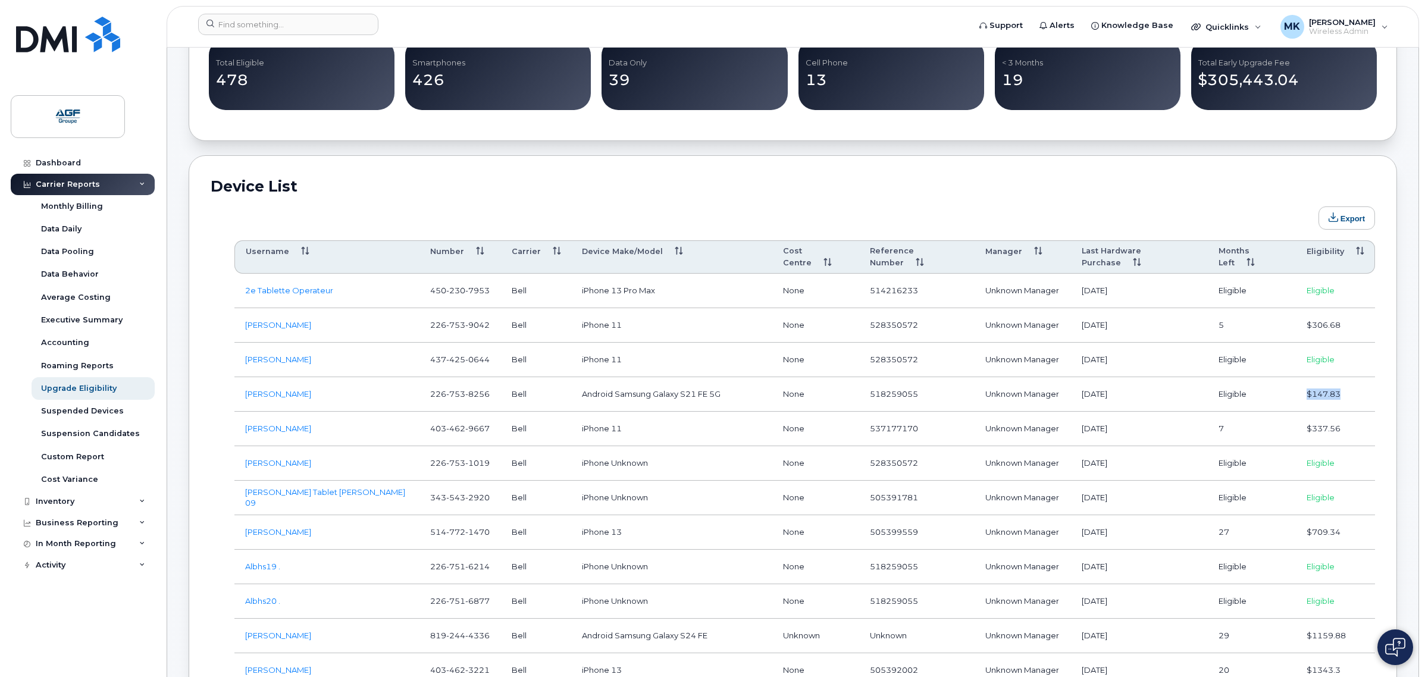
drag, startPoint x: 1359, startPoint y: 387, endPoint x: 1277, endPoint y: 387, distance: 81.5
click at [1277, 387] on tr "[PERSON_NAME] [PHONE_NUMBER] Bell Android Samsung Galaxy S21 FE 5G None 5182590…" at bounding box center [804, 394] width 1141 height 35
click at [1277, 387] on td "Eligible" at bounding box center [1252, 394] width 88 height 35
click at [709, 537] on td "iPhone 13" at bounding box center [671, 532] width 201 height 35
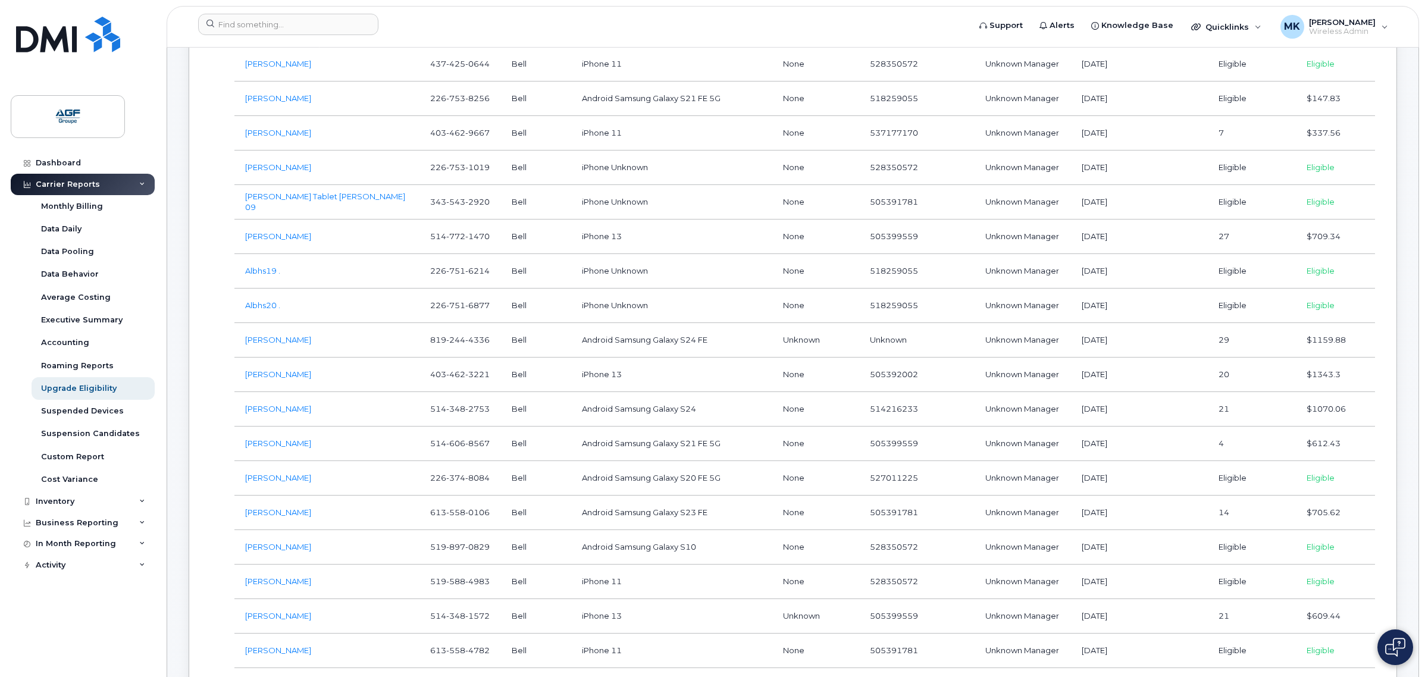
scroll to position [818, 0]
